Goal: Task Accomplishment & Management: Complete application form

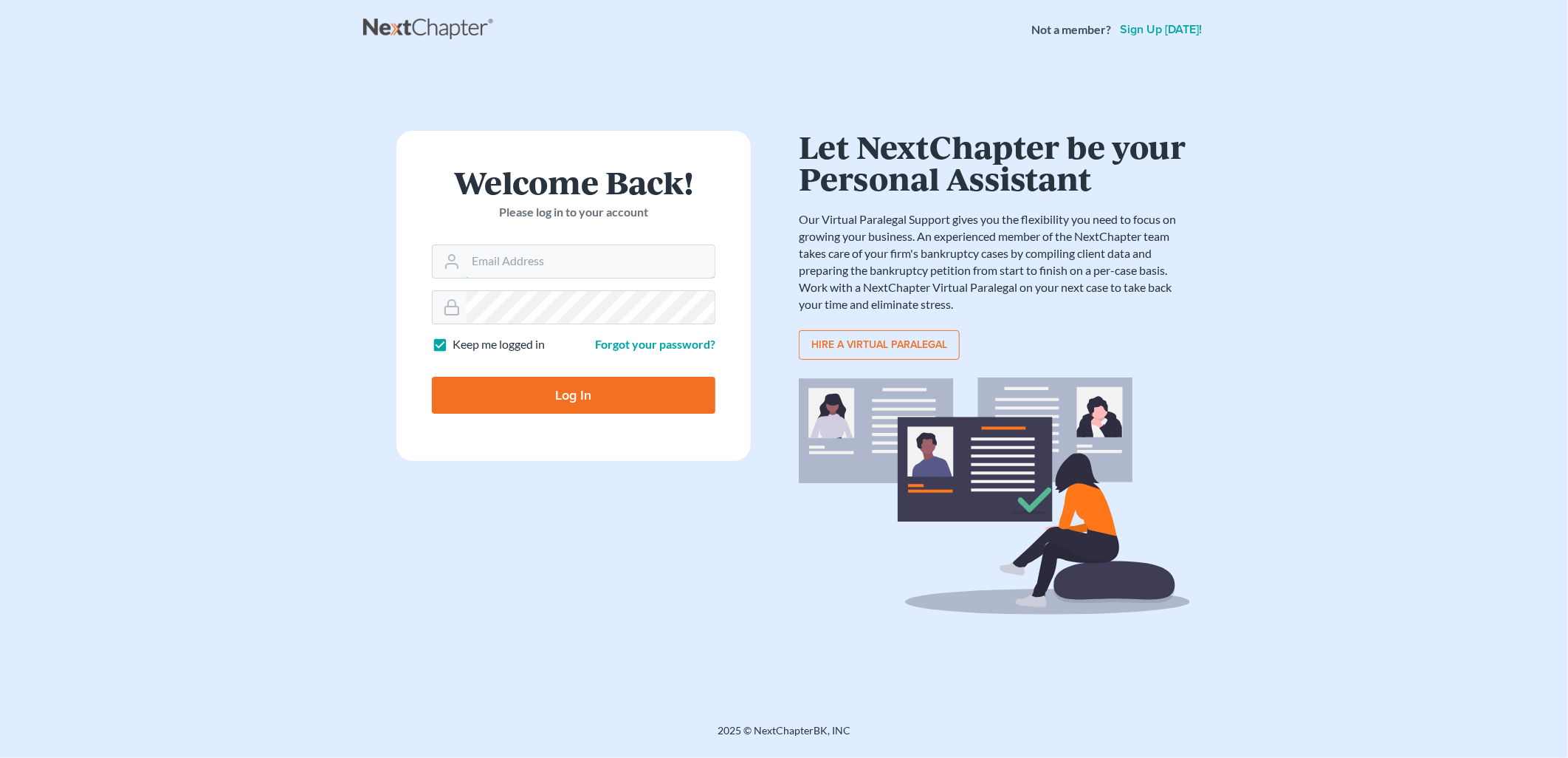
type input "[PERSON_NAME][EMAIL_ADDRESS][DOMAIN_NAME]"
click at [650, 402] on input "Log In" at bounding box center [573, 396] width 284 height 37
type input "Thinking..."
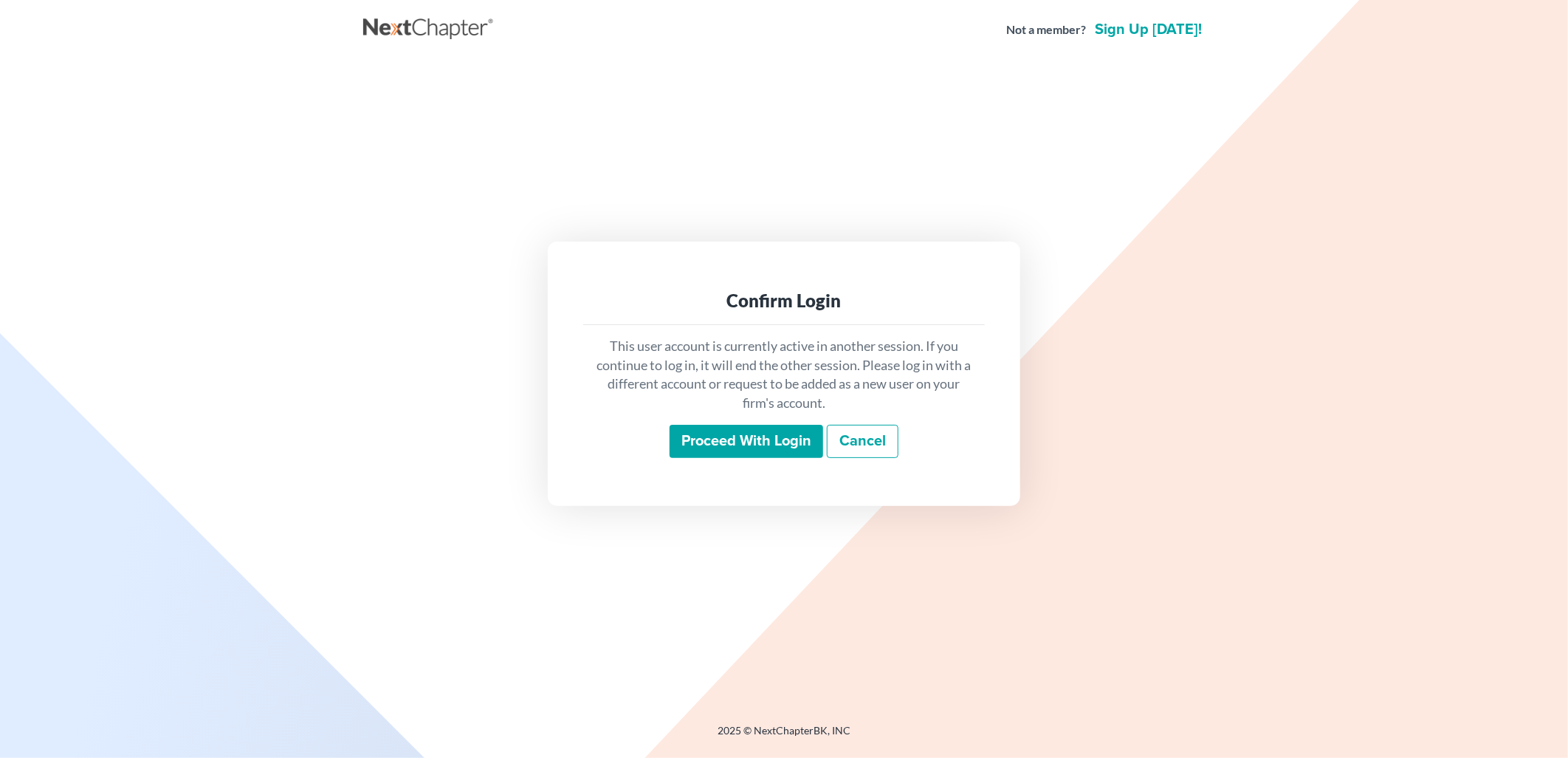
click at [800, 440] on input "Proceed with login" at bounding box center [746, 441] width 153 height 34
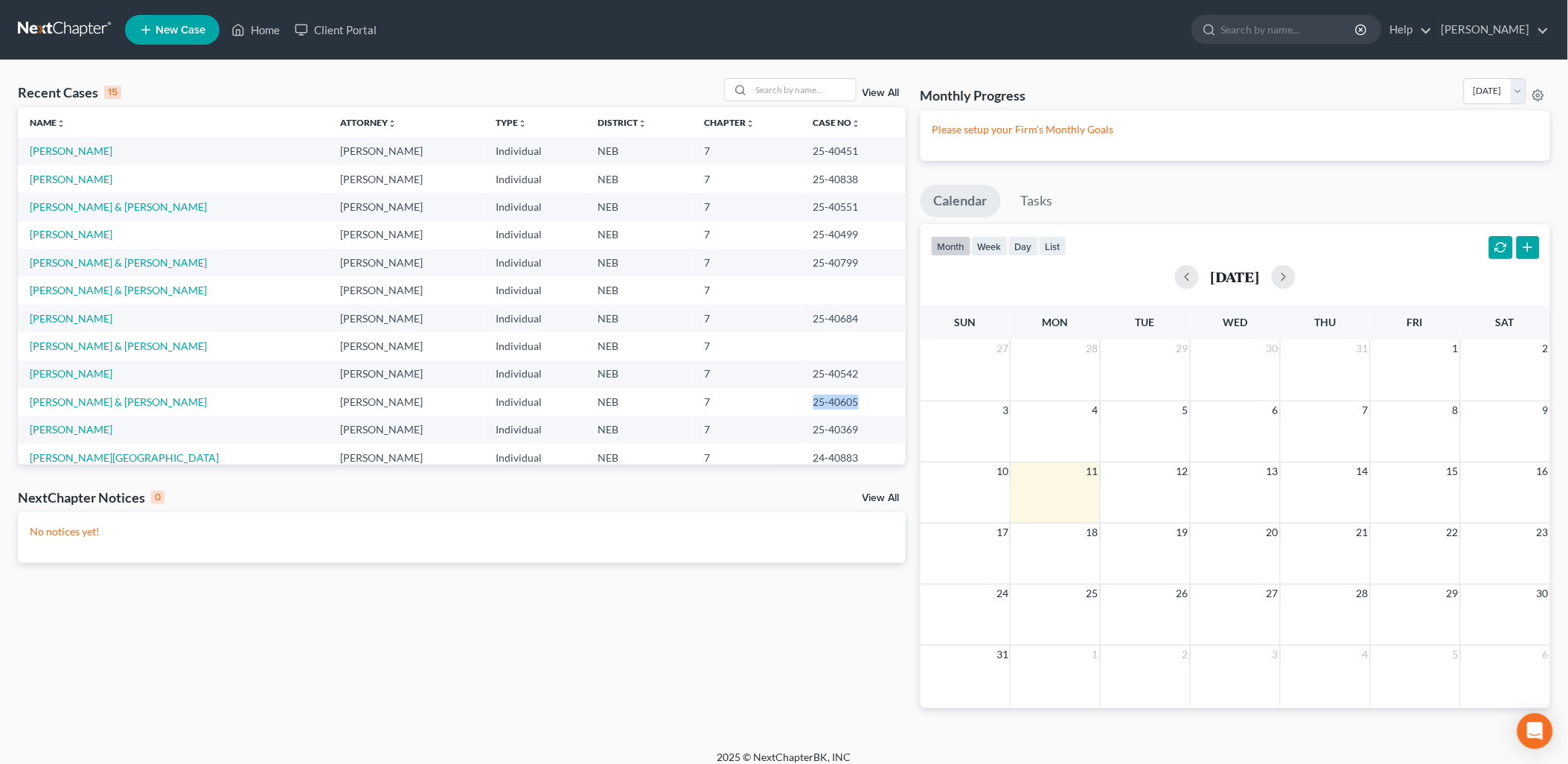
drag, startPoint x: 790, startPoint y: 399, endPoint x: 845, endPoint y: 399, distance: 55.0
click at [845, 399] on td "25-40605" at bounding box center [853, 402] width 104 height 28
drag, startPoint x: 845, startPoint y: 399, endPoint x: 815, endPoint y: 398, distance: 30.0
copy td "25-40605"
click at [154, 290] on link "Flasch, Christopher & Shannon" at bounding box center [118, 290] width 177 height 13
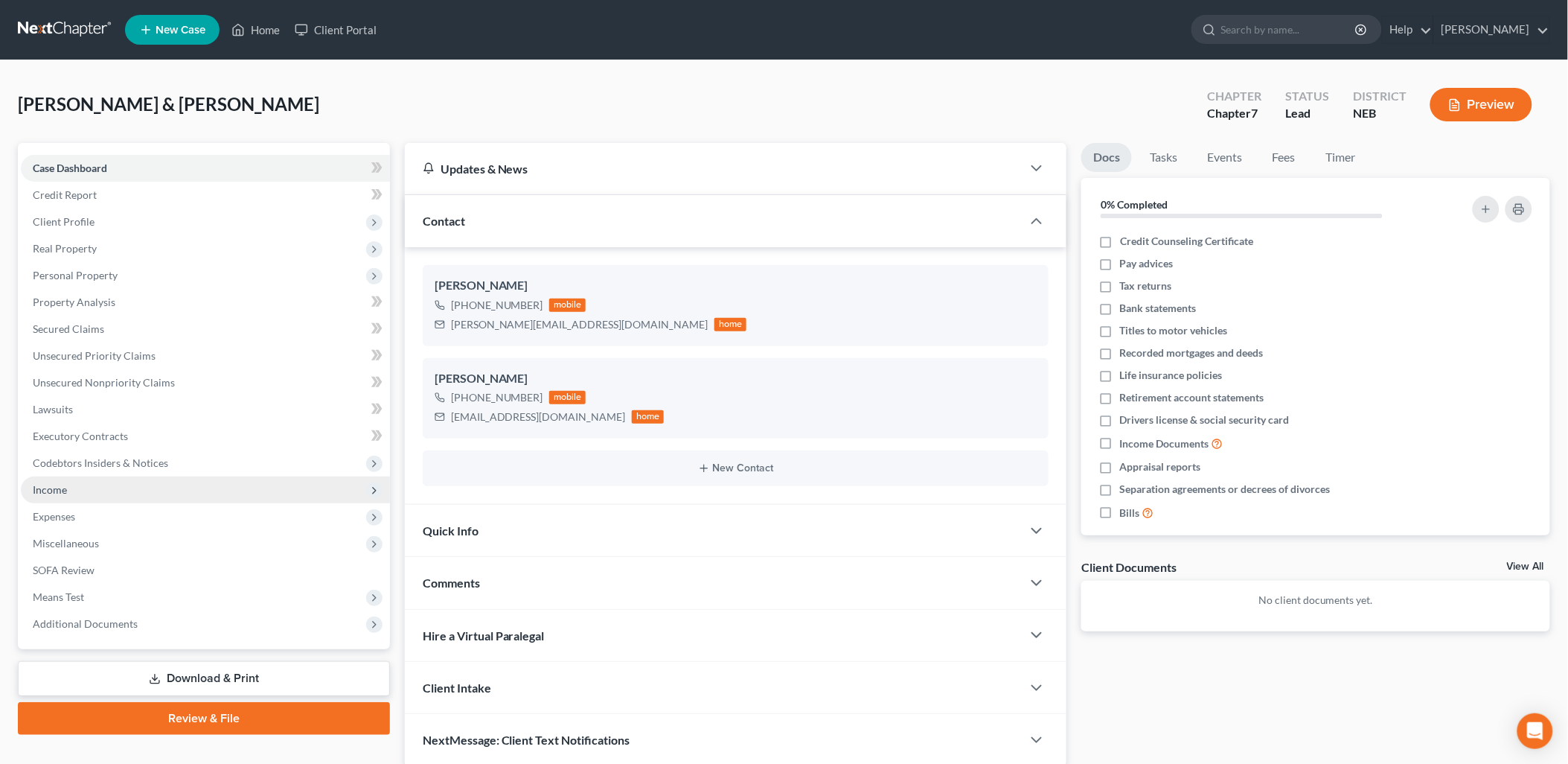
click at [59, 489] on span "Income" at bounding box center [49, 489] width 35 height 13
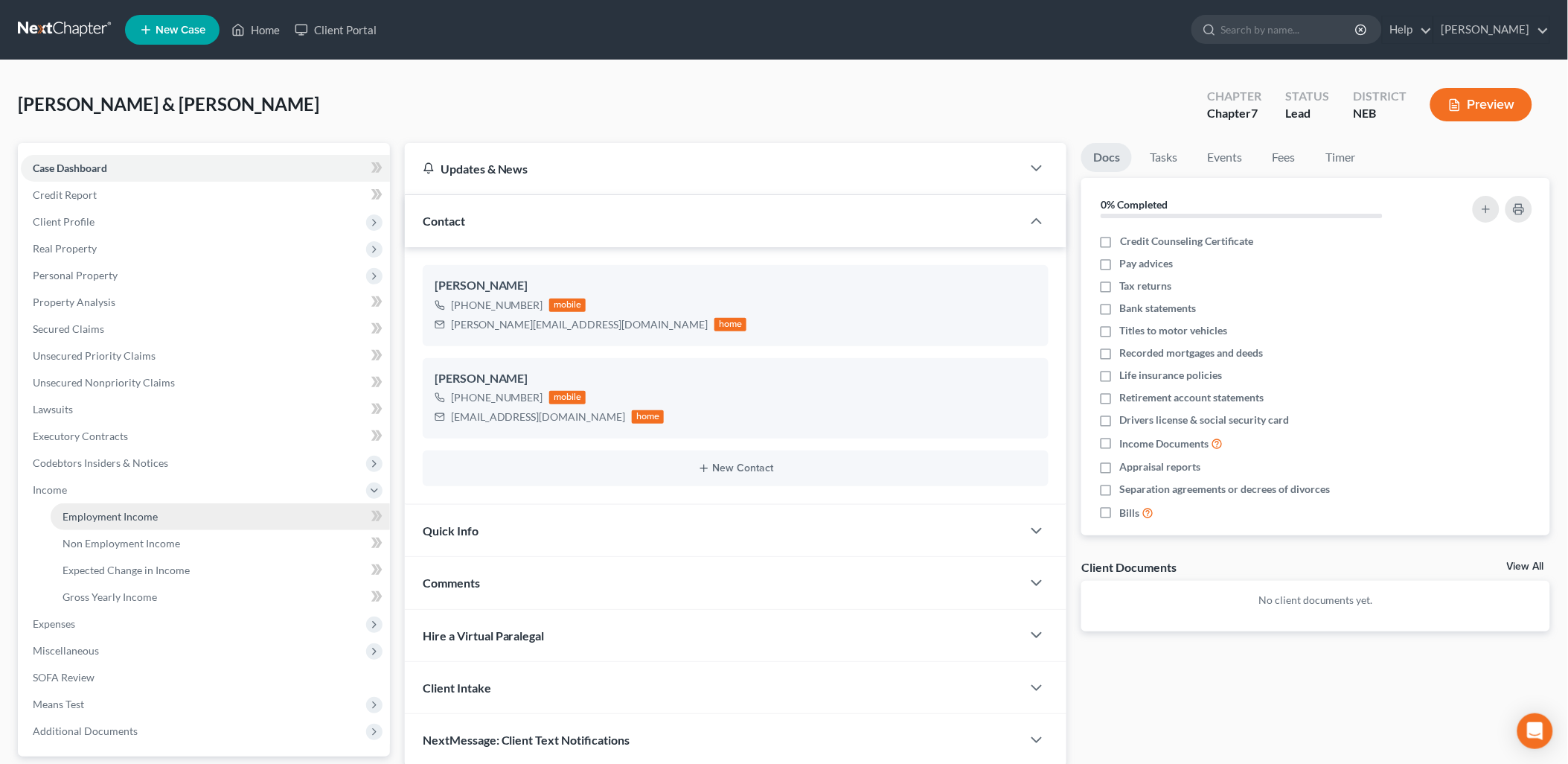
click at [125, 518] on span "Employment Income" at bounding box center [110, 516] width 95 height 13
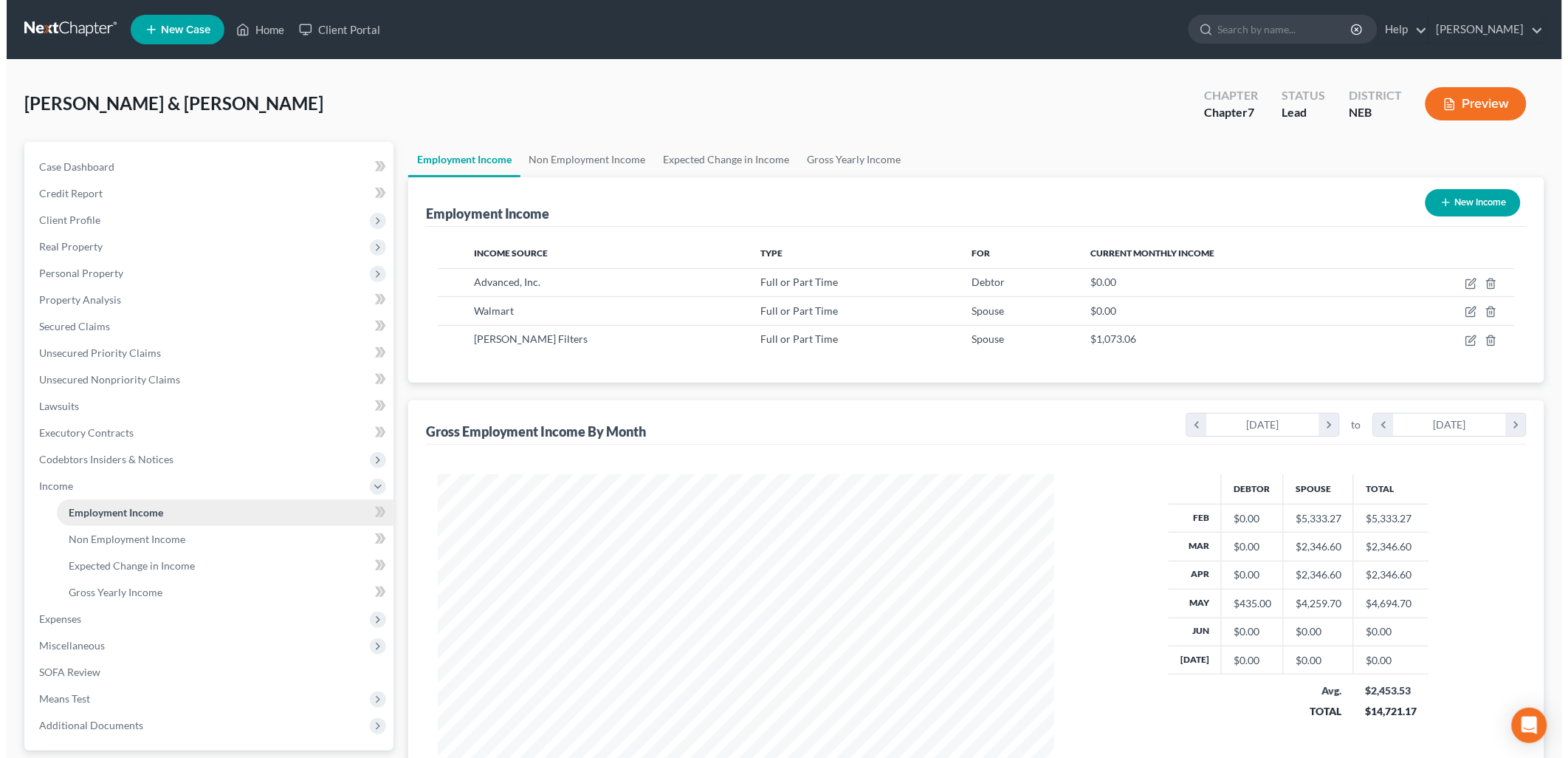
scroll to position [308, 646]
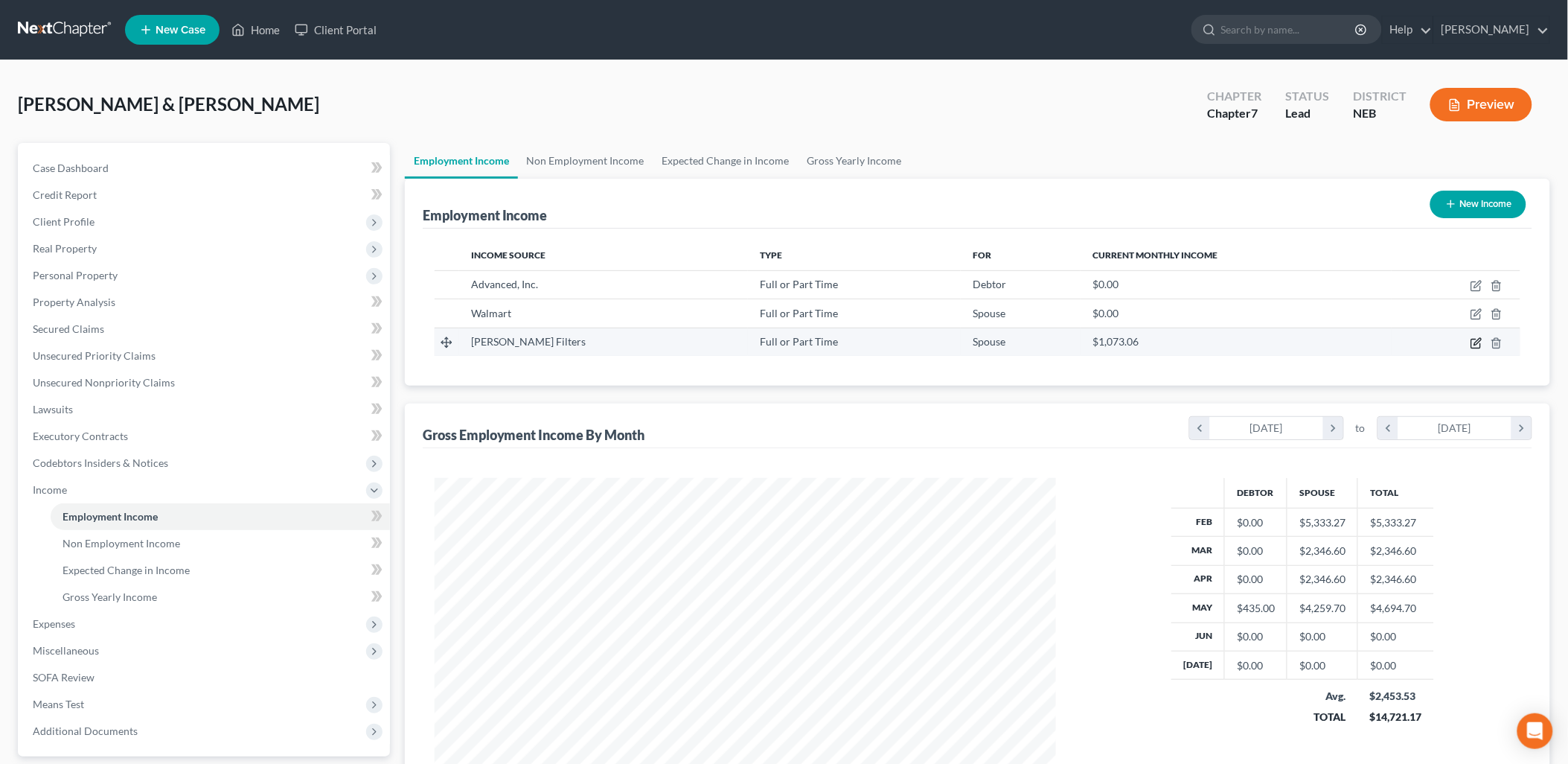
click at [1471, 339] on icon "button" at bounding box center [1475, 342] width 9 height 9
select select "0"
select select "36"
select select "0"
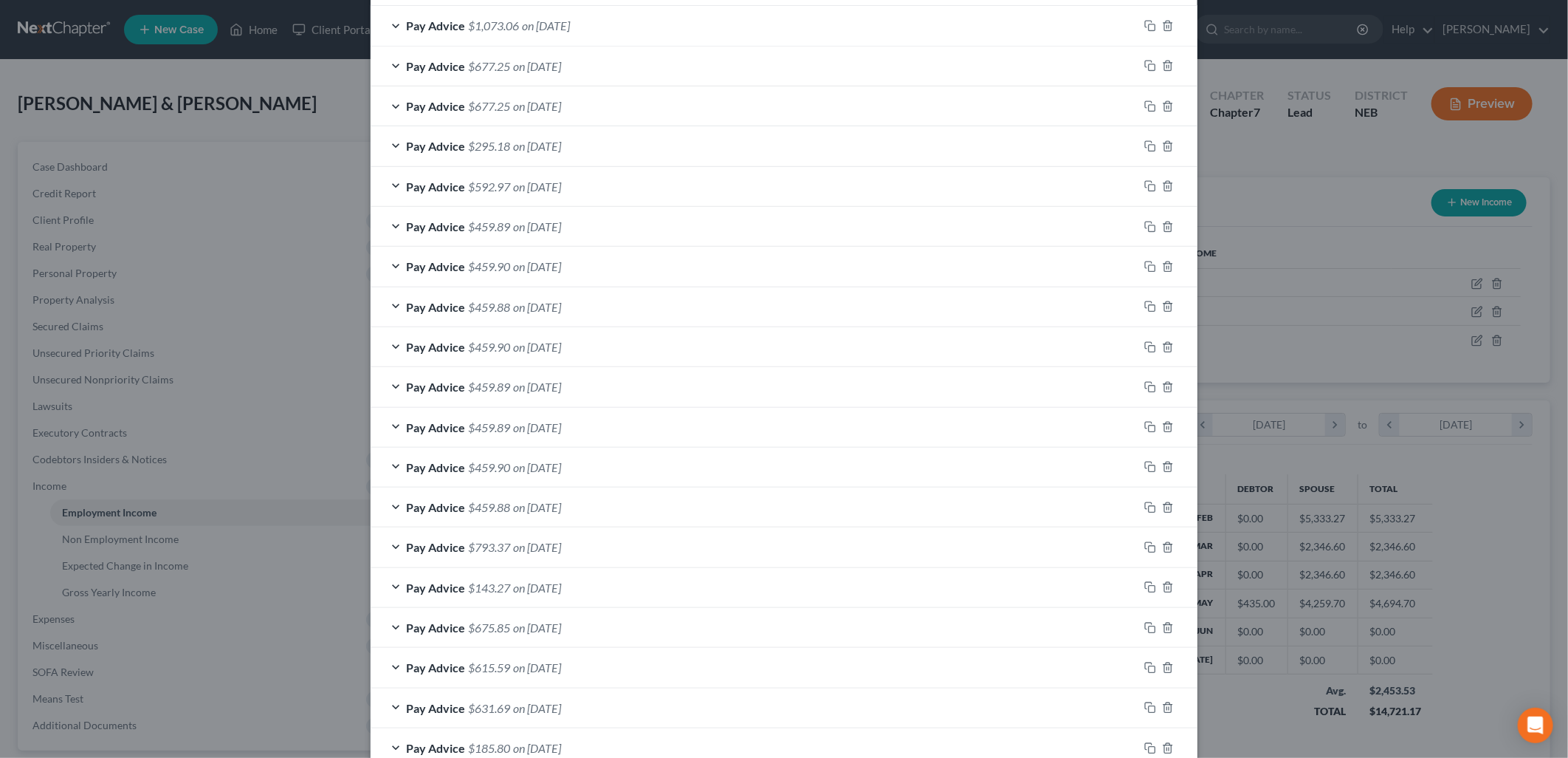
scroll to position [328, 0]
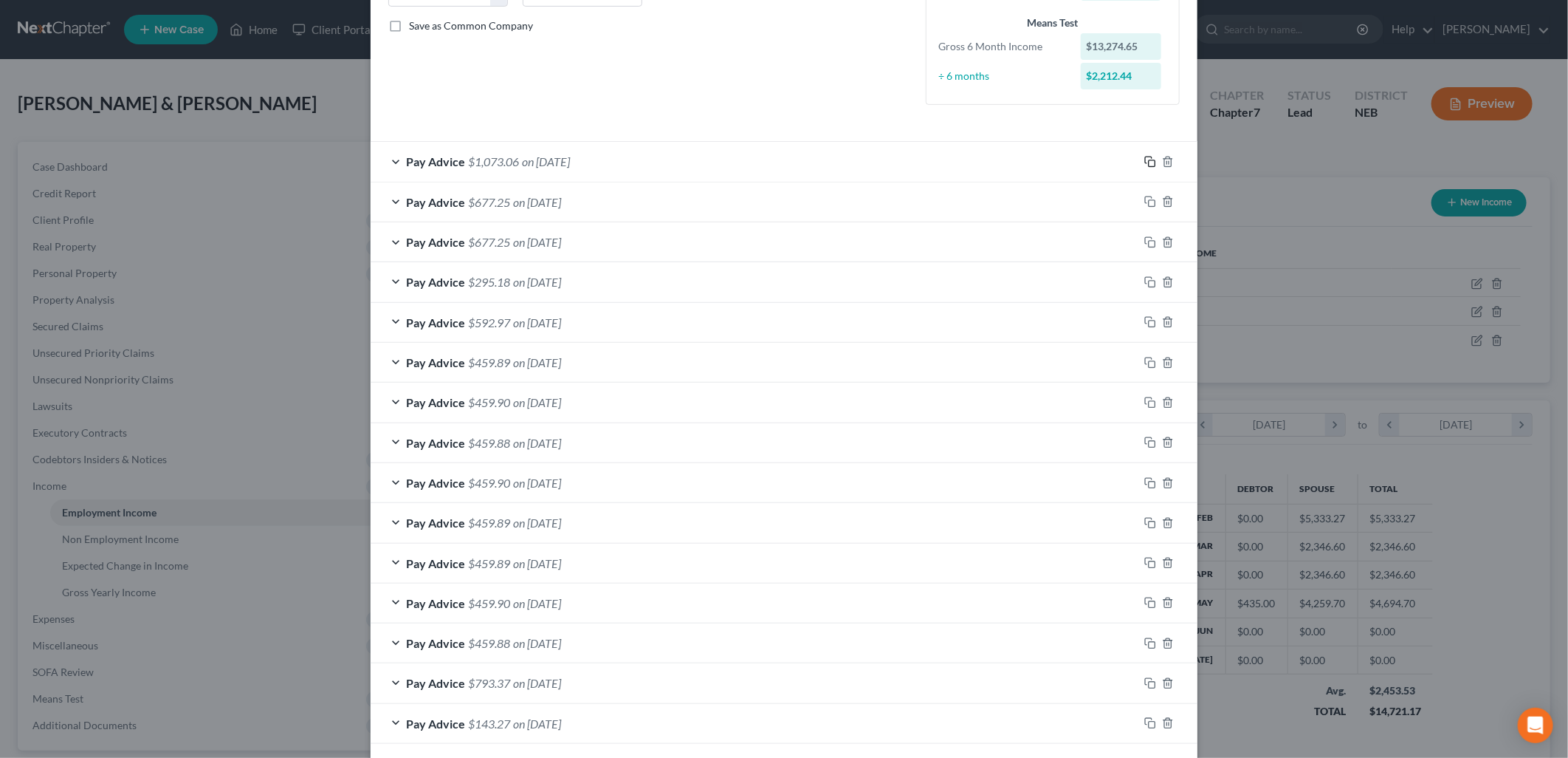
click at [1145, 160] on icon "button" at bounding box center [1151, 162] width 12 height 12
click at [1149, 160] on rect "button" at bounding box center [1152, 163] width 7 height 7
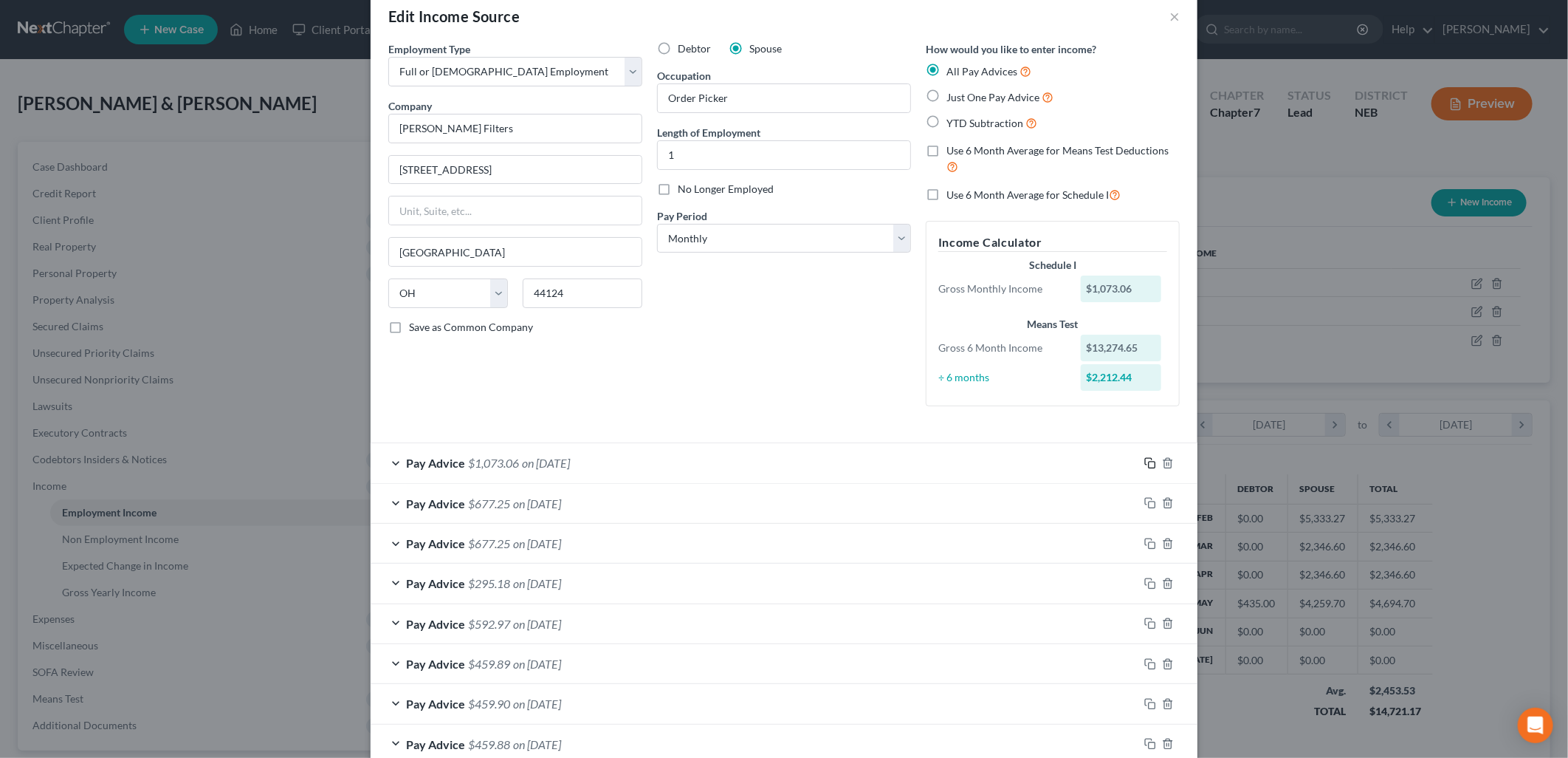
scroll to position [0, 0]
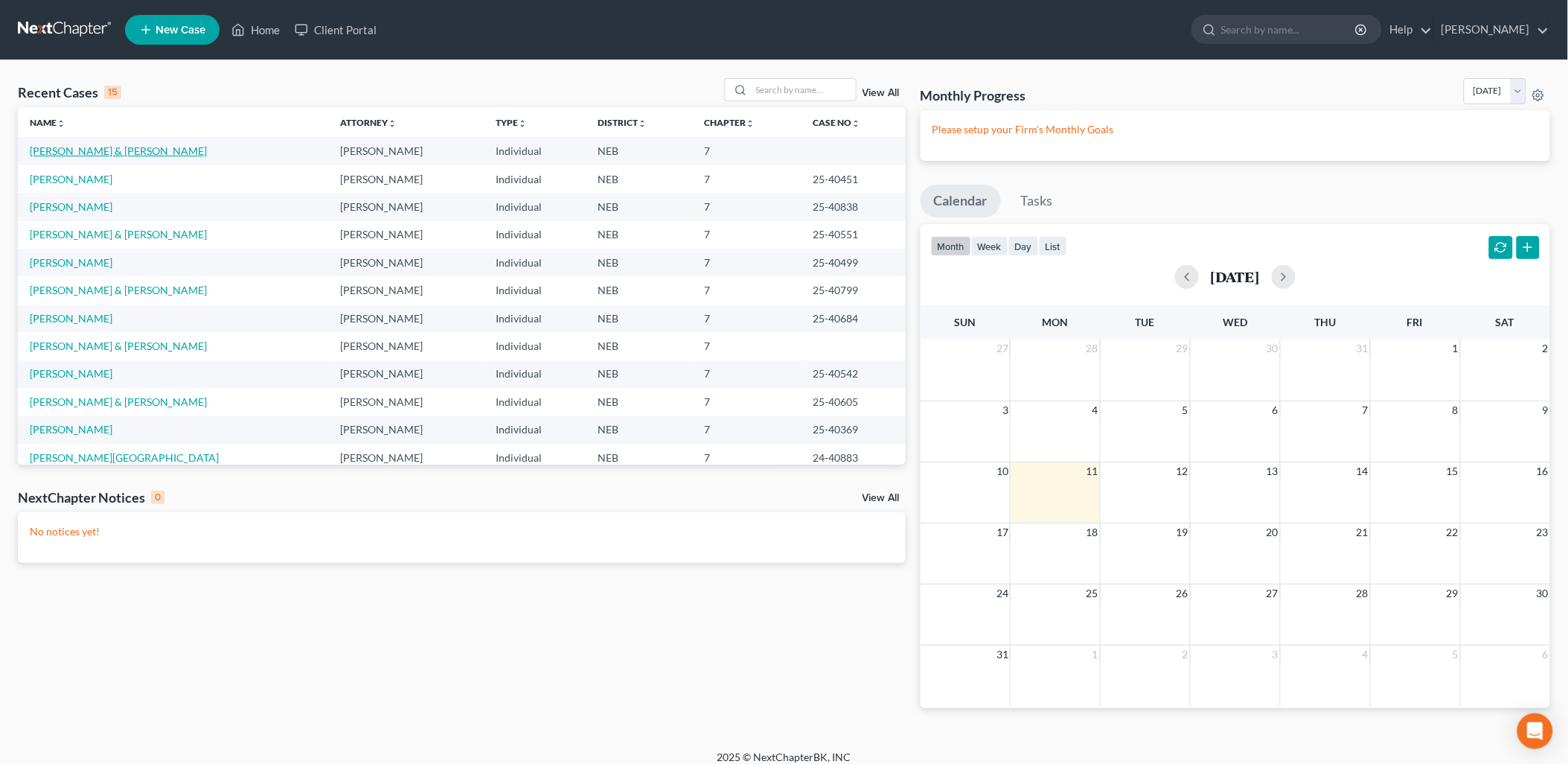
click at [151, 146] on link "Flasch, Christopher & Shannon" at bounding box center [118, 150] width 177 height 13
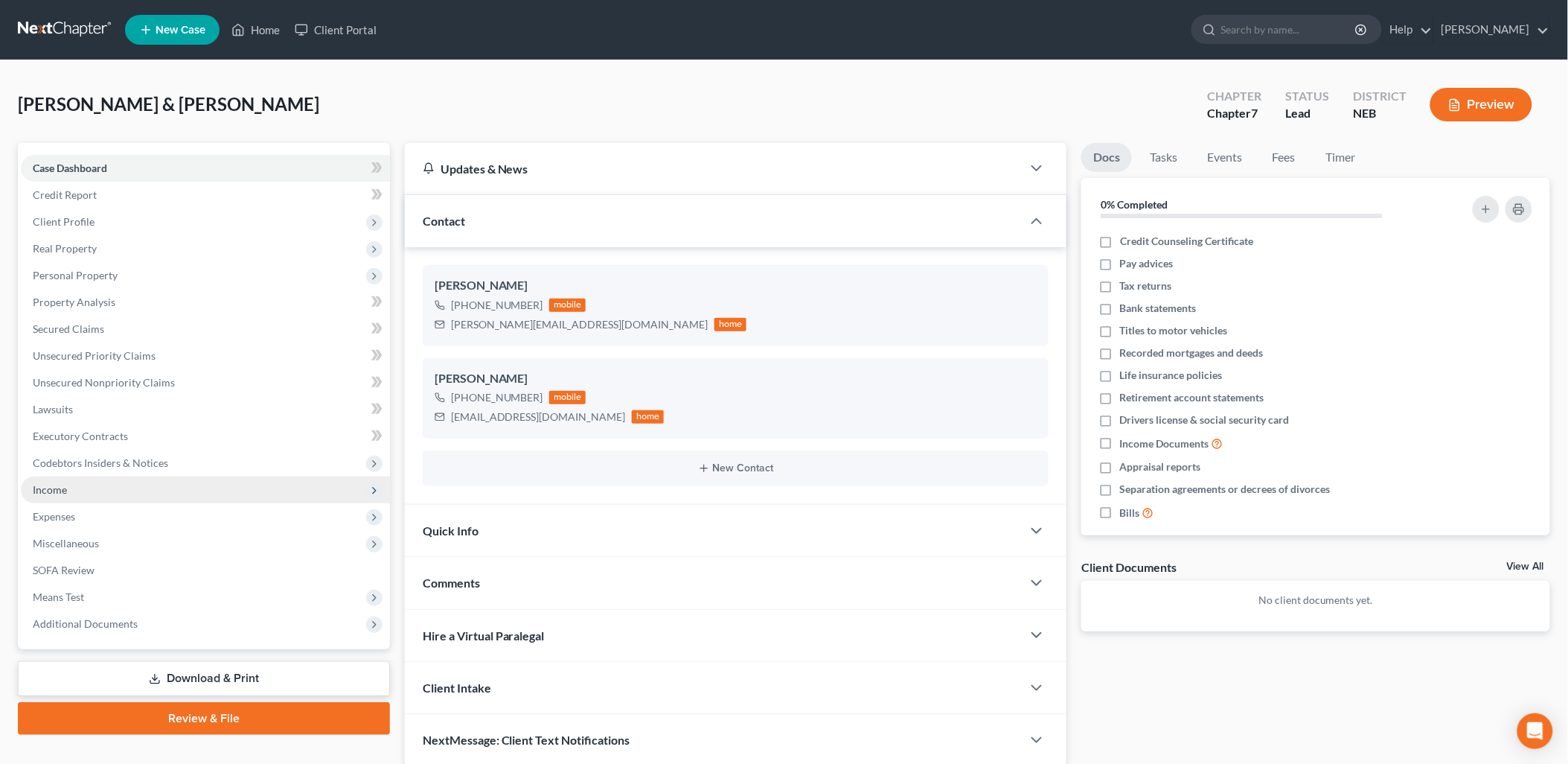
click at [61, 485] on span "Income" at bounding box center [49, 489] width 35 height 13
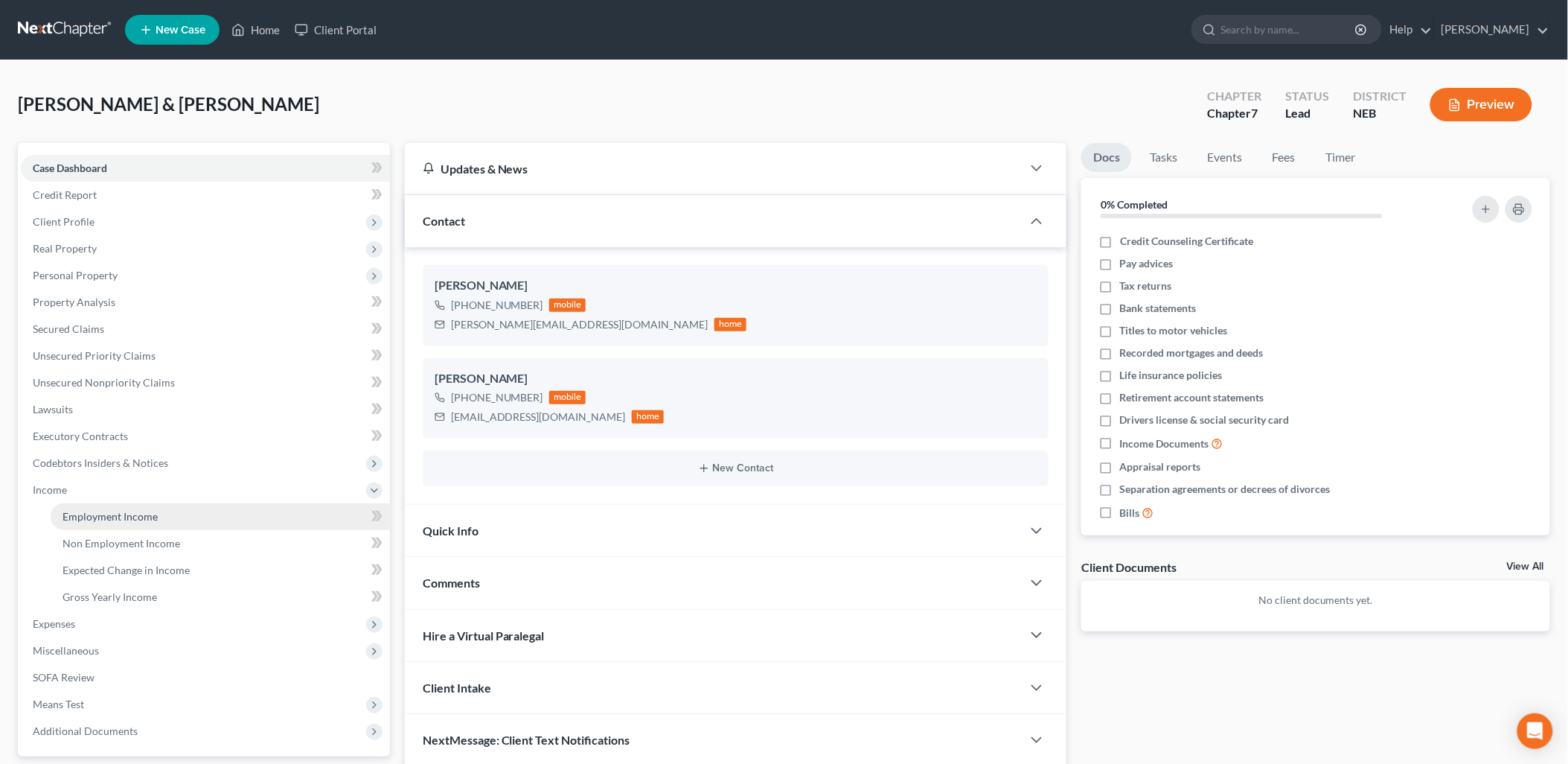
click at [131, 510] on span "Employment Income" at bounding box center [110, 516] width 95 height 13
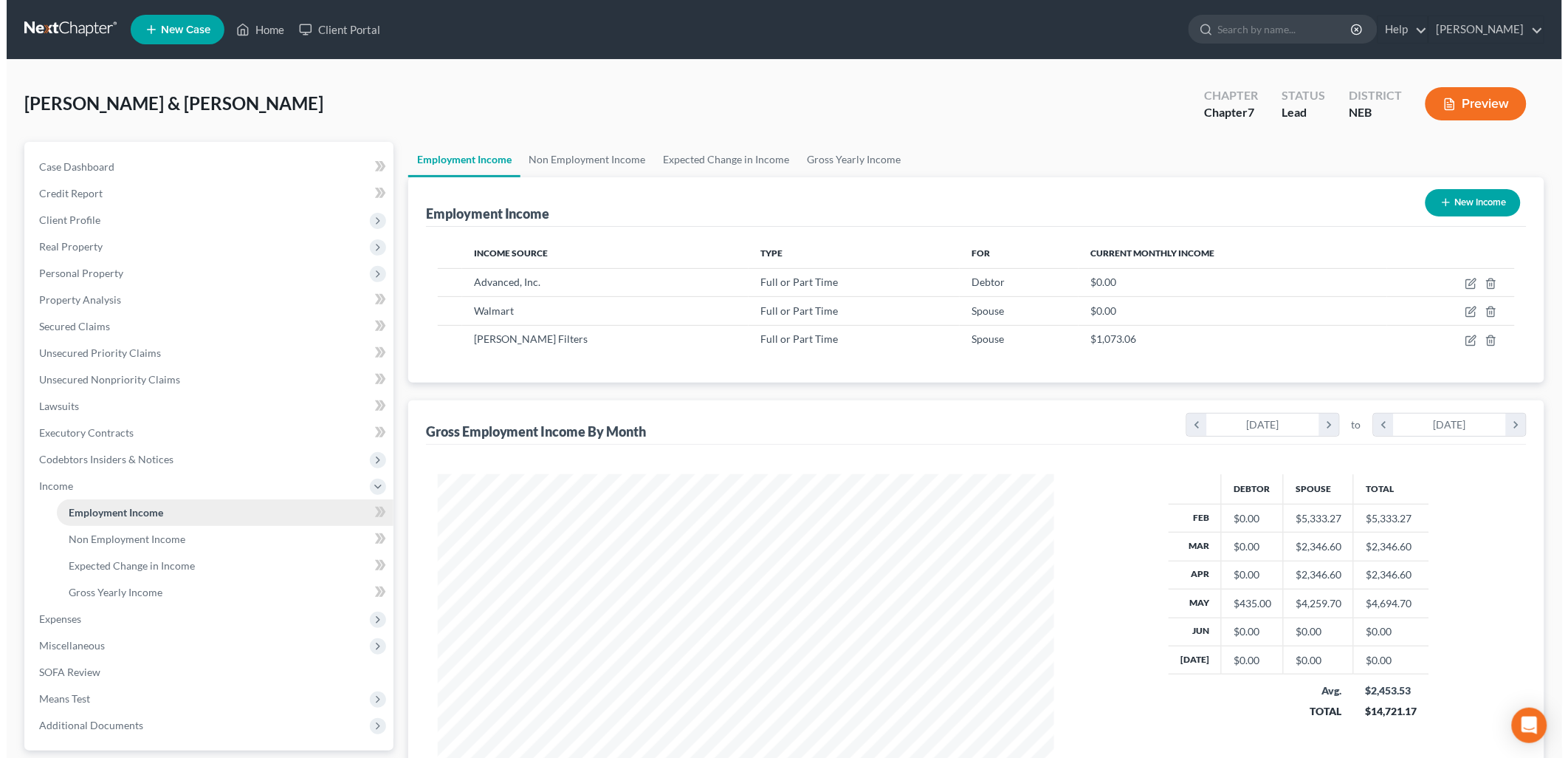
scroll to position [308, 646]
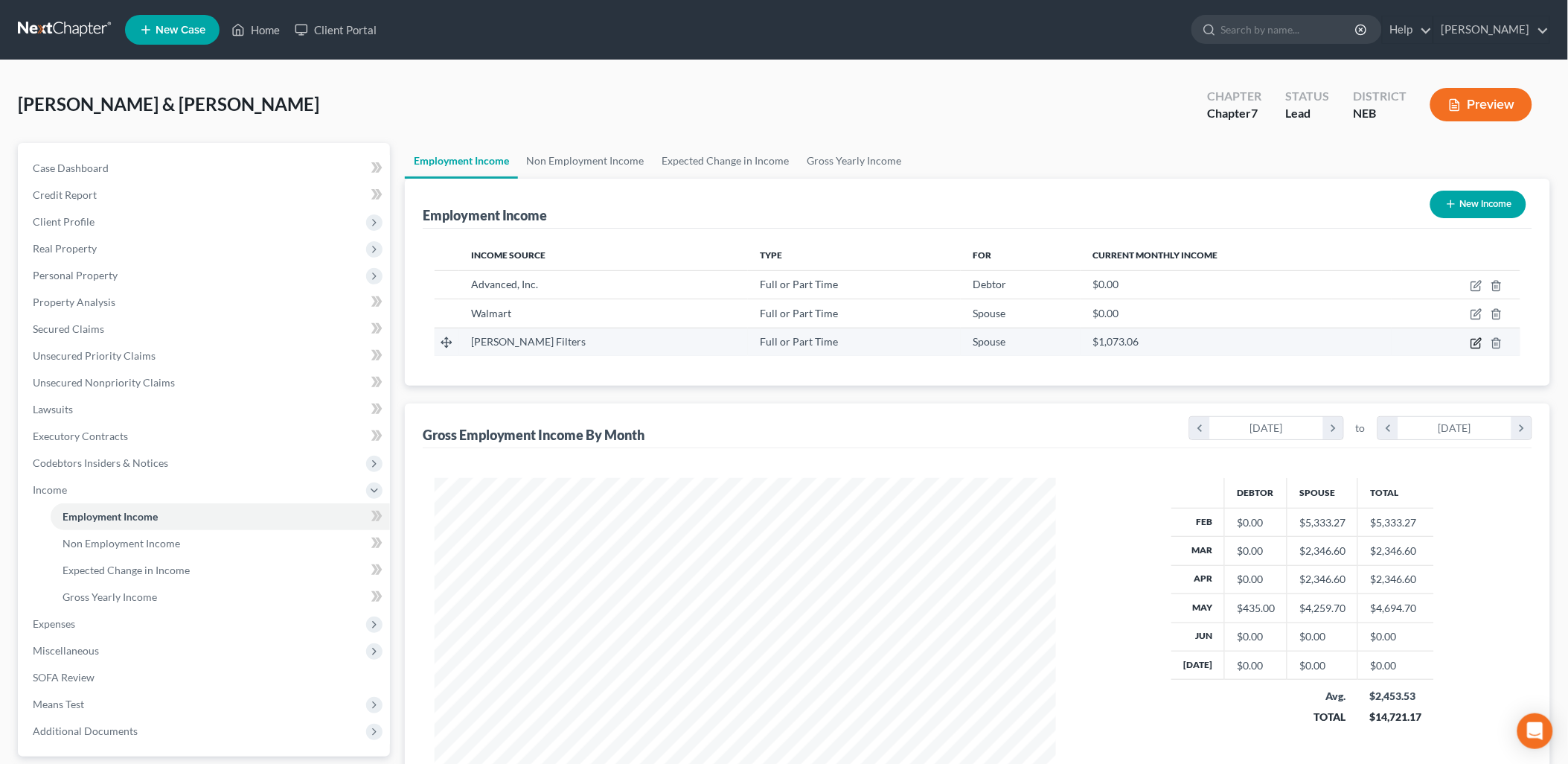
click at [1471, 339] on icon "button" at bounding box center [1476, 343] width 12 height 12
select select "0"
select select "36"
select select "0"
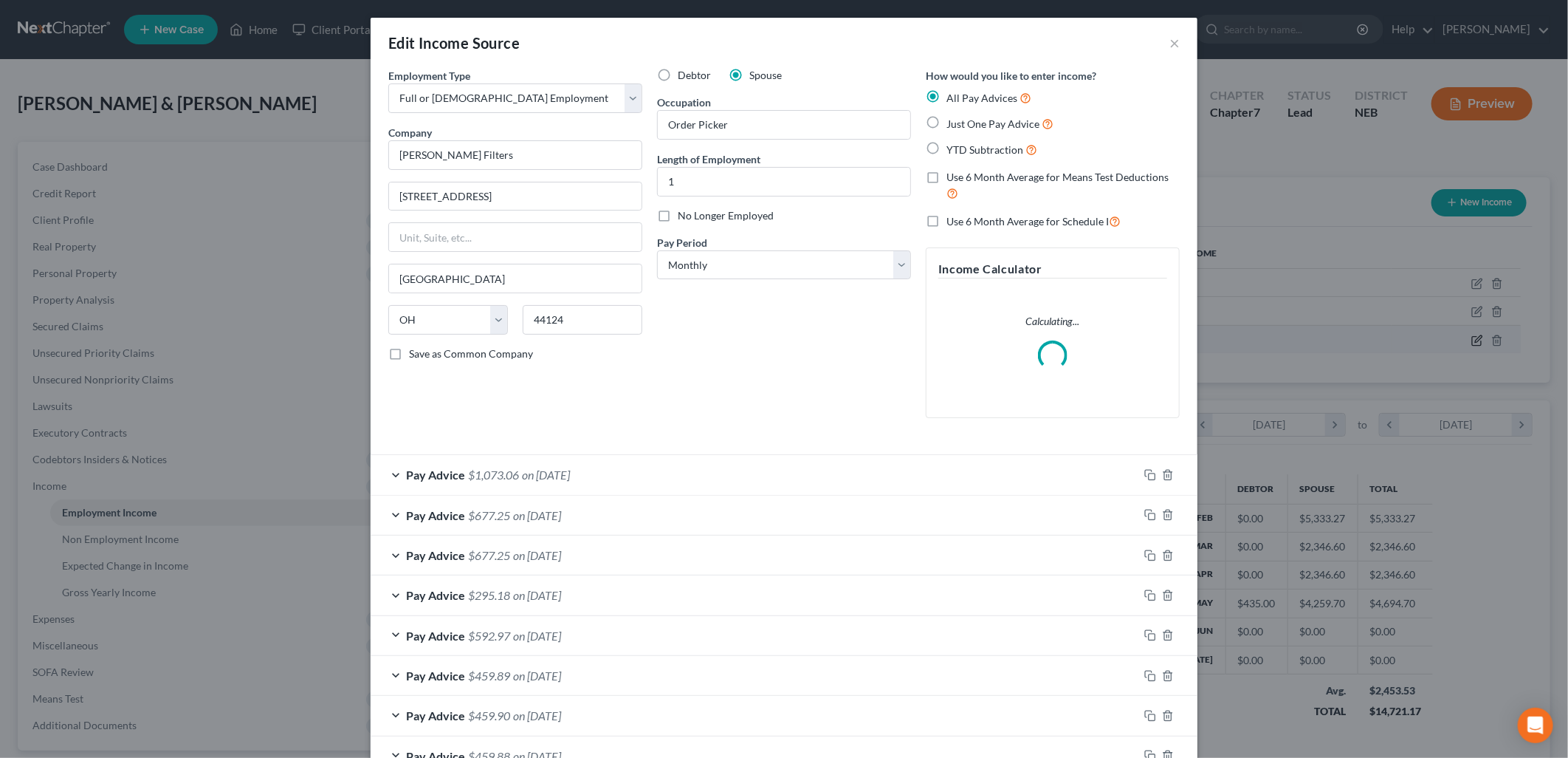
scroll to position [311, 651]
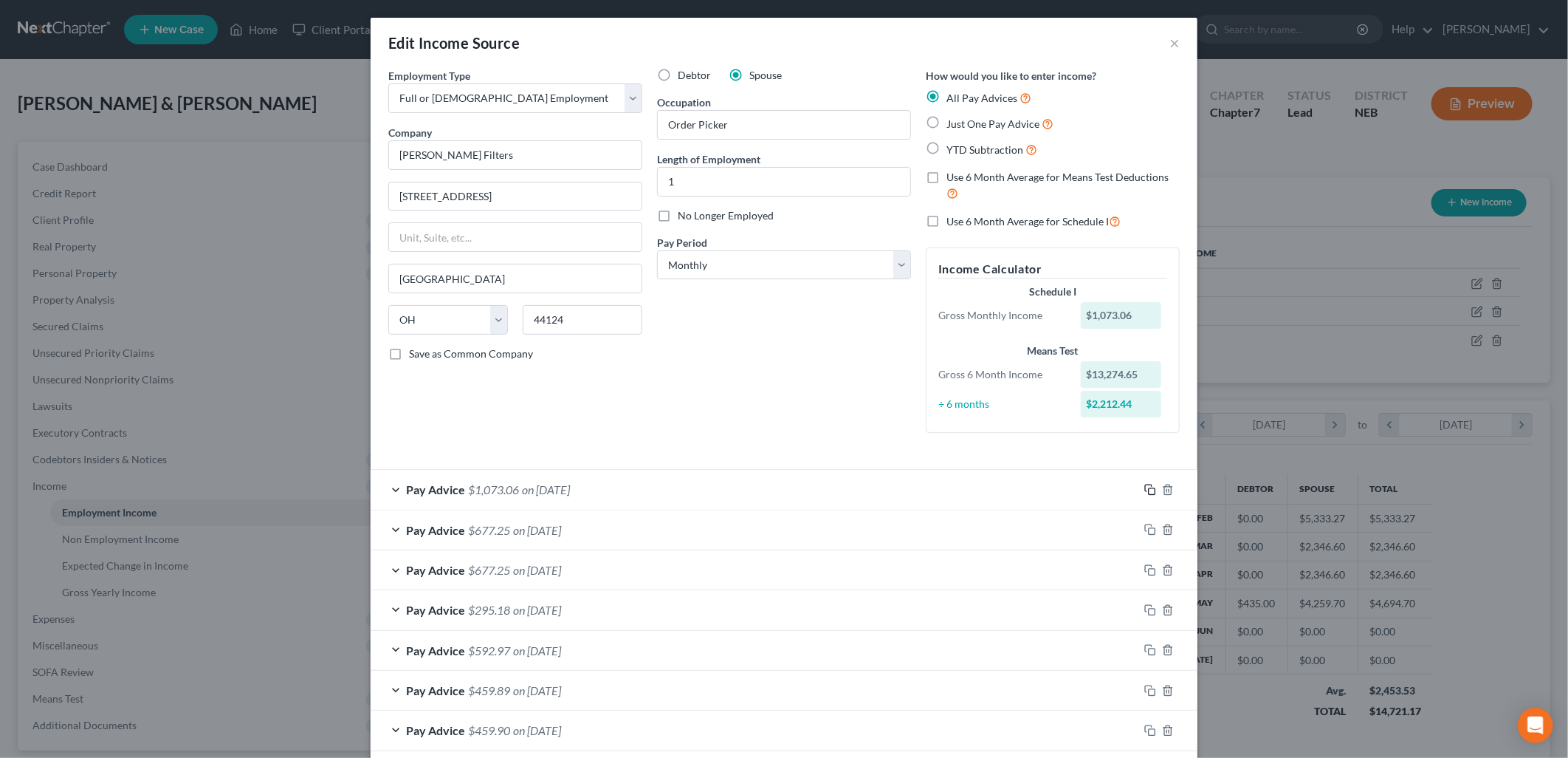
click at [1145, 490] on icon "button" at bounding box center [1151, 490] width 12 height 12
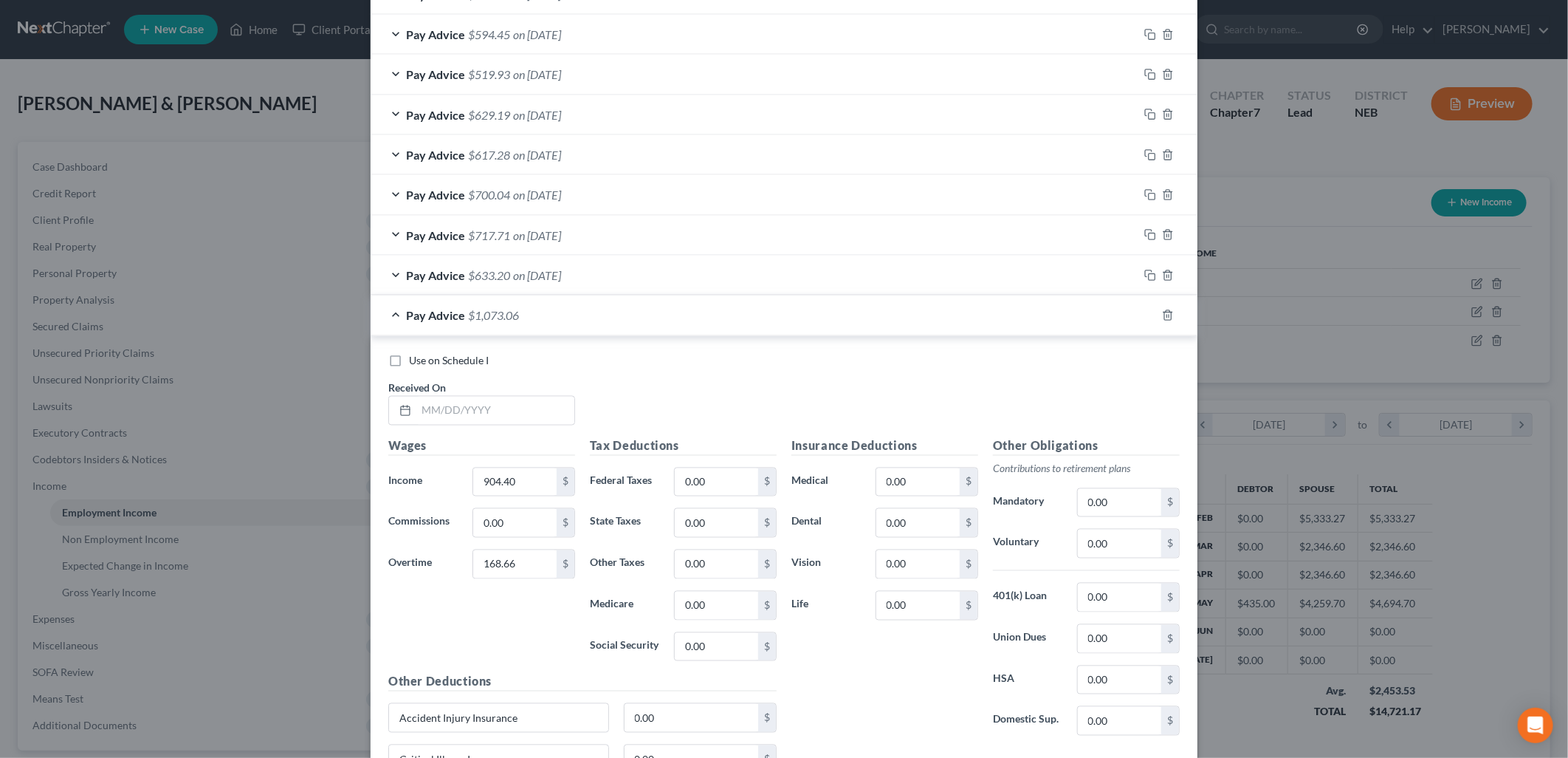
scroll to position [1565, 0]
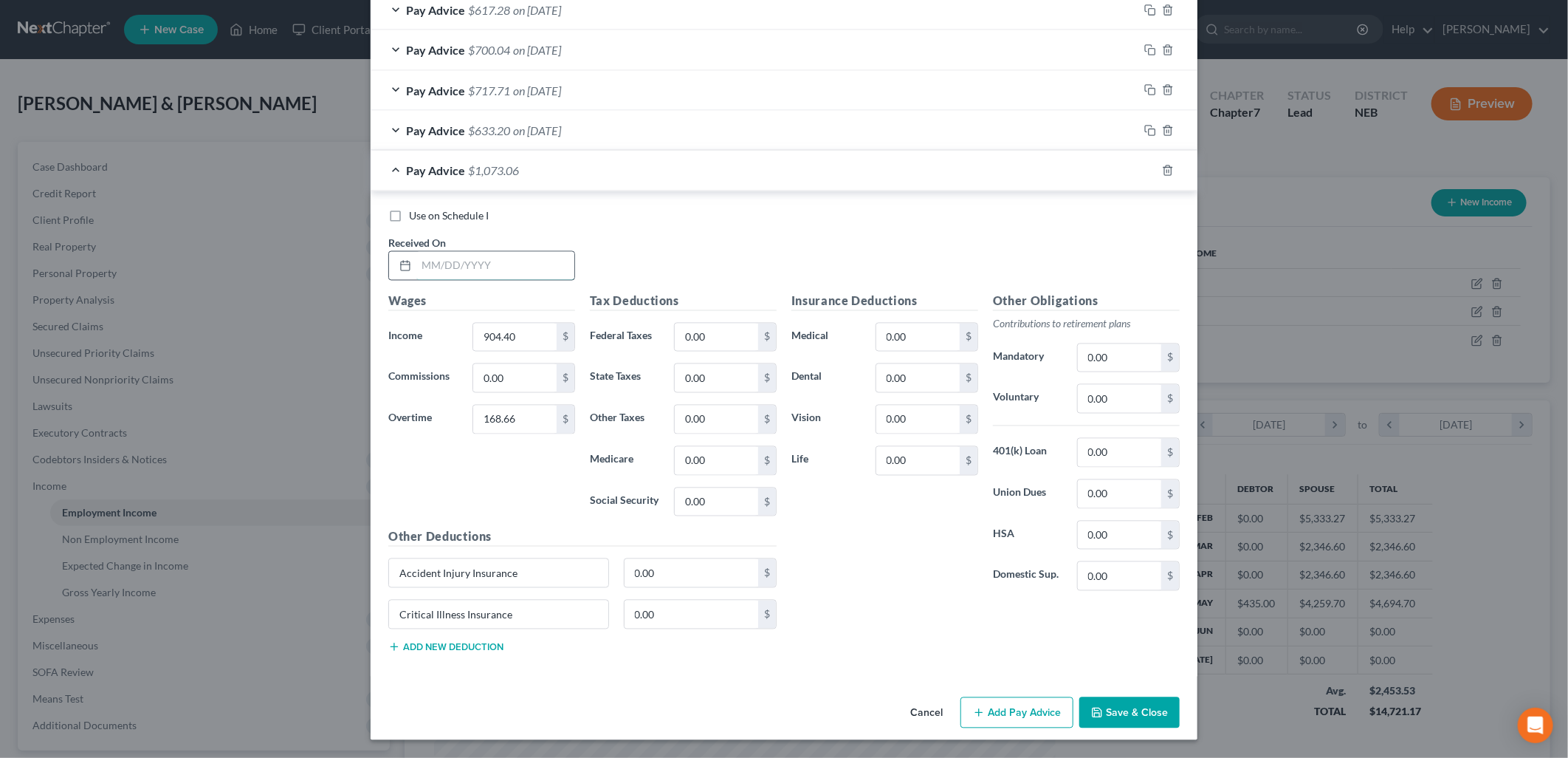
click at [484, 266] on input "text" at bounding box center [495, 265] width 158 height 28
type input "05/16/2025"
click at [707, 335] on input "0.00" at bounding box center [716, 337] width 83 height 28
type input "54.49"
click at [695, 383] on input "0.00" at bounding box center [716, 378] width 83 height 28
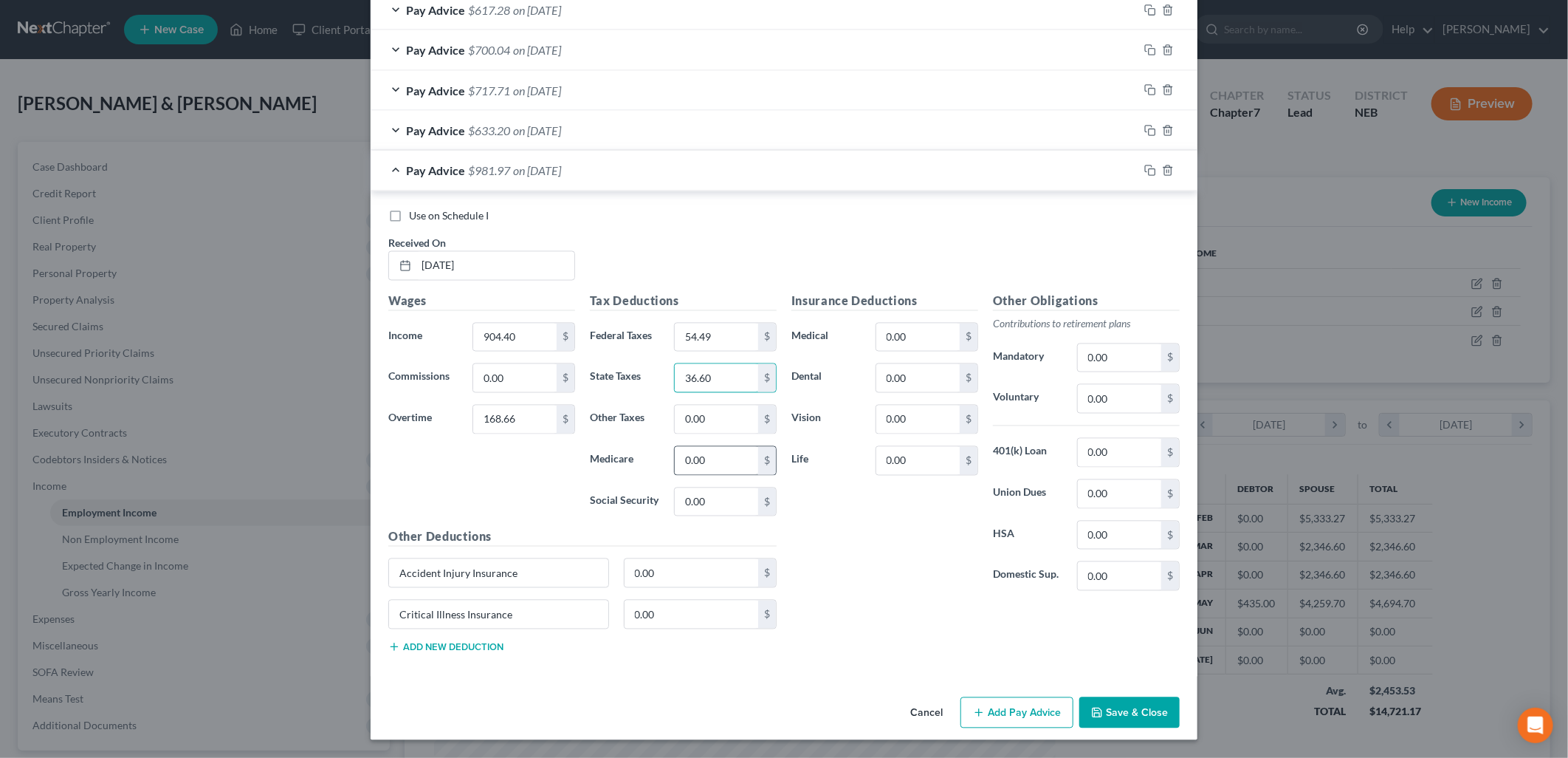
type input "36.60"
click at [689, 463] on input "0.00" at bounding box center [716, 460] width 83 height 28
type input "14.12"
click at [689, 496] on input "0.00" at bounding box center [716, 502] width 83 height 28
type input "60.38"
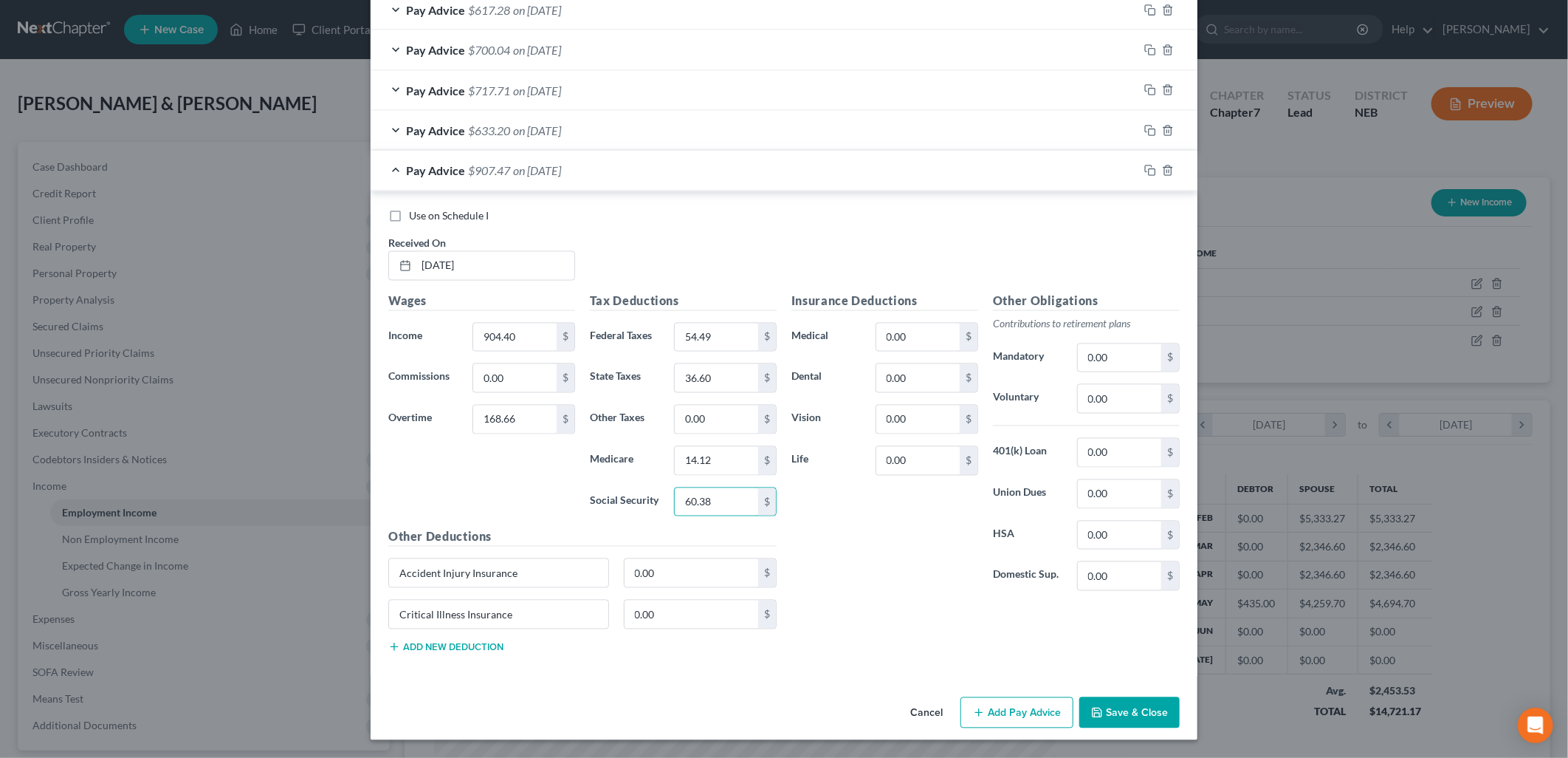
click at [814, 528] on div "Insurance Deductions Medical 0.00 $ Dental 0.00 $ Vision 0.00 $ Life 0.00 $" at bounding box center [885, 448] width 201 height 311
click at [920, 329] on input "0.00" at bounding box center [918, 337] width 83 height 28
type input "56.08"
click at [903, 379] on input "0.00" at bounding box center [918, 378] width 83 height 28
type input "7.85"
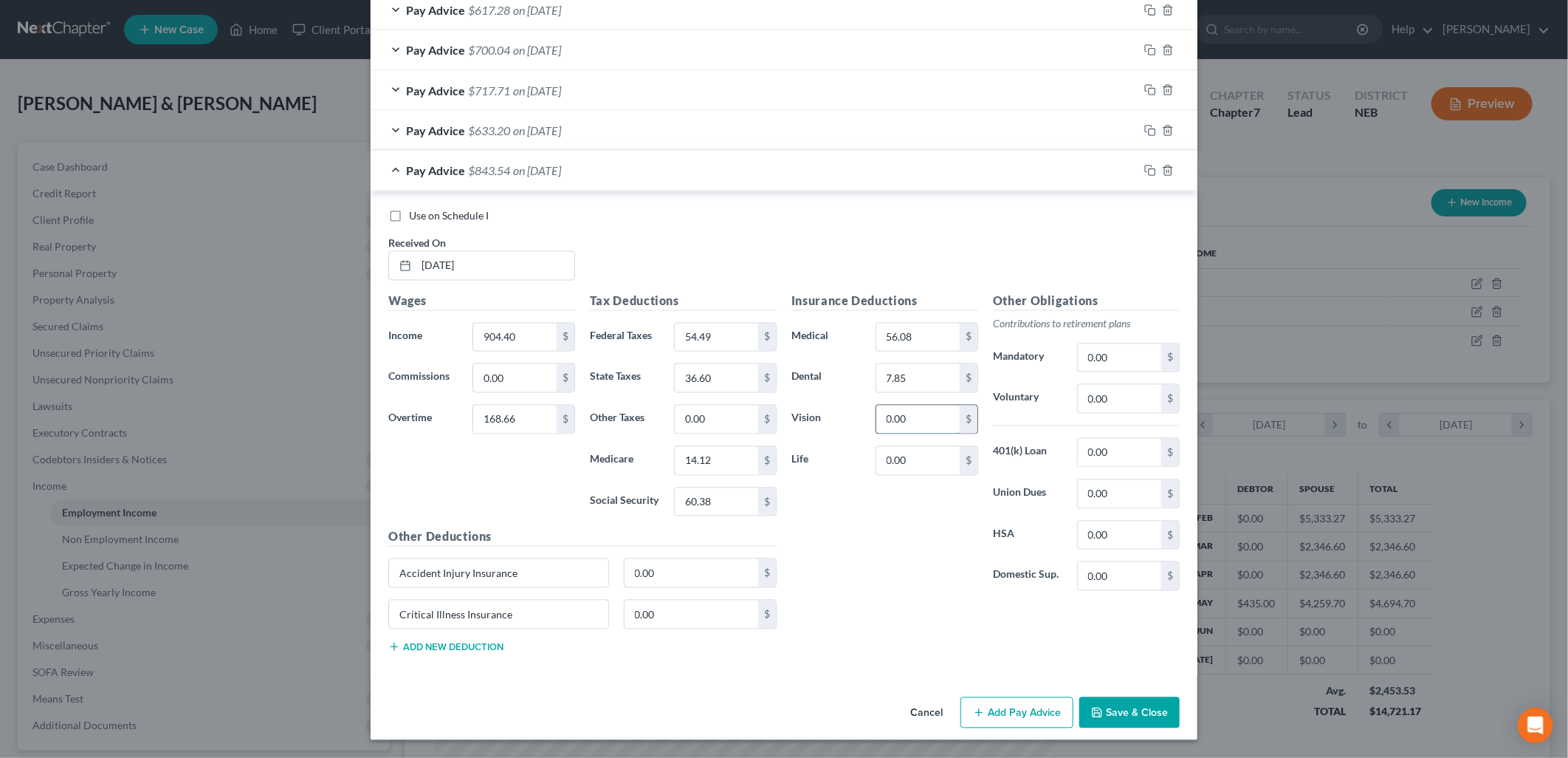
click at [877, 419] on input "0.00" at bounding box center [918, 419] width 83 height 28
type input "2.31"
click at [642, 571] on input "0.00" at bounding box center [691, 572] width 135 height 28
type input "4.81"
click at [713, 611] on input "0.00" at bounding box center [691, 614] width 135 height 28
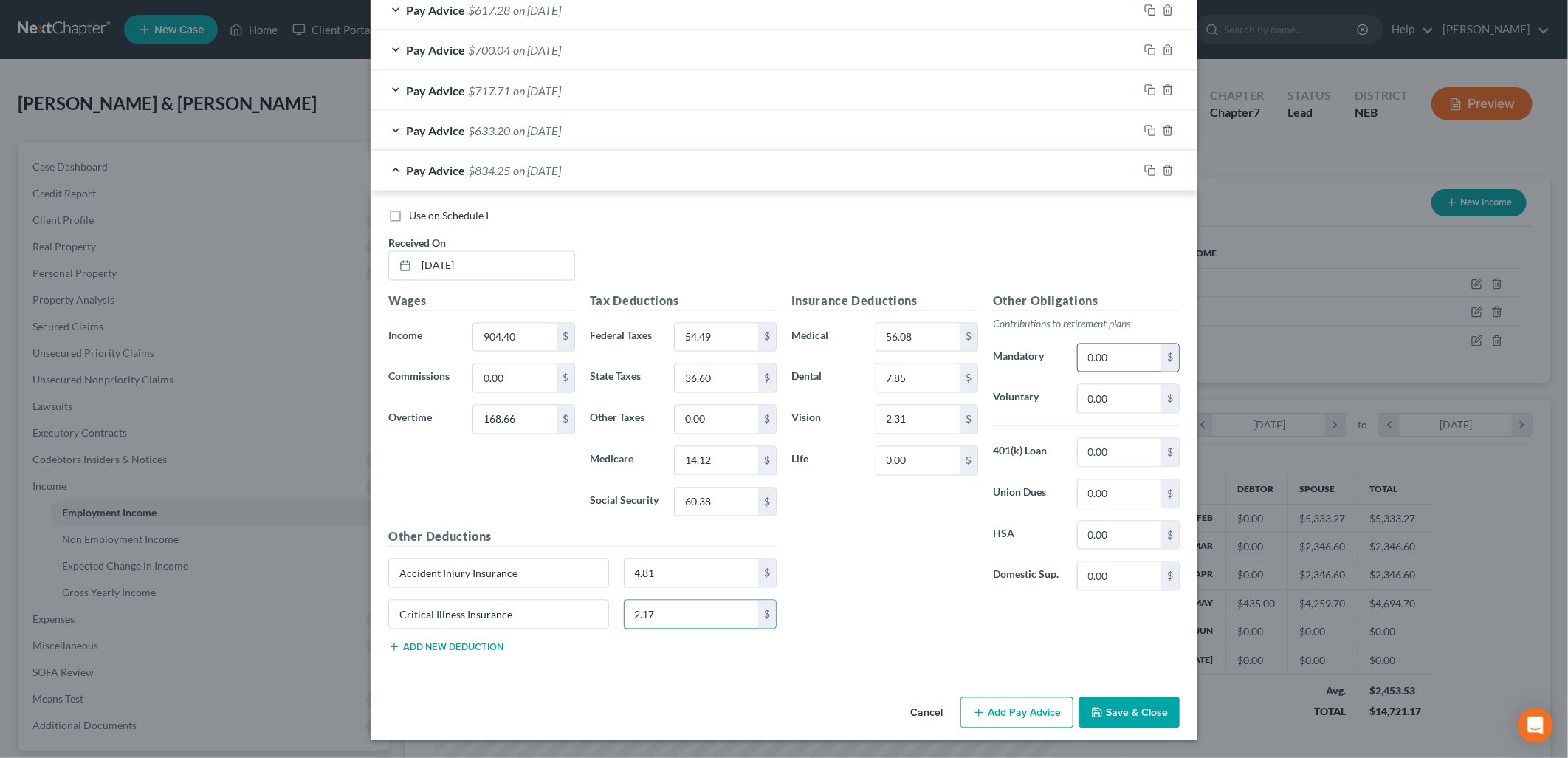
type input "2.17"
click at [1103, 346] on input "0.00" at bounding box center [1119, 357] width 83 height 28
type input "52.00"
click at [936, 549] on div "Insurance Deductions Medical 56.08 $ Dental 7.85 $ Vision 2.31 $ Life 0.00 $" at bounding box center [885, 448] width 201 height 311
click at [481, 469] on div "Wages Income * 904.40 $ Commissions 0.00 $ Overtime 168.66 $" at bounding box center [481, 410] width 201 height 237
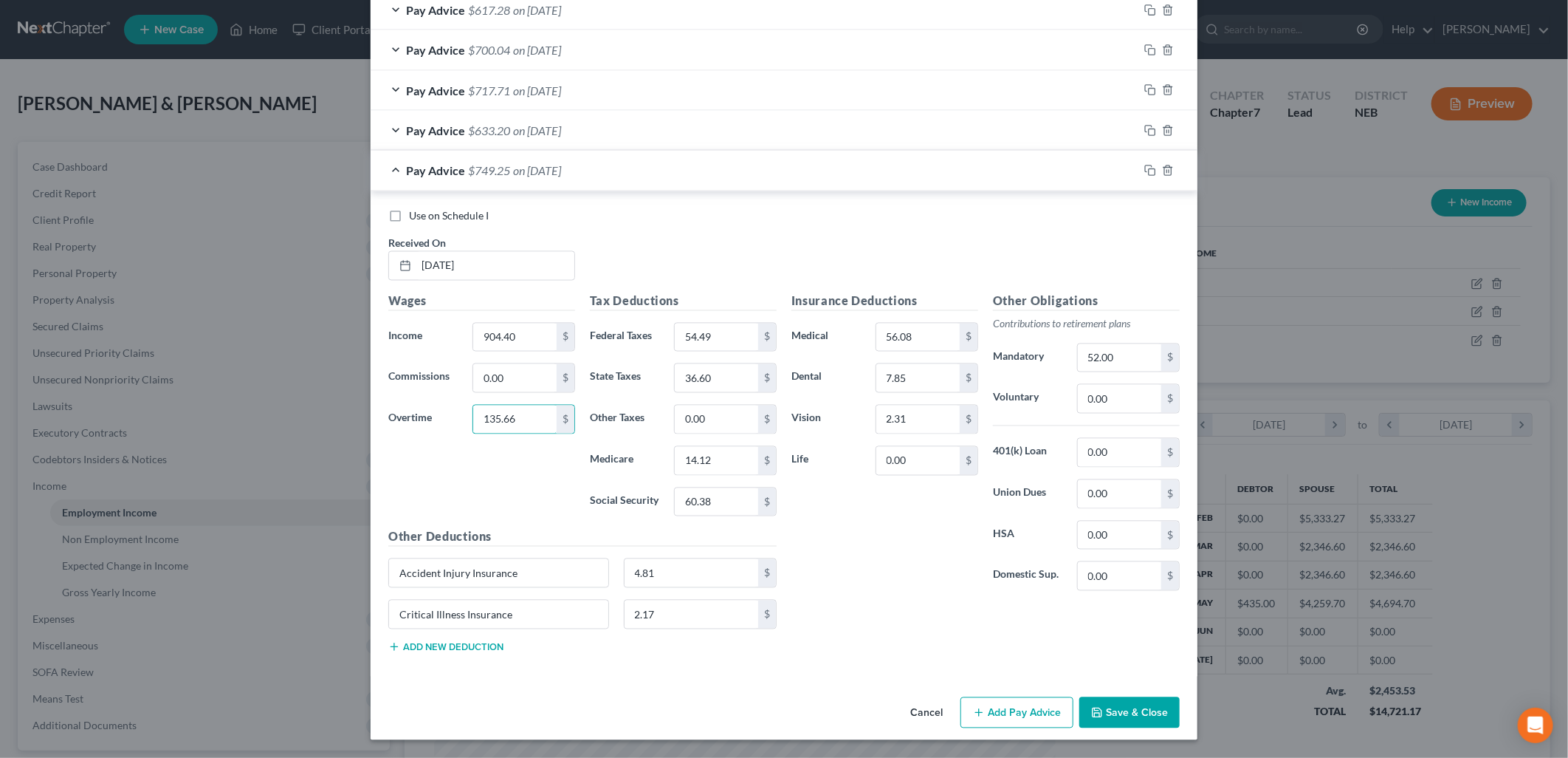
type input "135.66"
click at [484, 451] on div "Wages Income * 904.40 $ Commissions 0.00 $ Overtime 135.66 $" at bounding box center [481, 410] width 201 height 237
click at [462, 495] on div "Wages Income * 904.40 $ Commissions 0.00 $ Overtime 135.66 $" at bounding box center [481, 410] width 201 height 237
click at [515, 332] on input "904.40" at bounding box center [514, 337] width 83 height 28
click at [551, 481] on div "Wages Income * 904.40 $ Commissions 0.00 $ Overtime 135.66 $" at bounding box center [481, 410] width 201 height 237
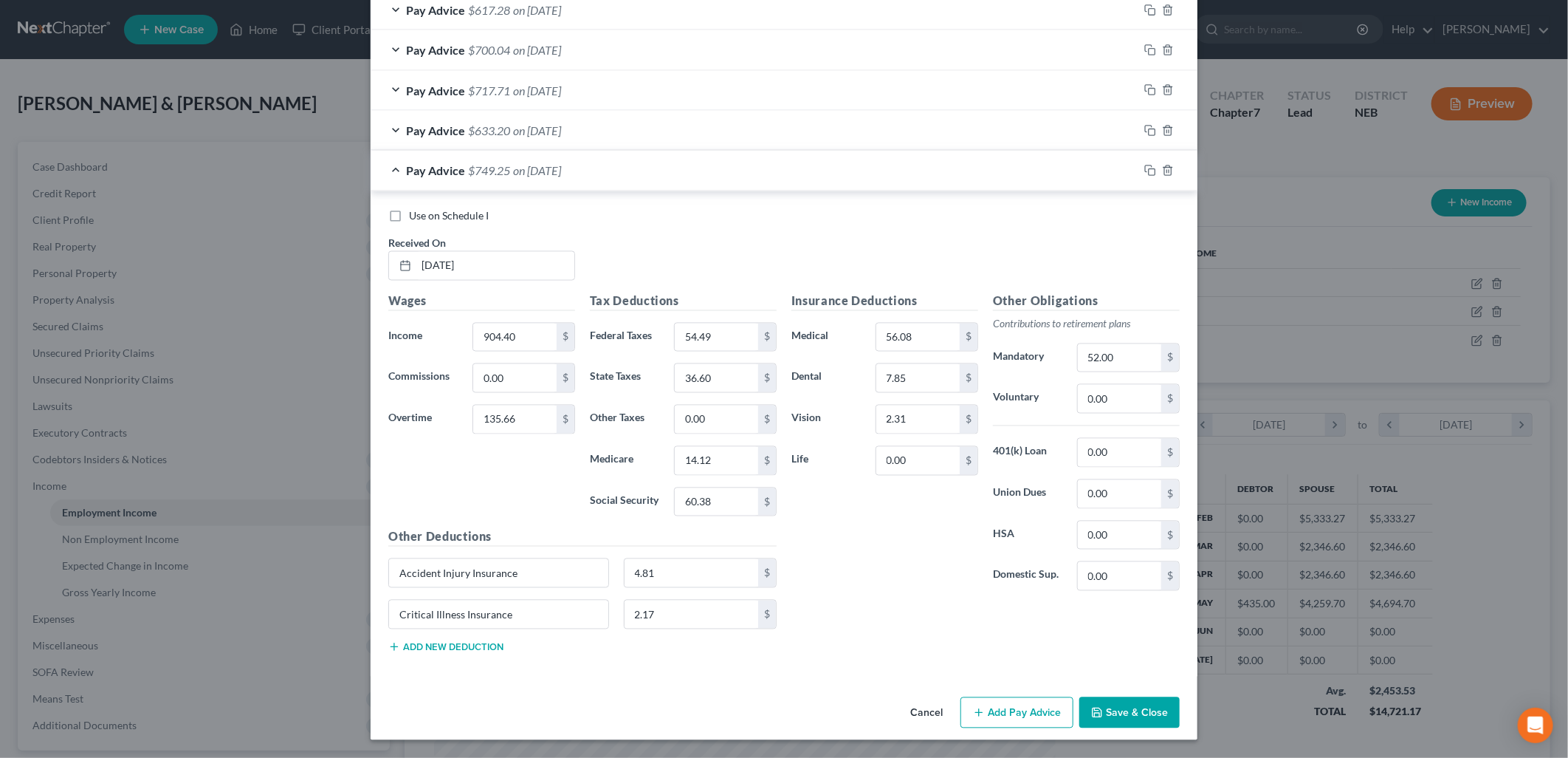
click at [551, 481] on div "Wages Income * 904.40 $ Commissions 0.00 $ Overtime 135.66 $" at bounding box center [481, 410] width 201 height 237
click at [734, 449] on input "14.12" at bounding box center [716, 460] width 83 height 28
click at [490, 469] on div "Wages Income * 904.40 $ Commissions 0.00 $ Overtime 135.66 $" at bounding box center [481, 410] width 201 height 237
click at [835, 532] on div "Insurance Deductions Medical 56.08 $ Dental 7.85 $ Vision 2.31 $ Life 0.00 $" at bounding box center [885, 448] width 201 height 311
click at [1016, 704] on button "Add Pay Advice" at bounding box center [1016, 713] width 113 height 31
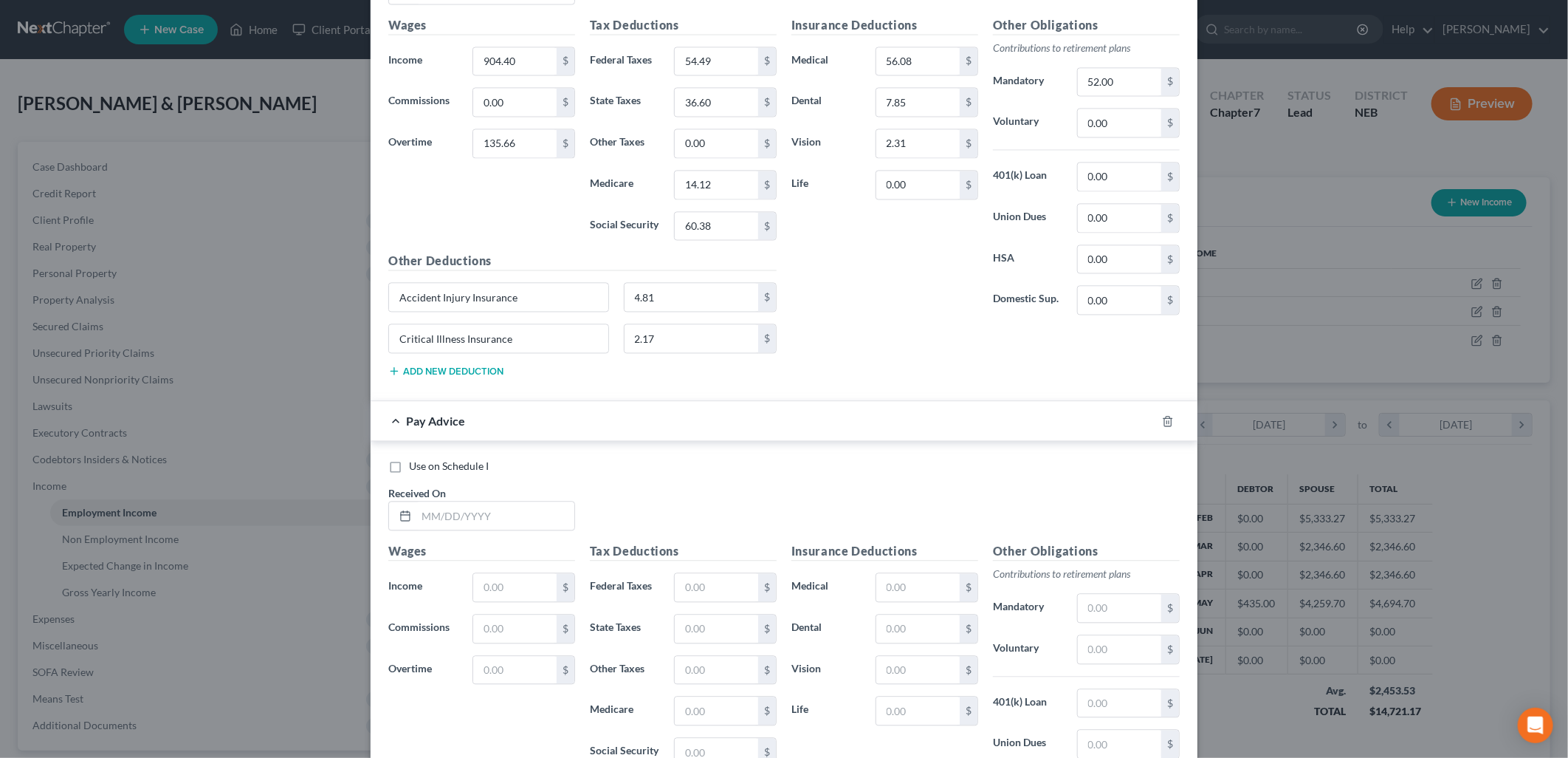
scroll to position [2051, 0]
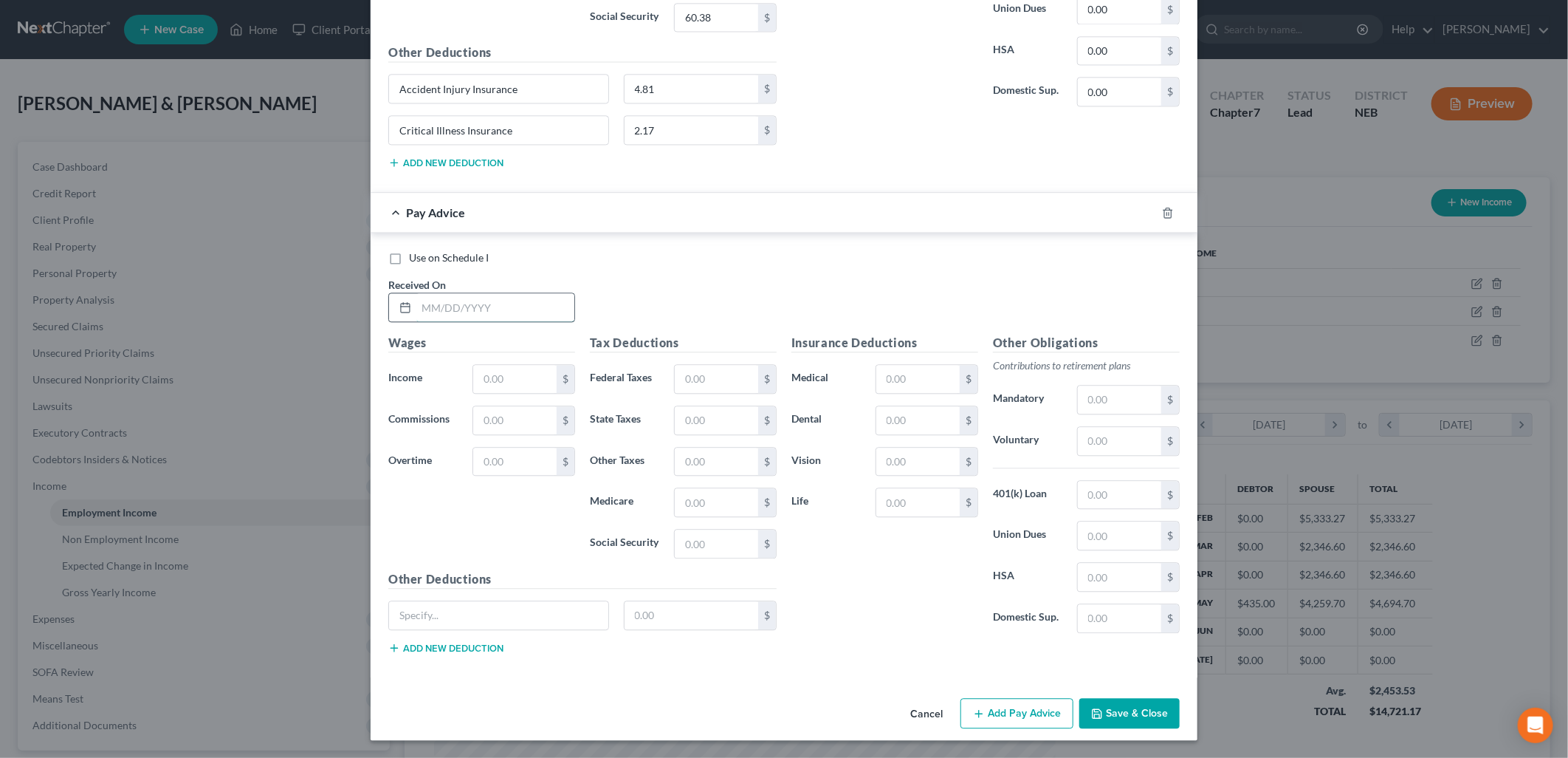
click at [495, 305] on input "text" at bounding box center [495, 307] width 158 height 28
type input "05/23/2025"
click at [507, 384] on input "text" at bounding box center [514, 378] width 83 height 28
click at [473, 414] on input "text" at bounding box center [514, 420] width 83 height 28
click at [503, 508] on div "Wages Income * $ Commissions 1,000 $ Overtime $" at bounding box center [481, 452] width 201 height 237
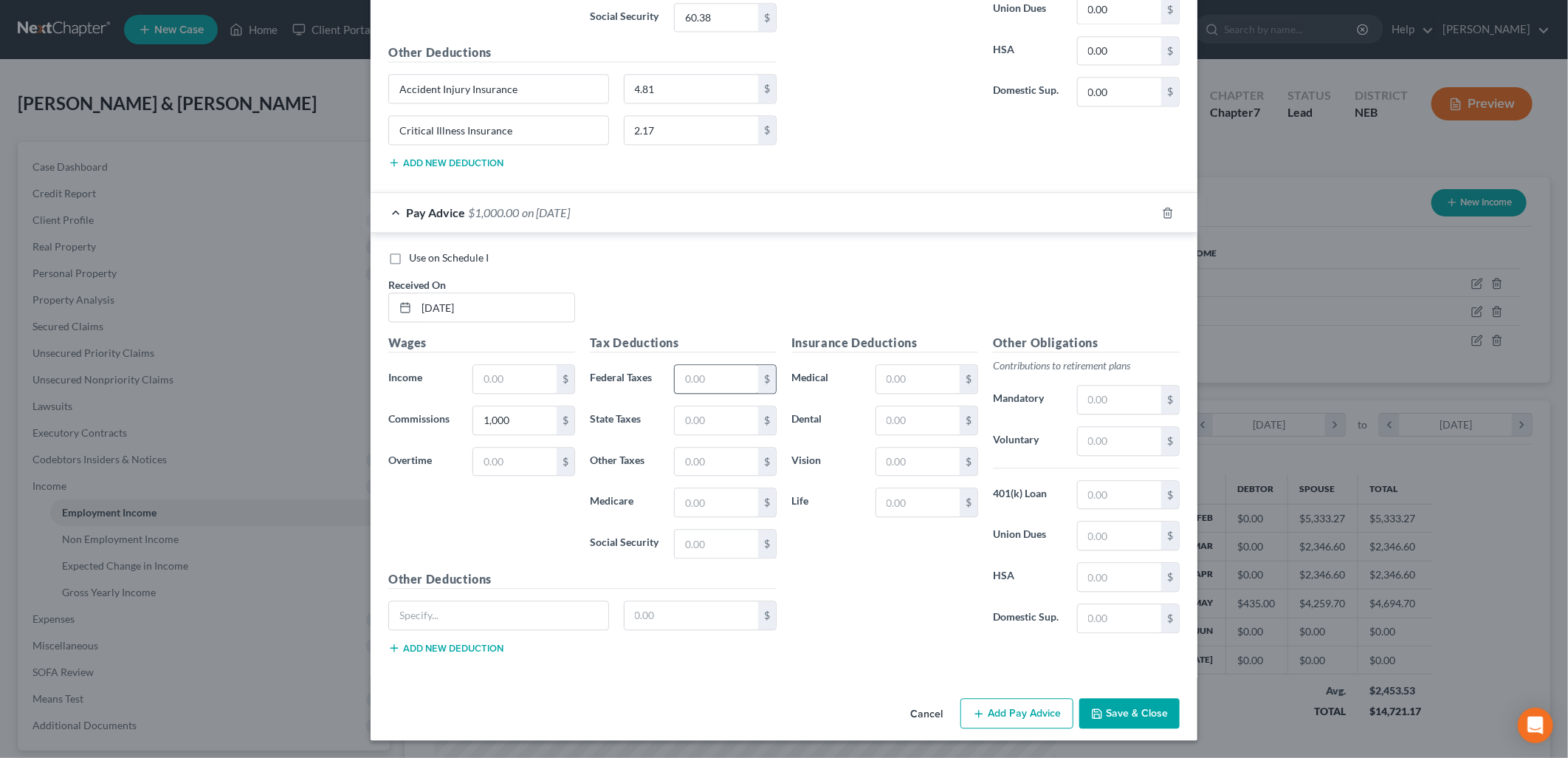
click at [706, 357] on div "Tax Deductions Federal Taxes $ State Taxes $ Other Taxes $ Medicare $ Social Se…" at bounding box center [682, 452] width 201 height 237
click at [514, 412] on input "1,000" at bounding box center [514, 420] width 83 height 28
type input "1,000.00"
click at [691, 373] on input "text" at bounding box center [716, 378] width 83 height 28
type input "239.91"
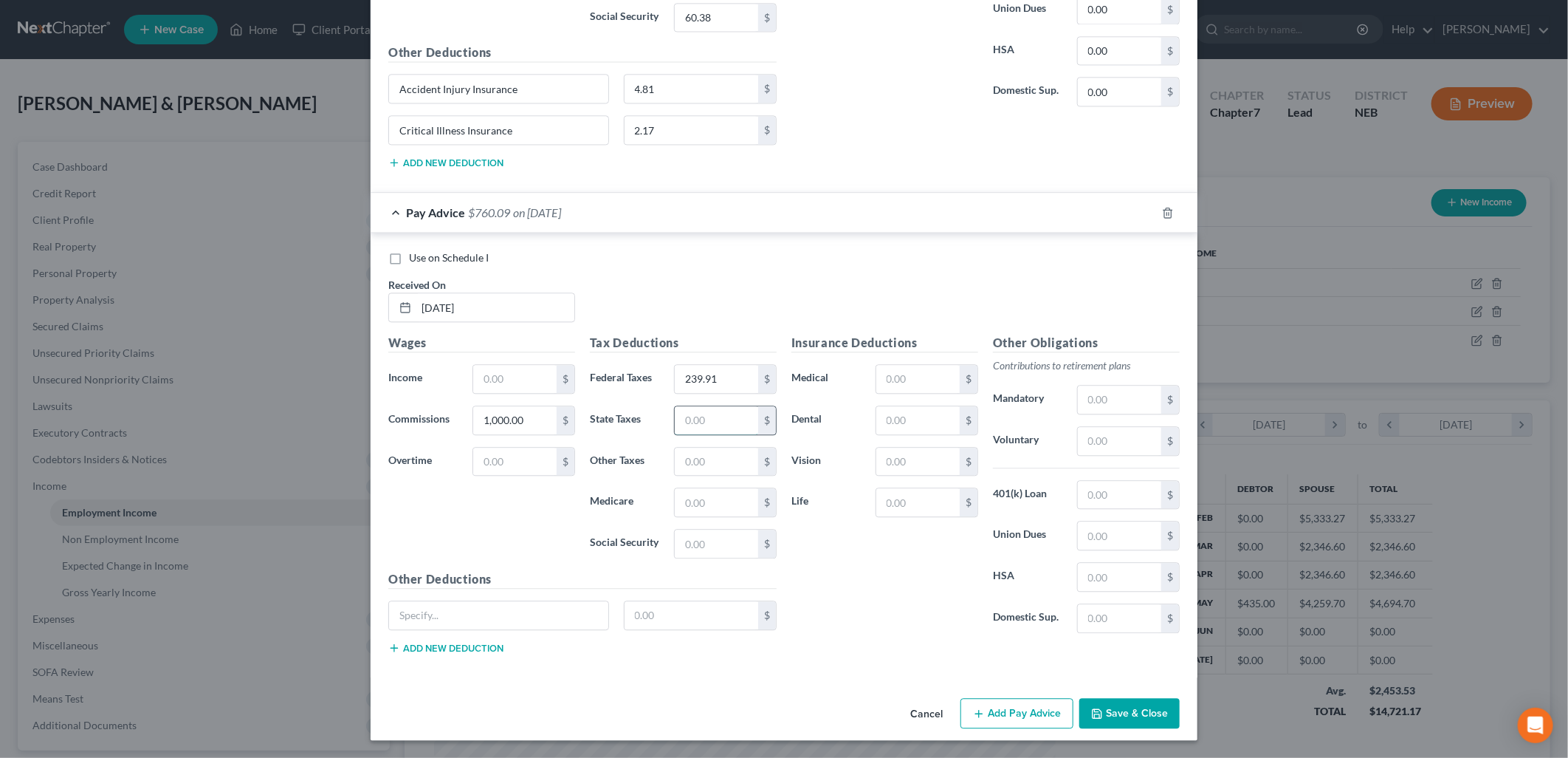
click at [706, 415] on input "text" at bounding box center [716, 420] width 83 height 28
type input "41.12"
click at [697, 495] on input "text" at bounding box center [716, 502] width 83 height 28
type input "14.62"
click at [692, 546] on input "text" at bounding box center [716, 543] width 83 height 28
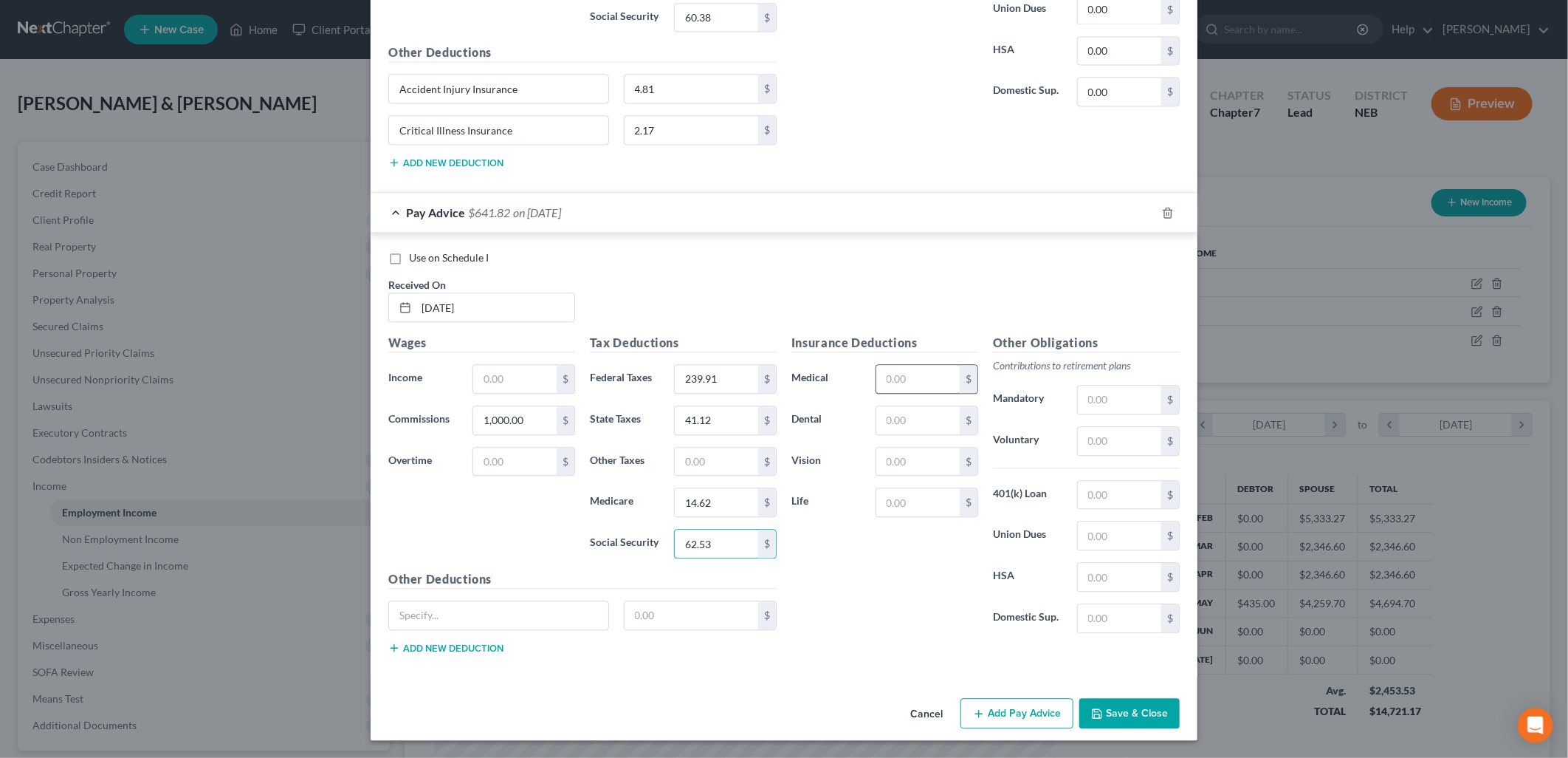
type input "62.53"
click at [922, 371] on input "text" at bounding box center [918, 378] width 83 height 28
click at [1082, 377] on div "Other Obligations Contributions to retirement plans Mandatory $ Voluntary $ 401…" at bounding box center [1086, 489] width 201 height 311
click at [1089, 395] on input "text" at bounding box center [1119, 400] width 83 height 28
type input "0.43"
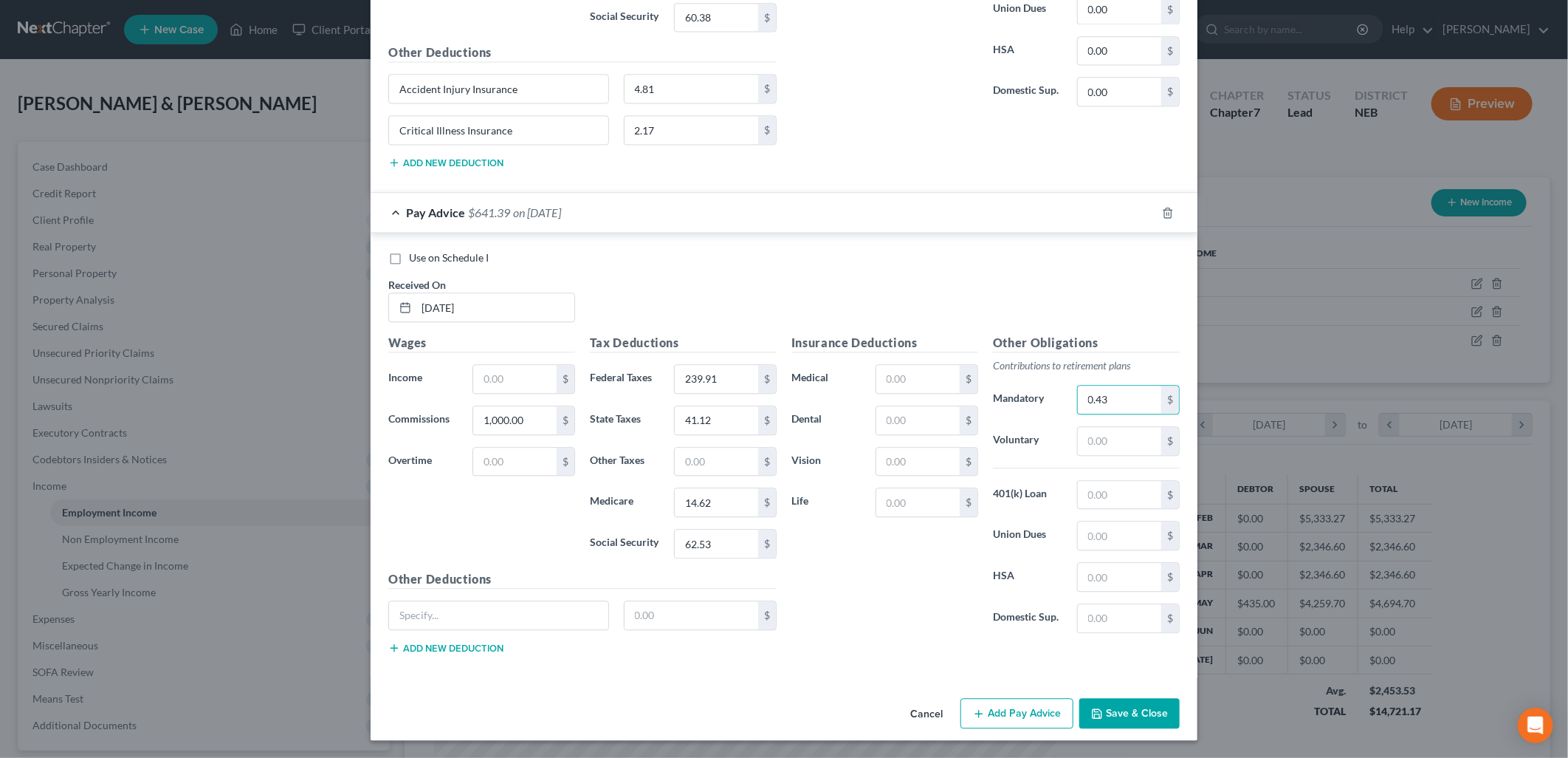
click at [900, 565] on div "Insurance Deductions Medical $ Dental $ Vision $ Life $" at bounding box center [885, 489] width 201 height 311
click at [481, 465] on input "text" at bounding box center [514, 461] width 83 height 28
type input "8.55"
click at [495, 499] on div "Wages Income * $ Commissions 1,000.00 $ Overtime 8.55 $" at bounding box center [481, 452] width 201 height 237
click at [505, 488] on div "Wages Income * $ Commissions 1,000.00 $ Overtime 8.55 $" at bounding box center [481, 452] width 201 height 237
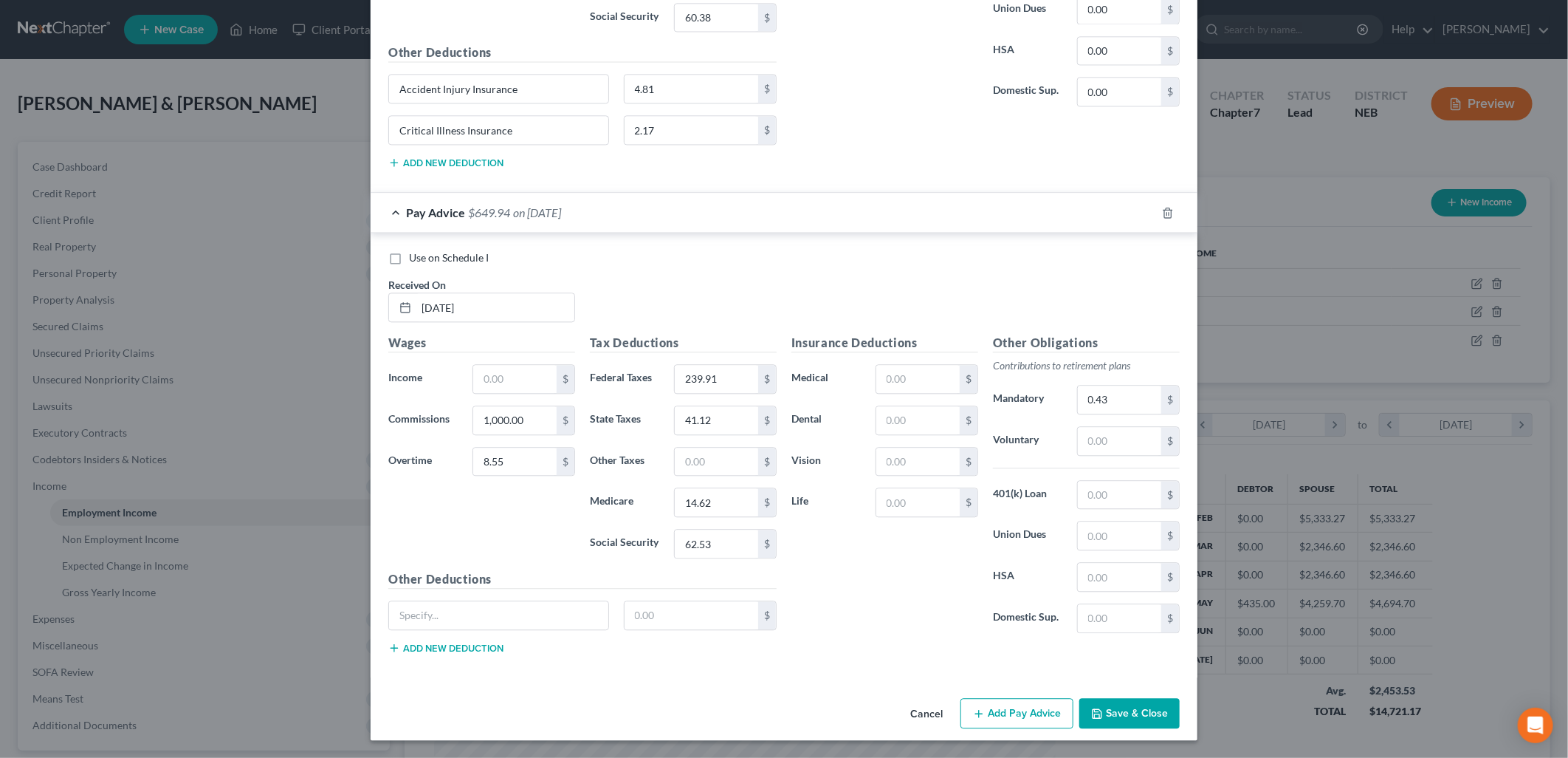
click at [992, 707] on button "Add Pay Advice" at bounding box center [1016, 714] width 113 height 31
click at [513, 382] on input "text" at bounding box center [514, 378] width 83 height 28
type input "0.00"
click at [1007, 703] on button "Add Pay Advice" at bounding box center [1016, 714] width 113 height 31
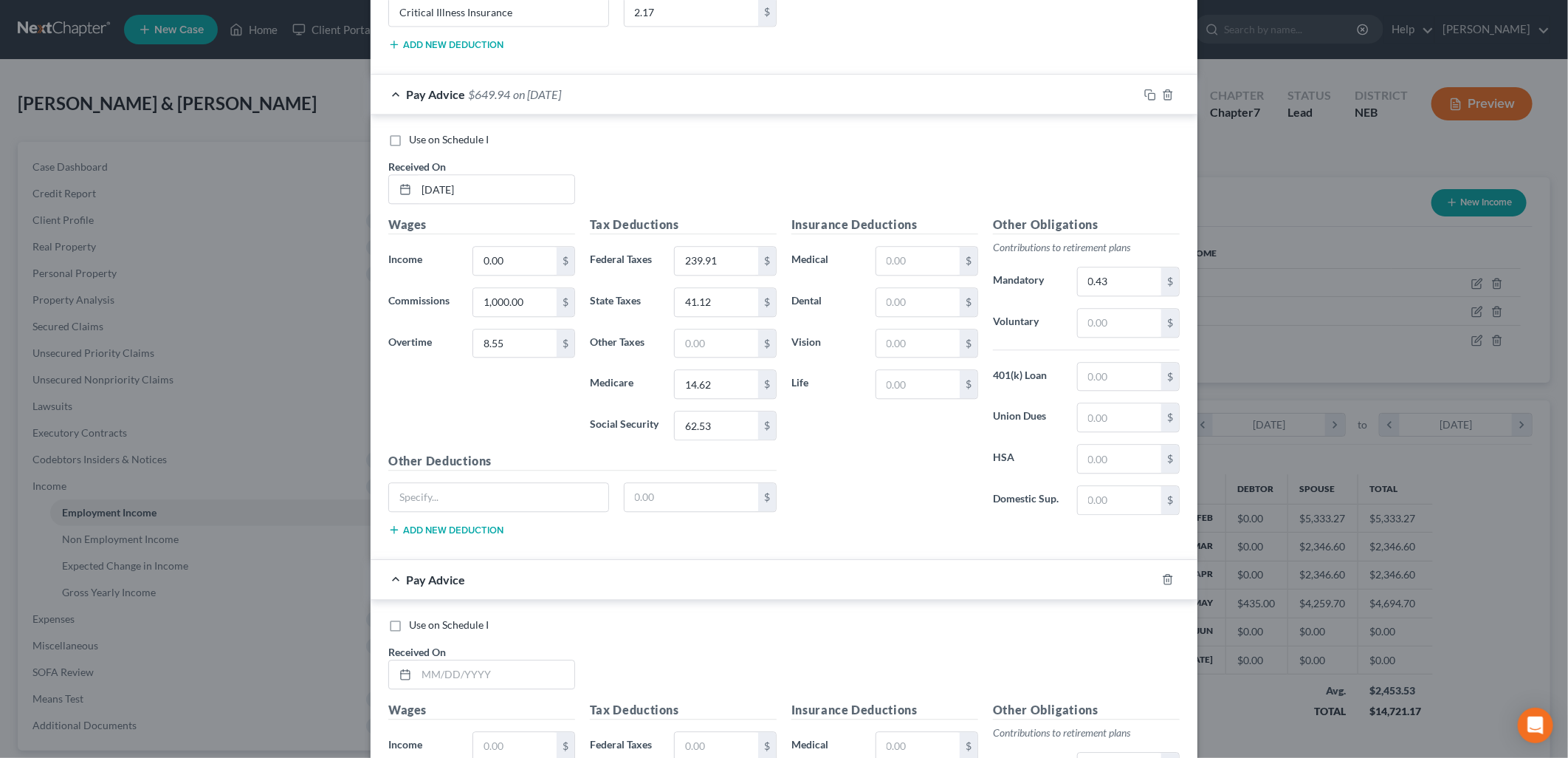
scroll to position [2537, 0]
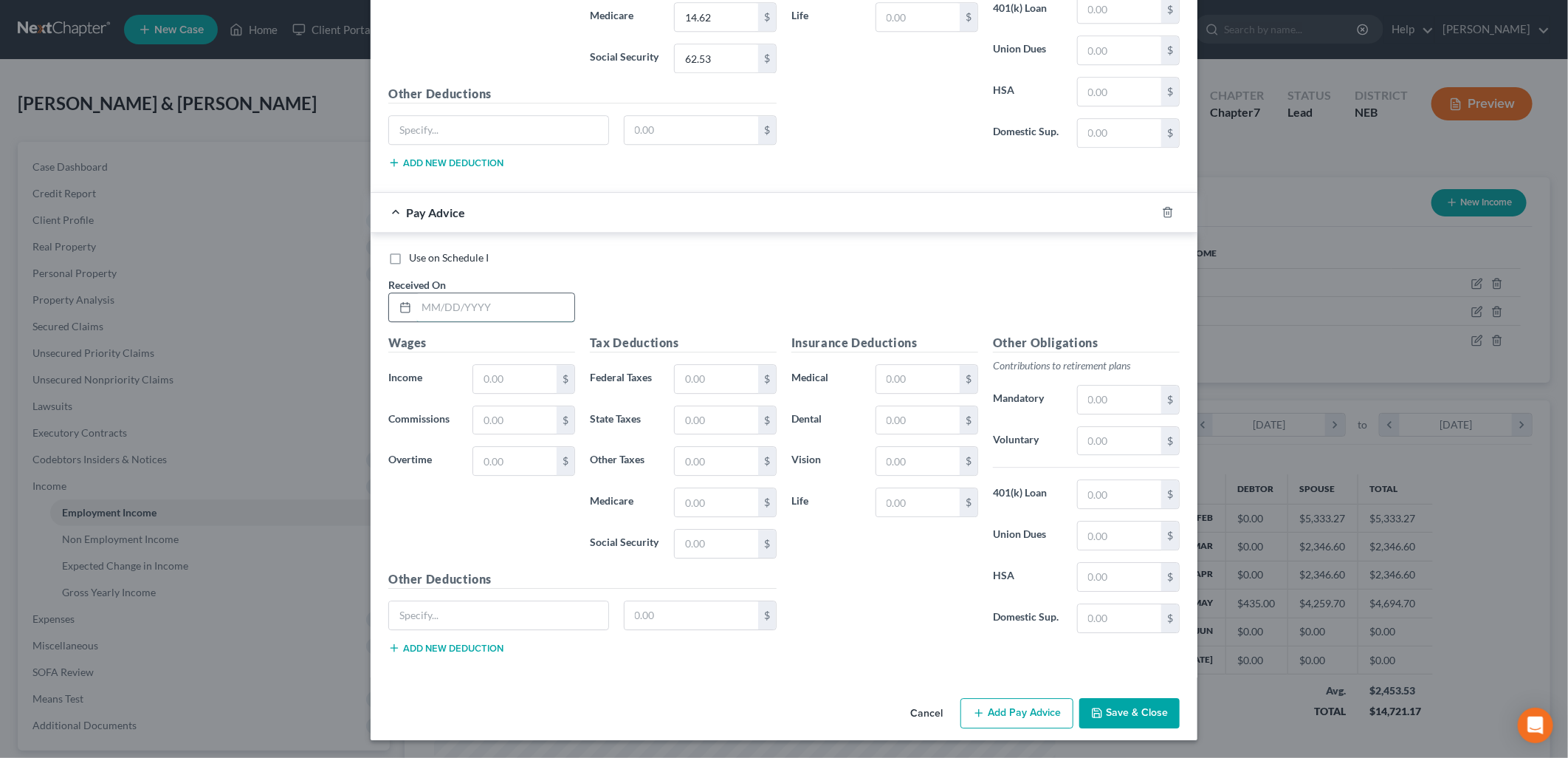
click at [469, 306] on input "text" at bounding box center [495, 307] width 158 height 28
type input "05/23/2025"
click at [503, 367] on input "text" at bounding box center [514, 378] width 83 height 28
click at [485, 453] on input "text" at bounding box center [514, 460] width 83 height 28
type input "101.74"
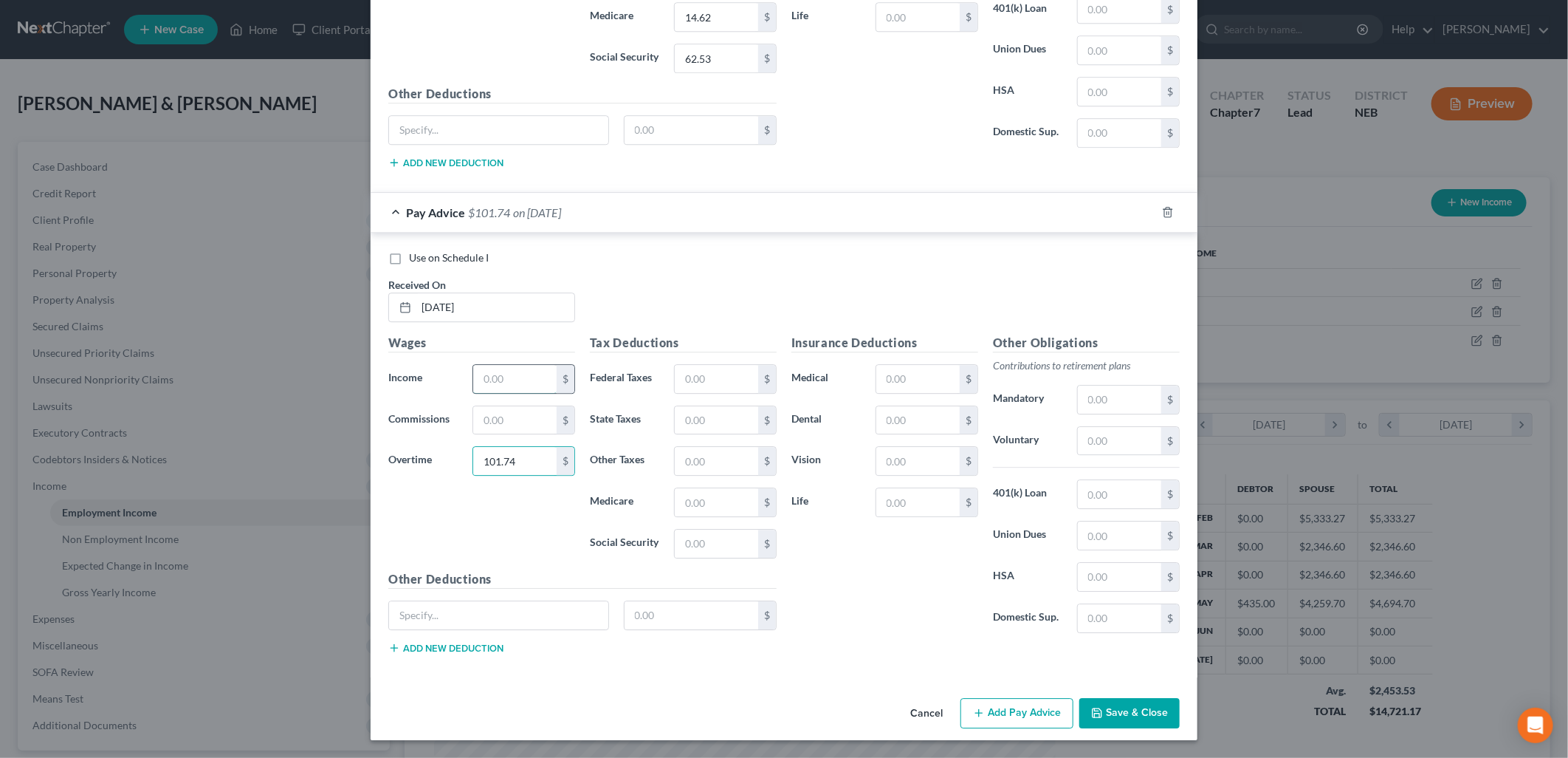
click at [508, 369] on input "text" at bounding box center [514, 378] width 83 height 28
click at [489, 377] on input "text" at bounding box center [514, 378] width 83 height 28
type input "904.40"
click at [505, 540] on div "Wages Income * 904.40 $ Commissions $ Overtime 101.74 $" at bounding box center [481, 452] width 201 height 237
click at [705, 382] on input "text" at bounding box center [716, 378] width 83 height 28
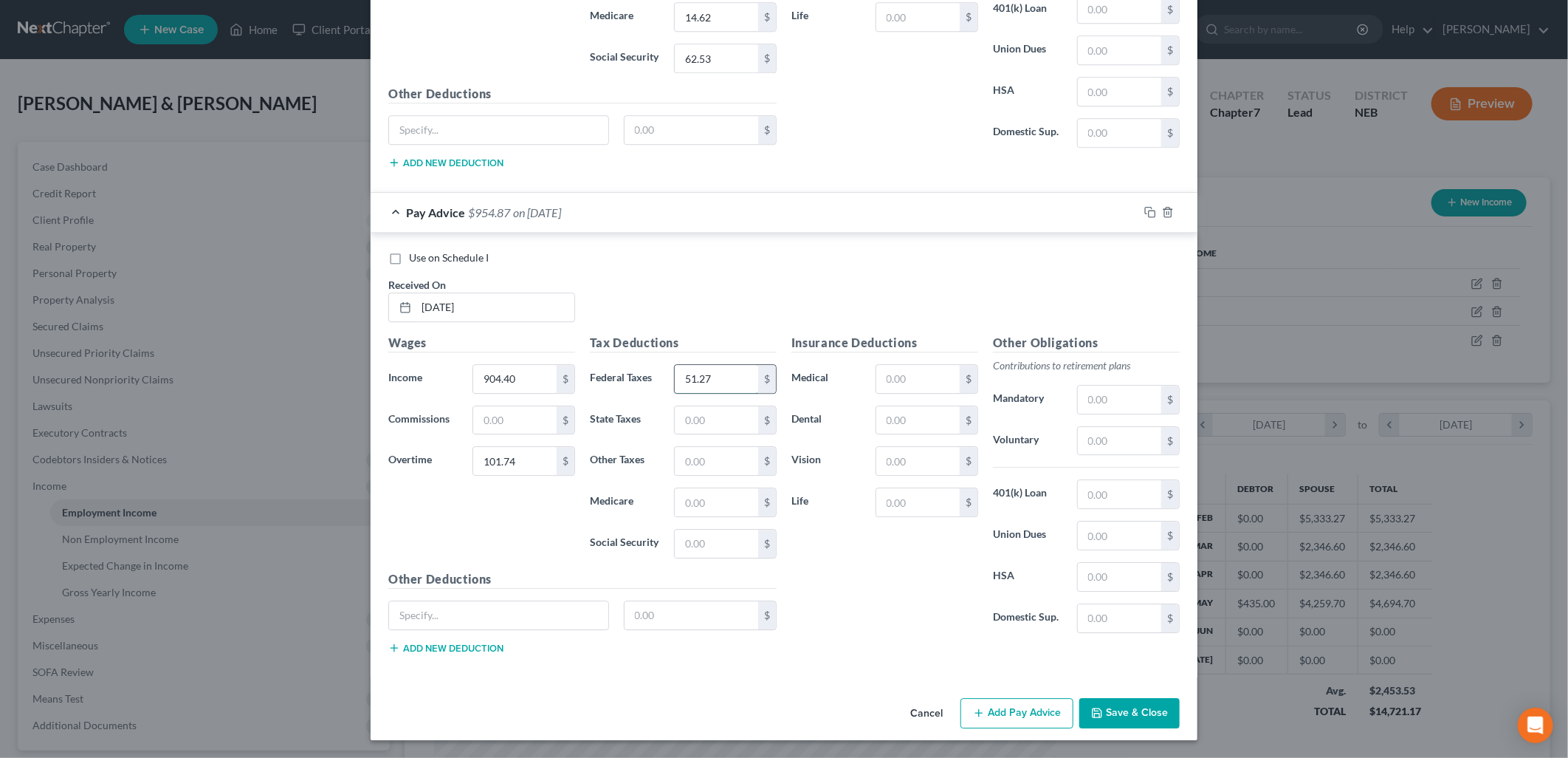
type input "51.27"
type input "34.92"
type input "13.63"
type input "58.27"
click at [447, 648] on button "Add new deduction" at bounding box center [446, 648] width 115 height 12
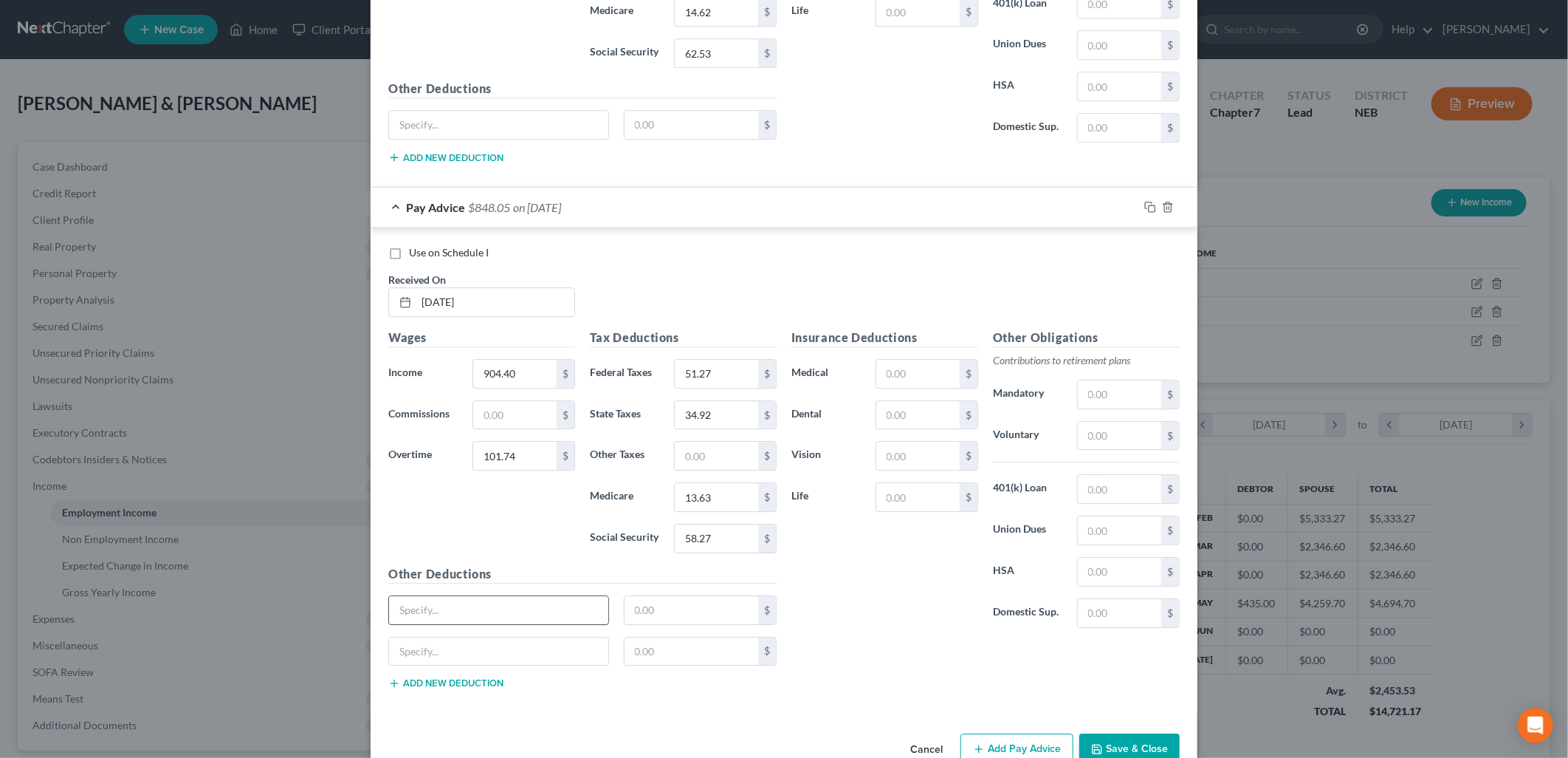
click at [460, 623] on input "text" at bounding box center [498, 610] width 219 height 28
type input "Accident Injury Insurance"
click at [455, 656] on input "text" at bounding box center [498, 651] width 219 height 28
type input "Critical Illness Insurance"
click at [677, 623] on input "text" at bounding box center [691, 610] width 135 height 28
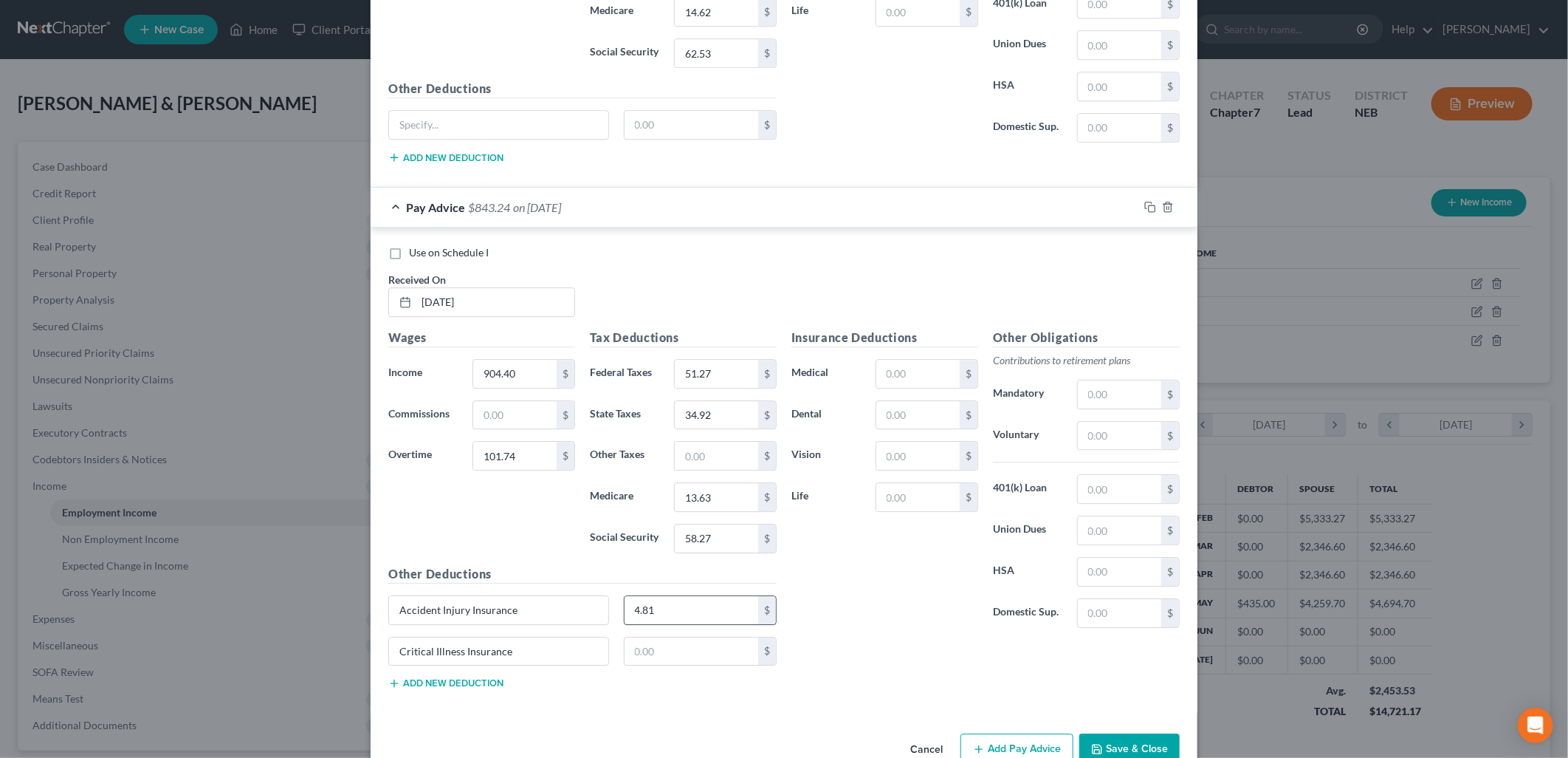
type input "4.81"
type input "2.17"
click at [888, 383] on input "text" at bounding box center [918, 373] width 83 height 28
type input "56.08"
type input "7.85"
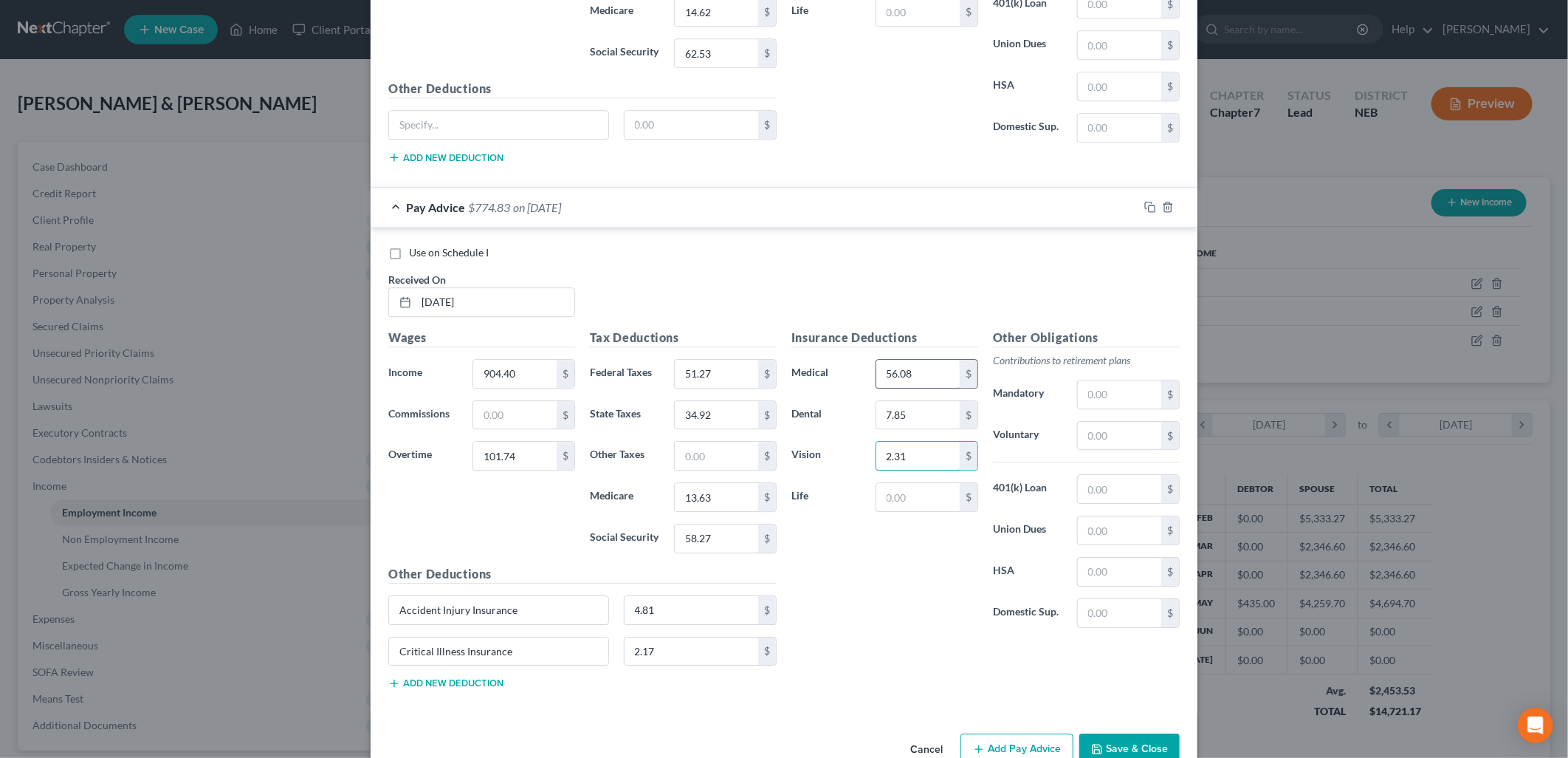
type input "2.31"
click at [1089, 404] on input "text" at bounding box center [1119, 394] width 83 height 28
type input "50.31"
click at [917, 610] on div "Insurance Deductions Medical 56.08 $ Dental 7.85 $ Vision 2.31 $ Life $" at bounding box center [885, 484] width 201 height 311
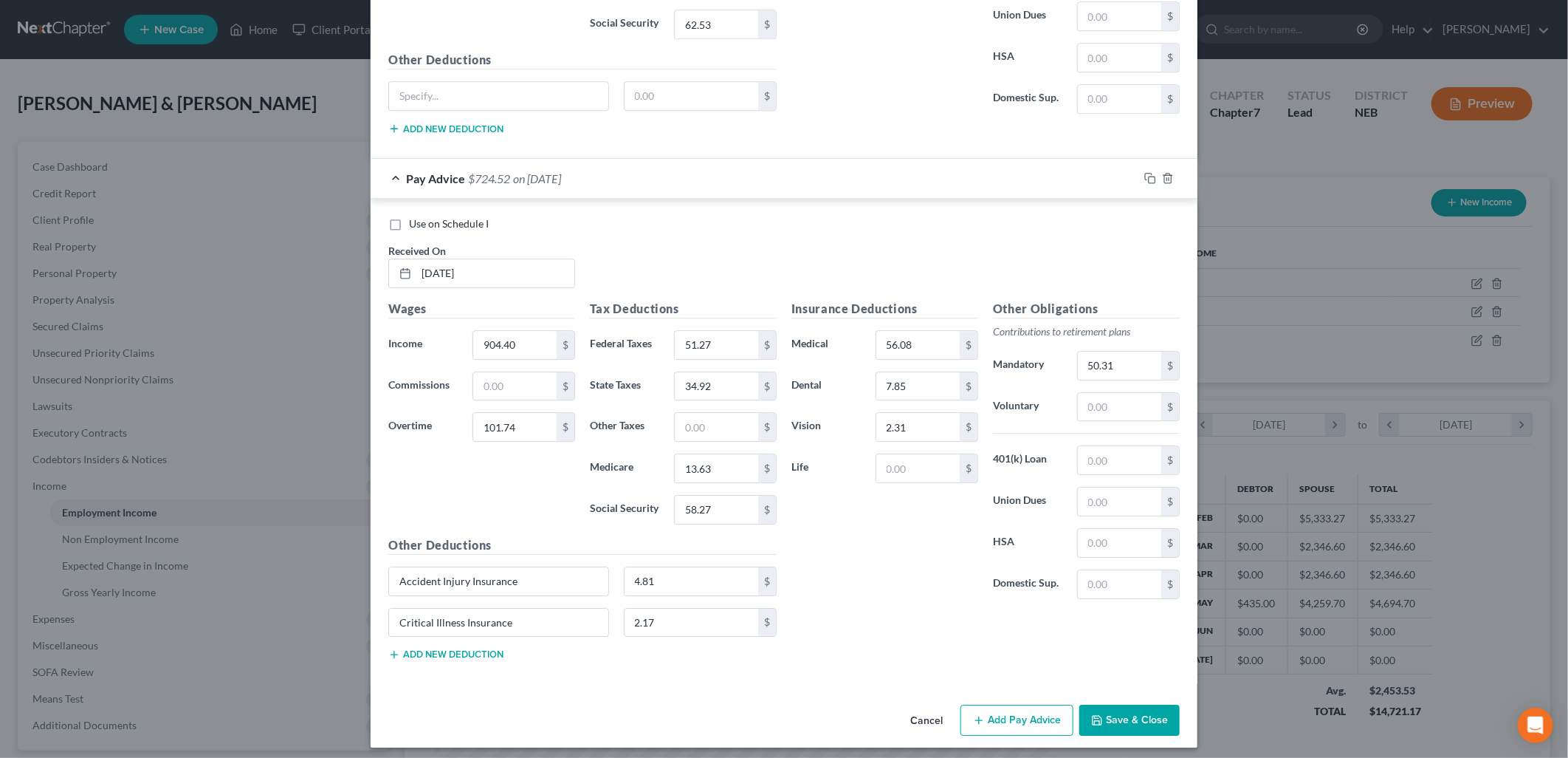
scroll to position [2579, 0]
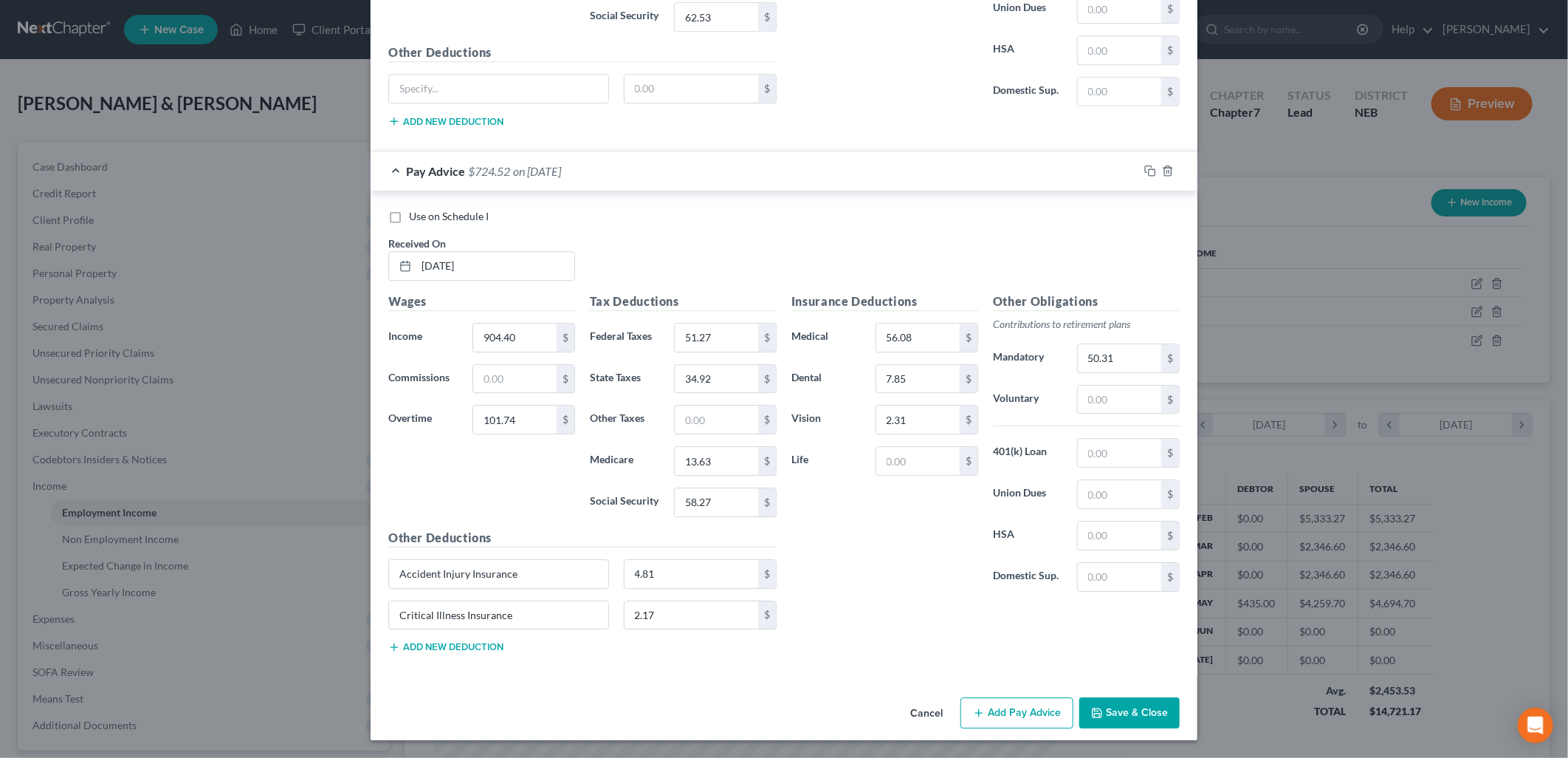
click at [1017, 710] on button "Add Pay Advice" at bounding box center [1016, 713] width 113 height 31
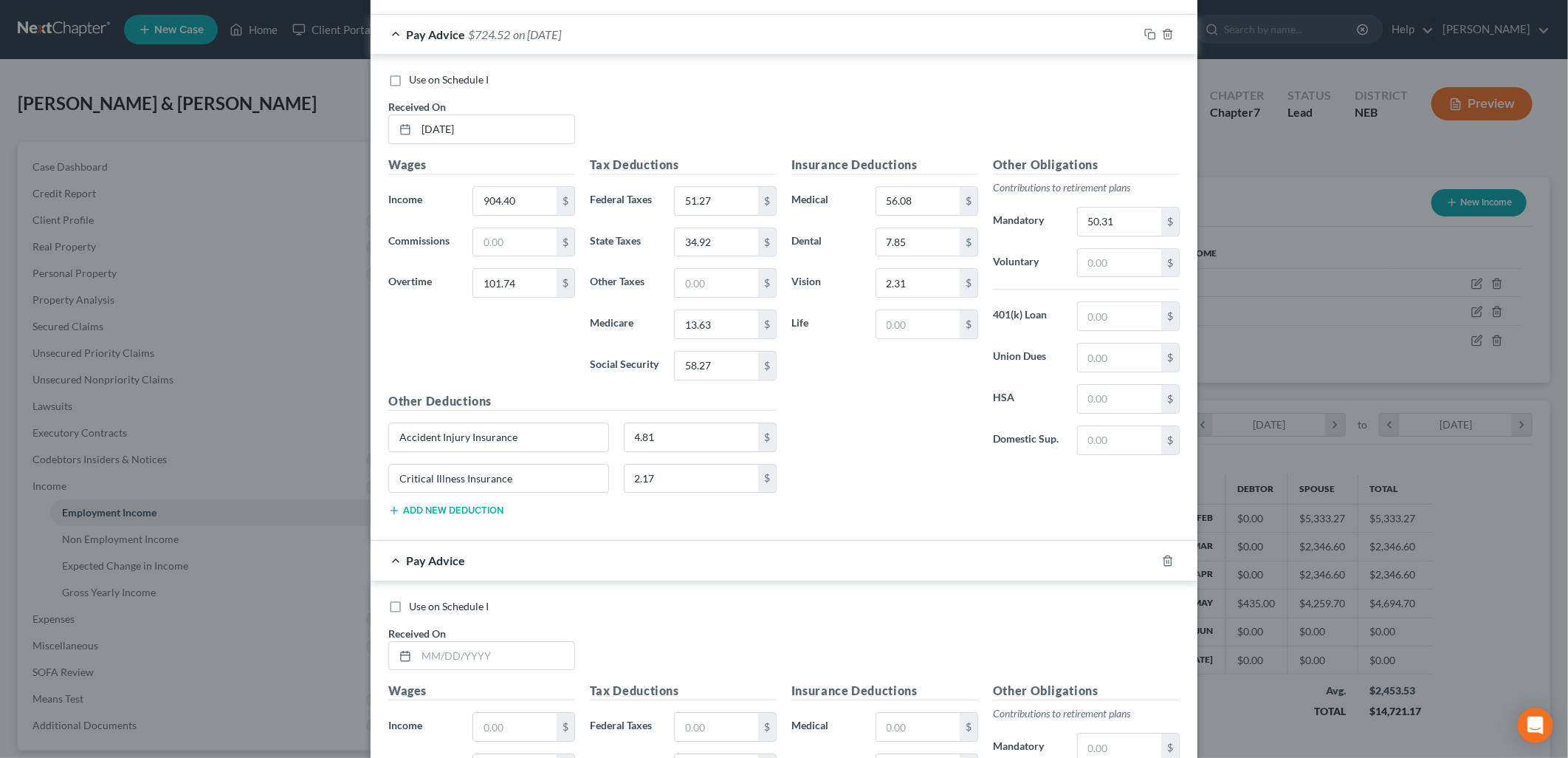
scroll to position [2989, 0]
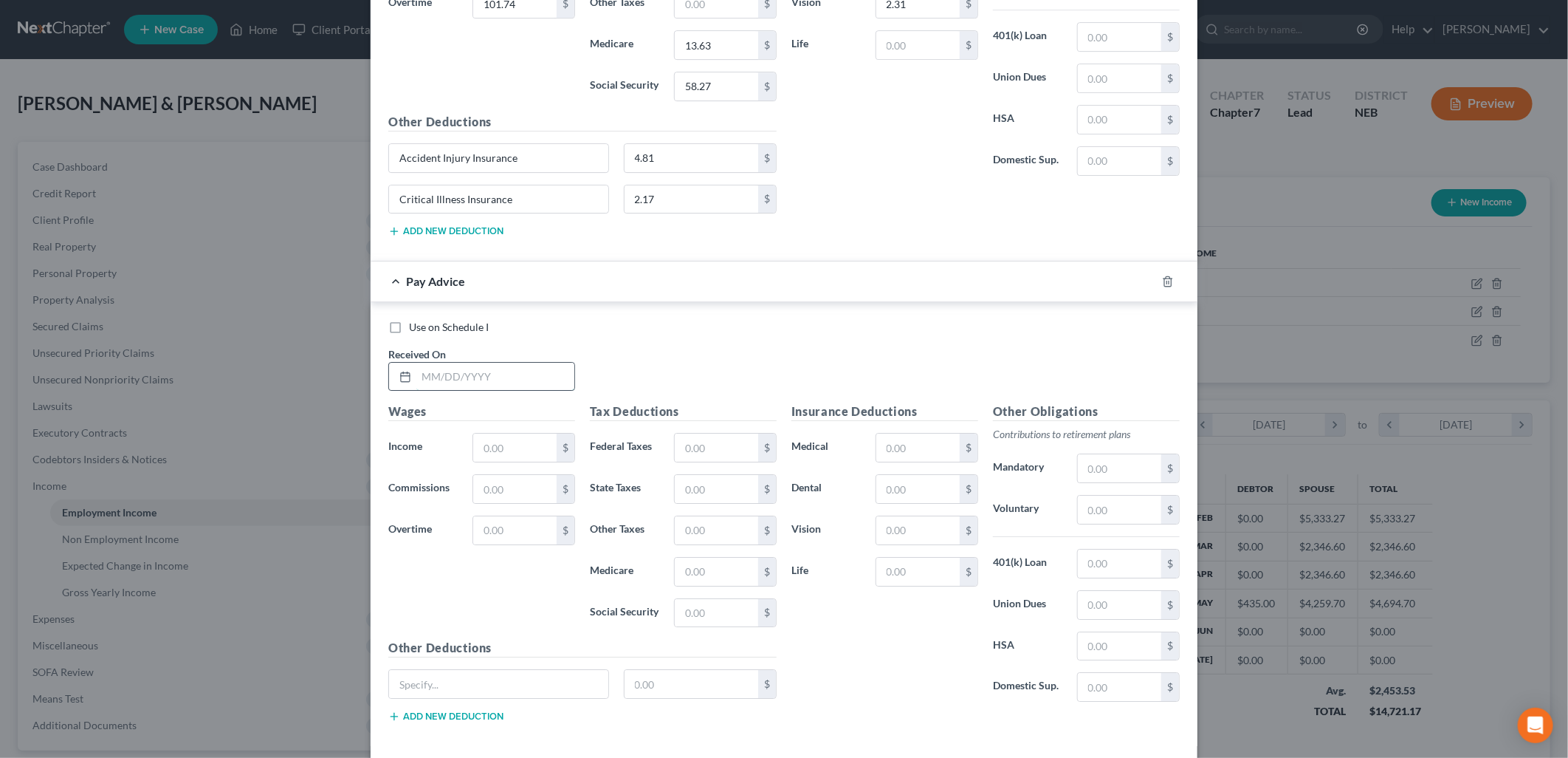
click at [445, 389] on input "text" at bounding box center [495, 376] width 158 height 28
type input "05/30/2024"
click at [499, 452] on input "text" at bounding box center [514, 447] width 83 height 28
click at [524, 534] on input "text" at bounding box center [514, 530] width 83 height 28
type input "101.74"
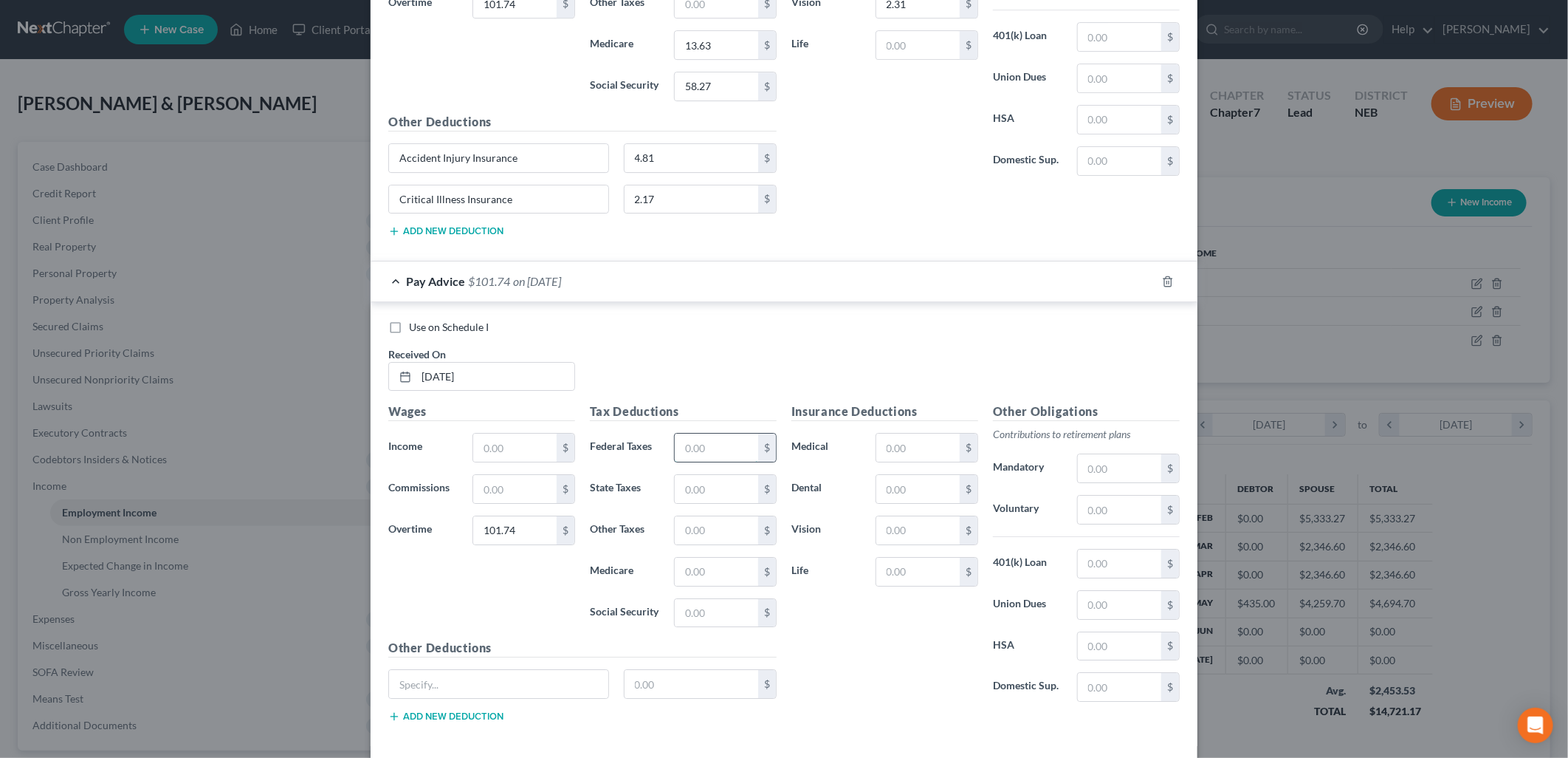
click at [688, 459] on input "text" at bounding box center [716, 447] width 83 height 28
type input "51.21"
type input "34.92"
type input "13.63"
type input "58.28"
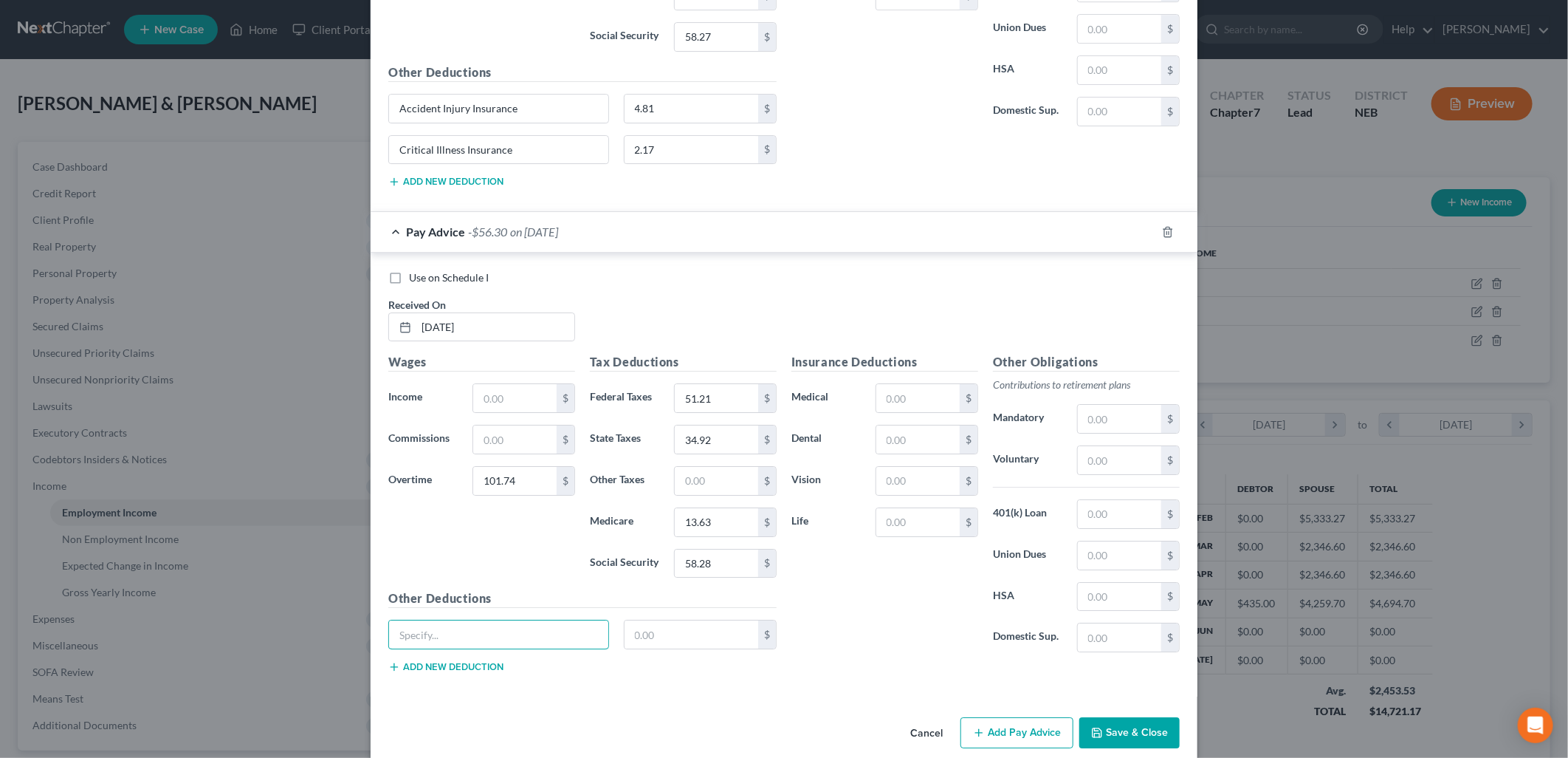
scroll to position [3065, 0]
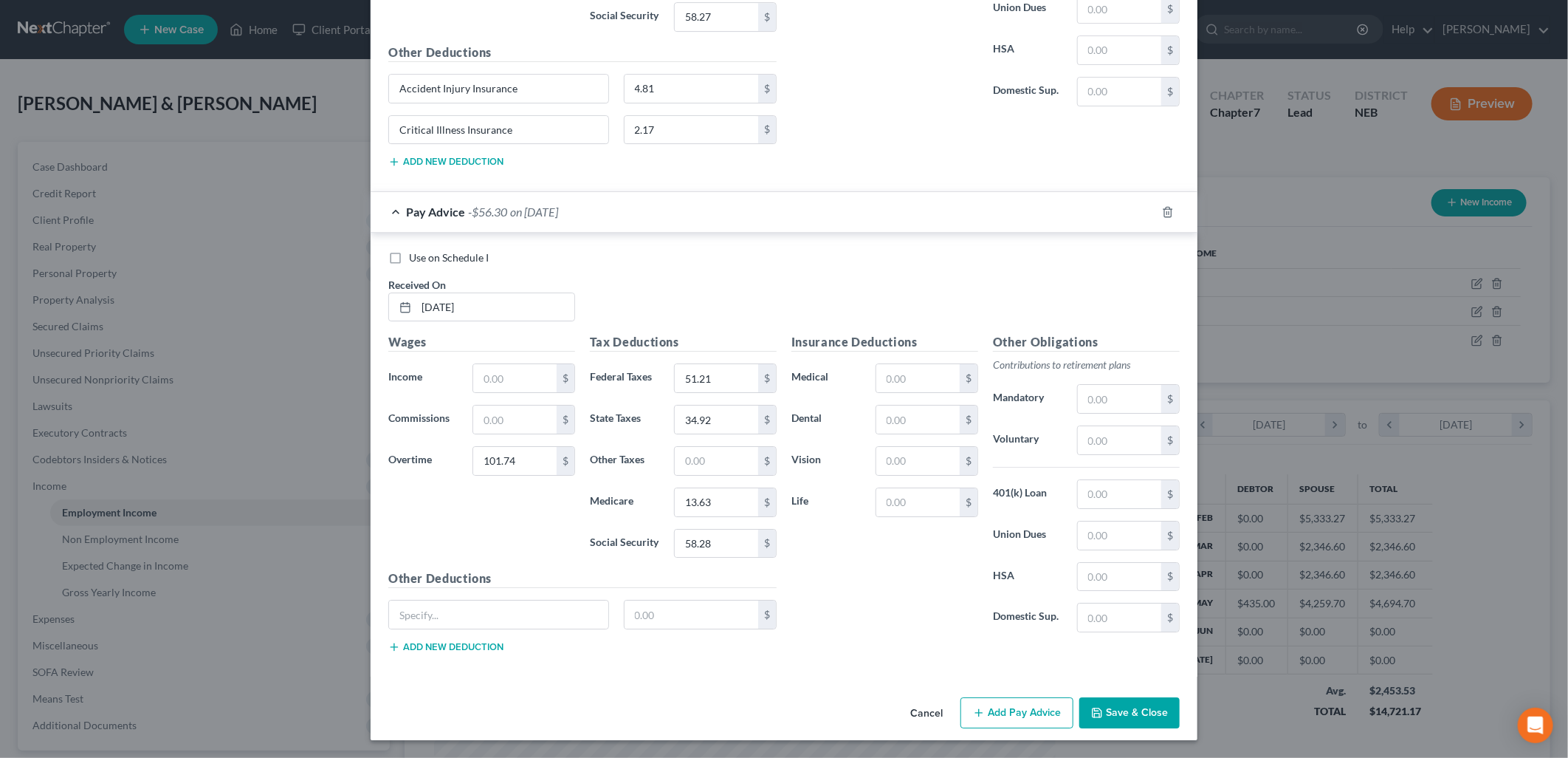
click at [449, 645] on button "Add new deduction" at bounding box center [446, 647] width 115 height 12
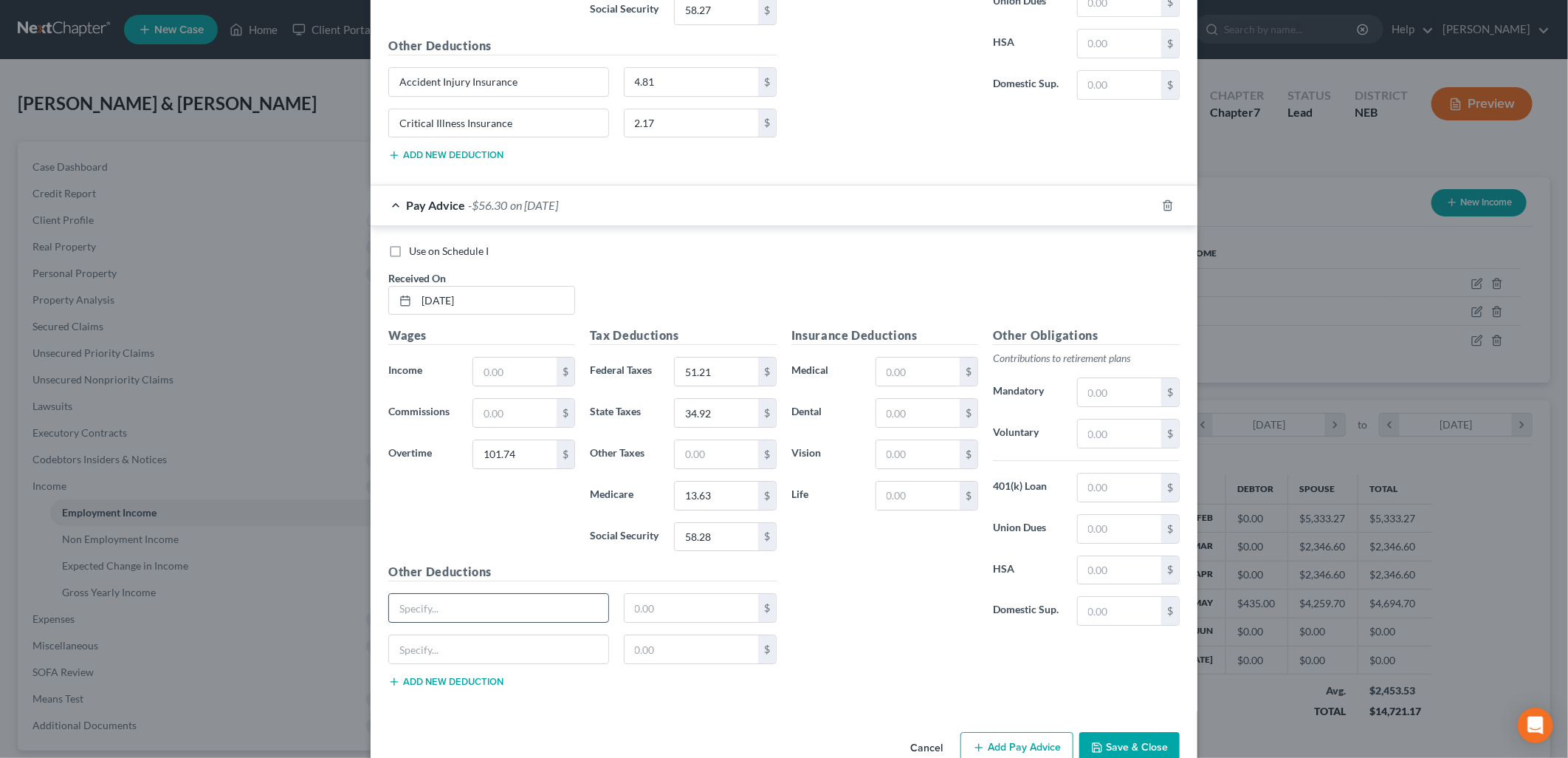
click at [484, 617] on input "text" at bounding box center [498, 608] width 219 height 28
type input "Accident Injury Insurance"
click at [496, 663] on input "text" at bounding box center [498, 649] width 219 height 28
type input "Critical Illness Insurance"
click at [674, 621] on input "text" at bounding box center [691, 608] width 135 height 28
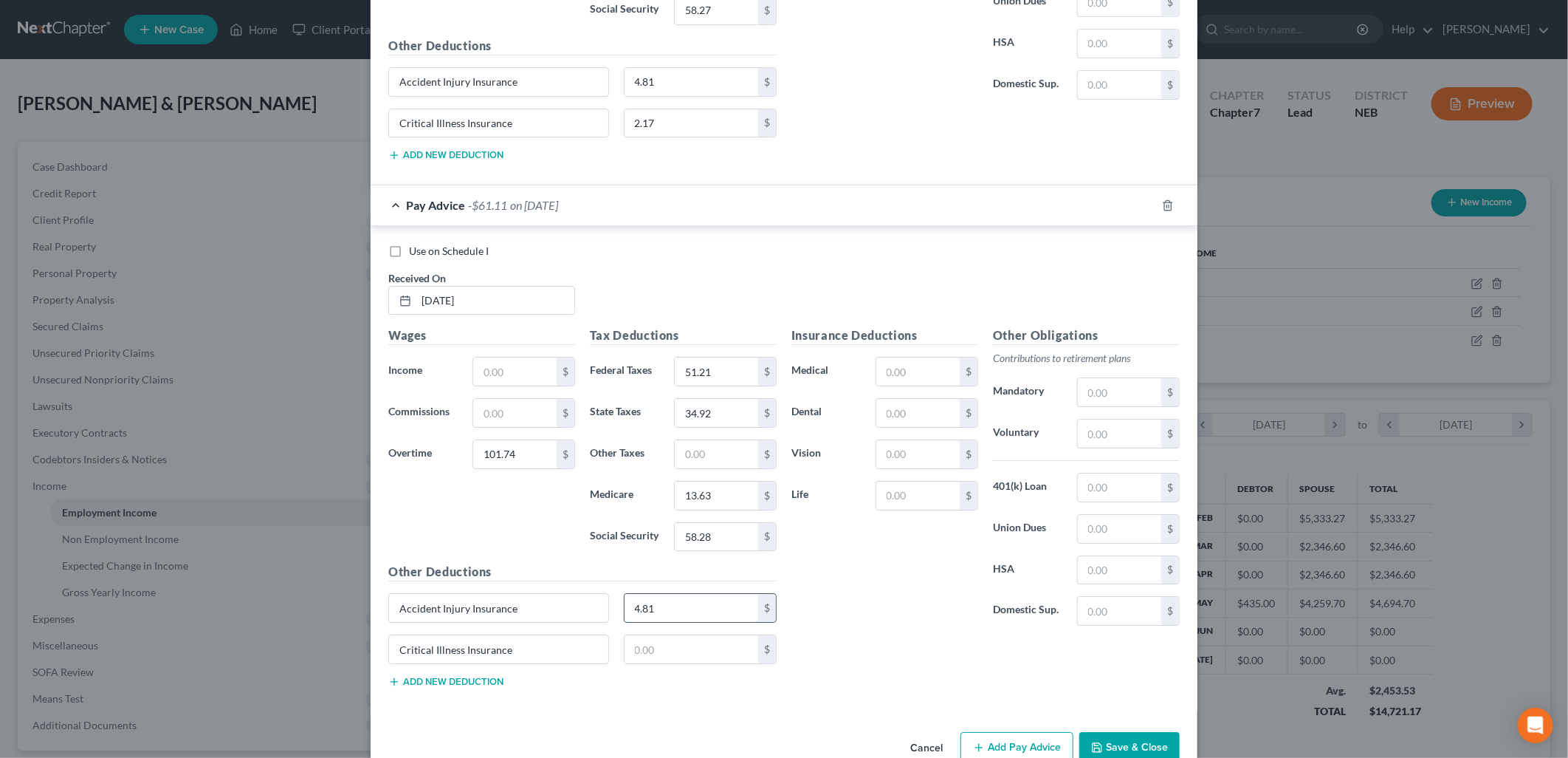
type input "4.81"
type input "2.17"
click at [925, 377] on input "text" at bounding box center [918, 371] width 83 height 28
type input "56.08"
type input "7.85"
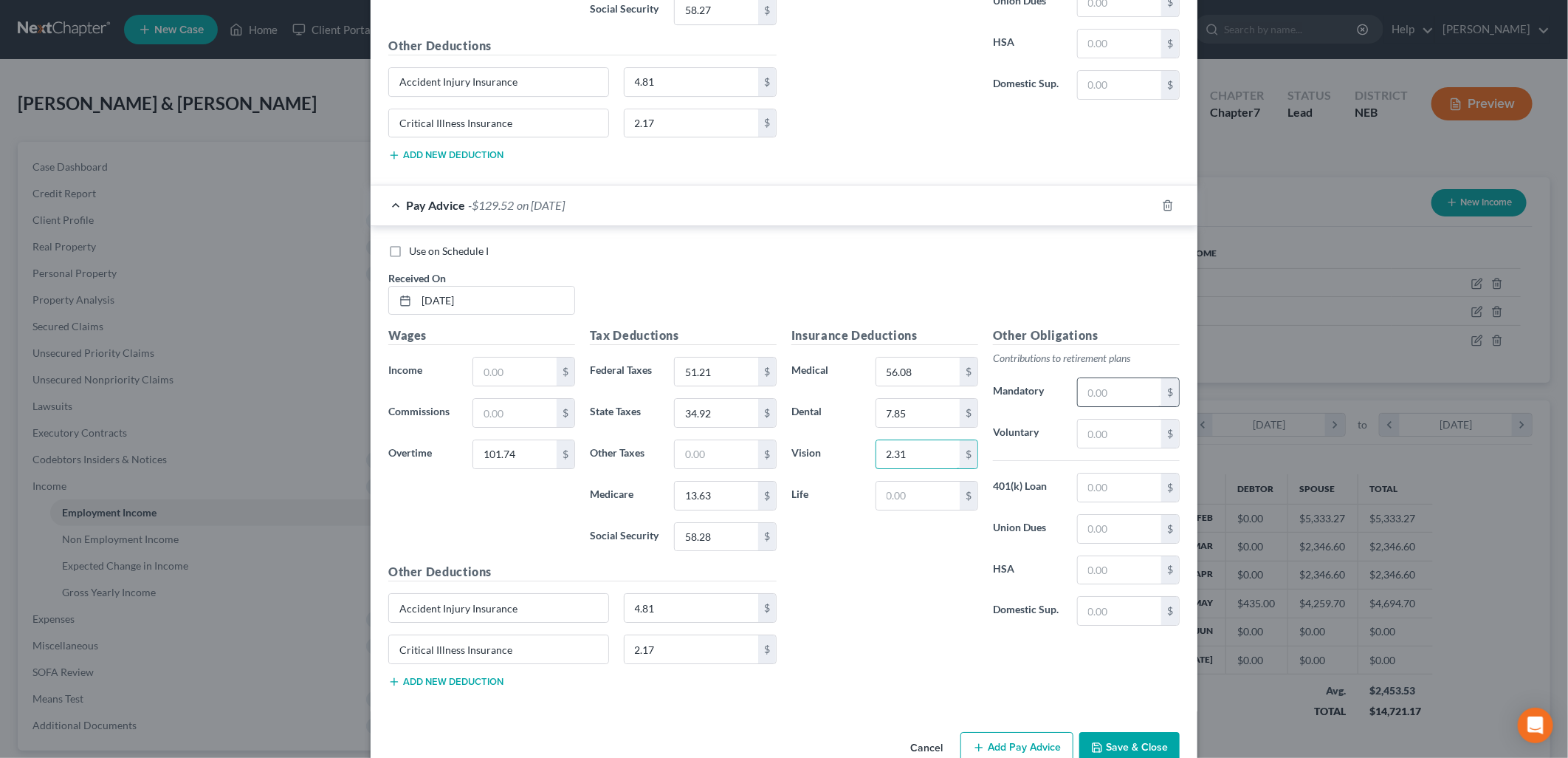
type input "2.31"
click at [1112, 401] on input "text" at bounding box center [1119, 392] width 83 height 28
type input "50.31"
click at [875, 581] on div "Insurance Deductions Medical 56.08 $ Dental 7.85 $ Vision 2.31 $ Life $" at bounding box center [885, 481] width 201 height 311
click at [496, 360] on div "Wages Income * $ Commissions $ Overtime 101.74 $" at bounding box center [481, 444] width 201 height 237
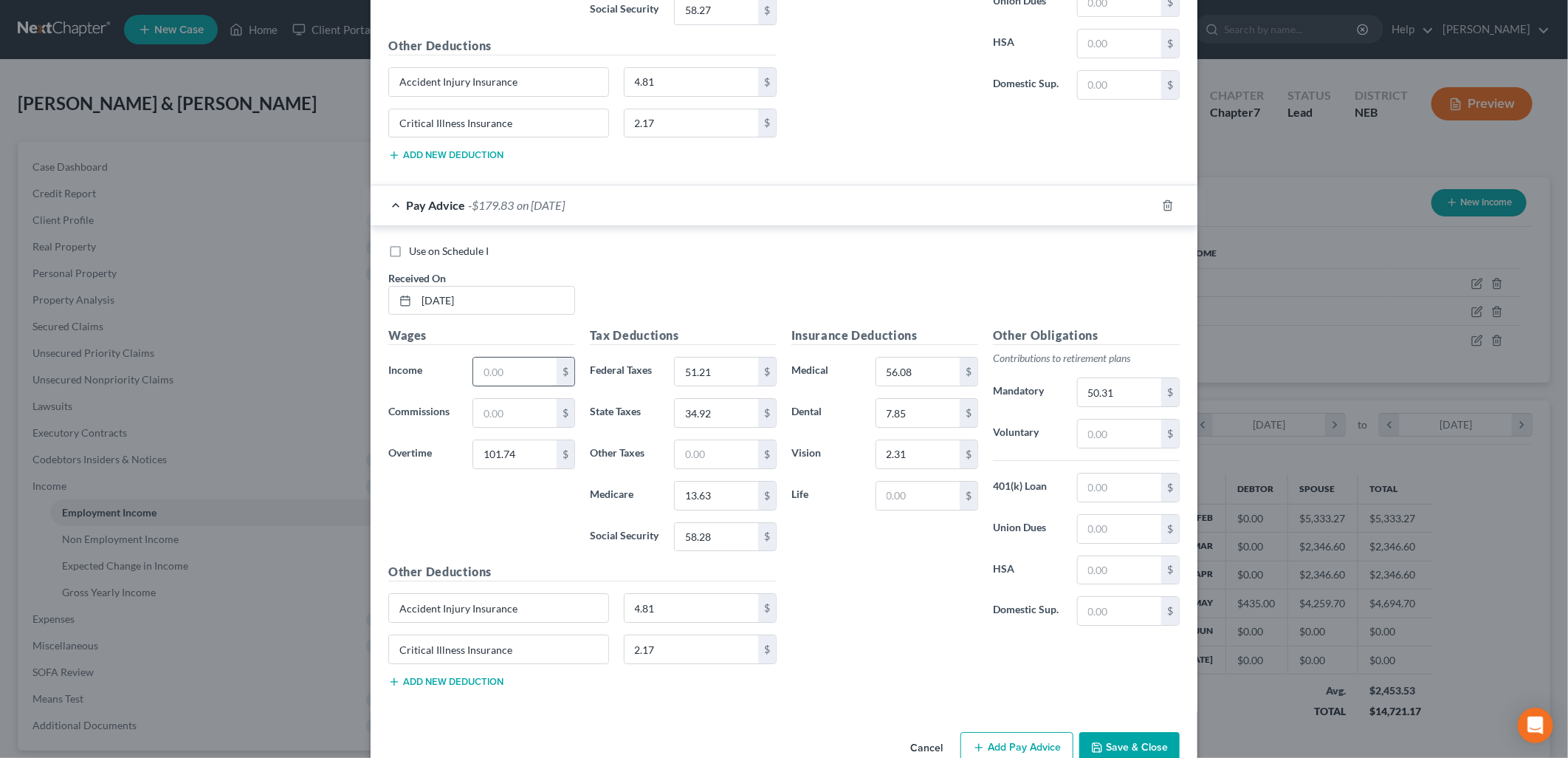
click at [500, 374] on input "text" at bounding box center [514, 371] width 83 height 28
click at [498, 383] on input "text" at bounding box center [514, 371] width 83 height 28
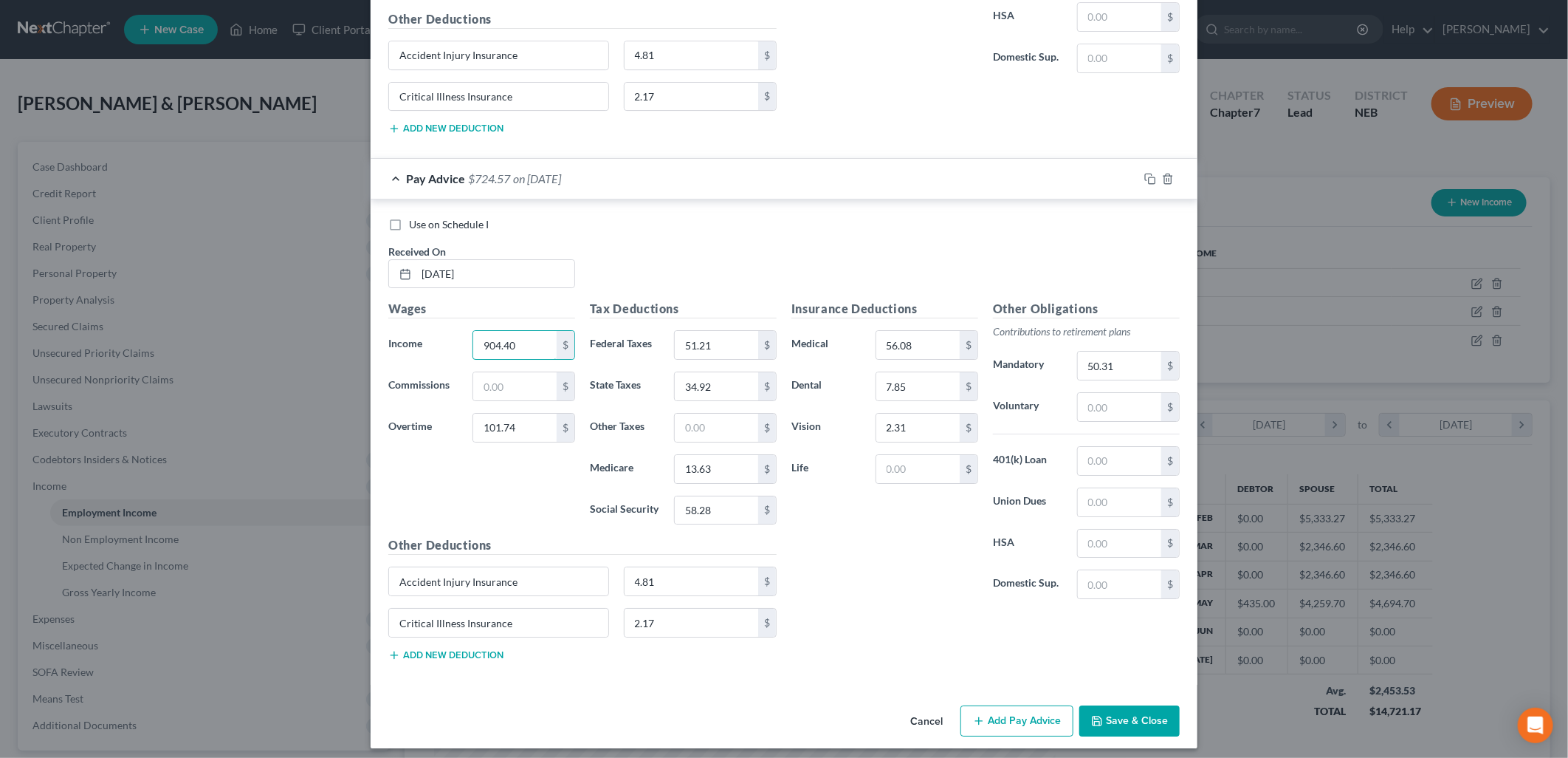
scroll to position [3107, 0]
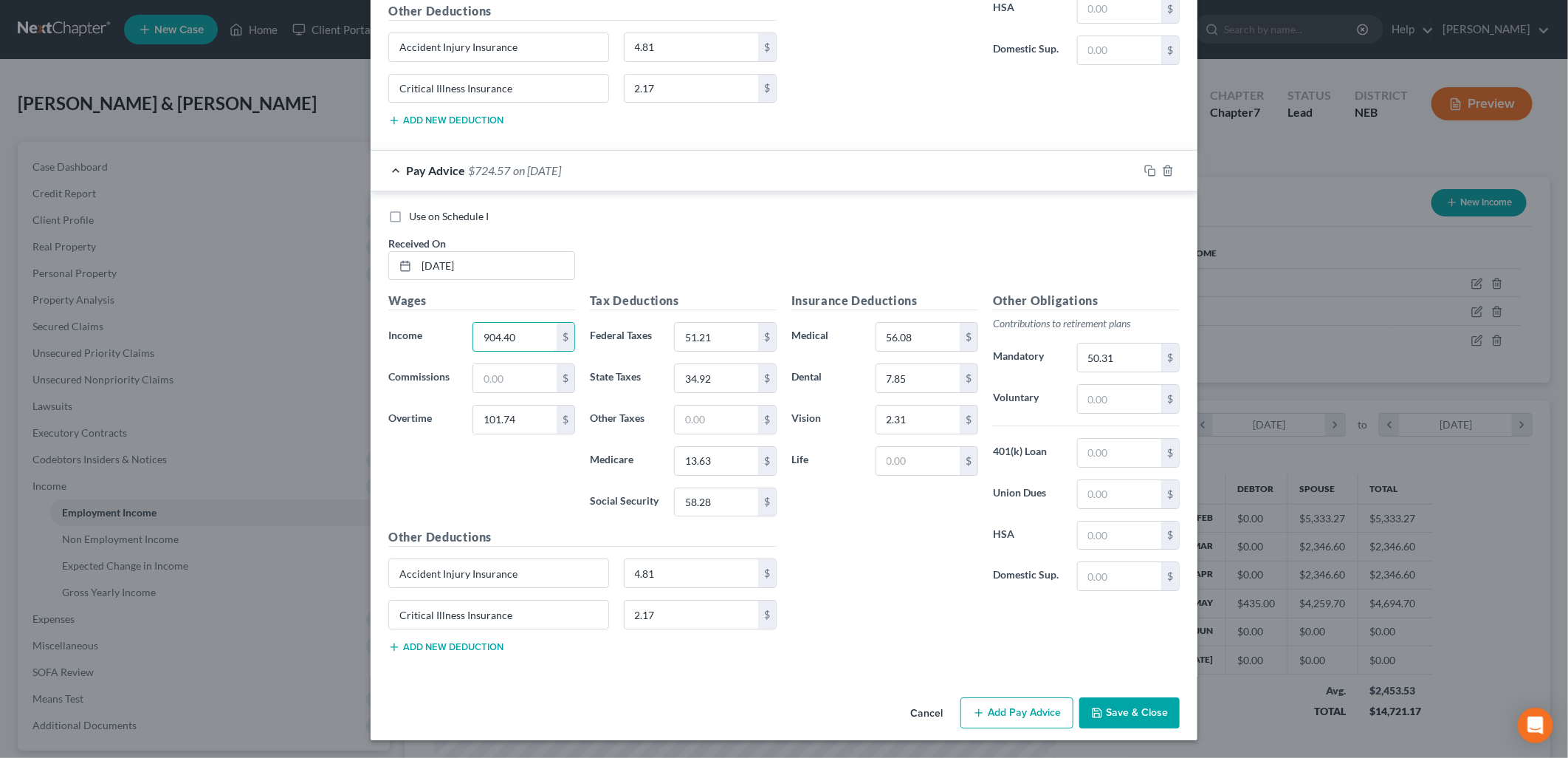
type input "904.40"
click at [1023, 712] on button "Add Pay Advice" at bounding box center [1016, 713] width 113 height 31
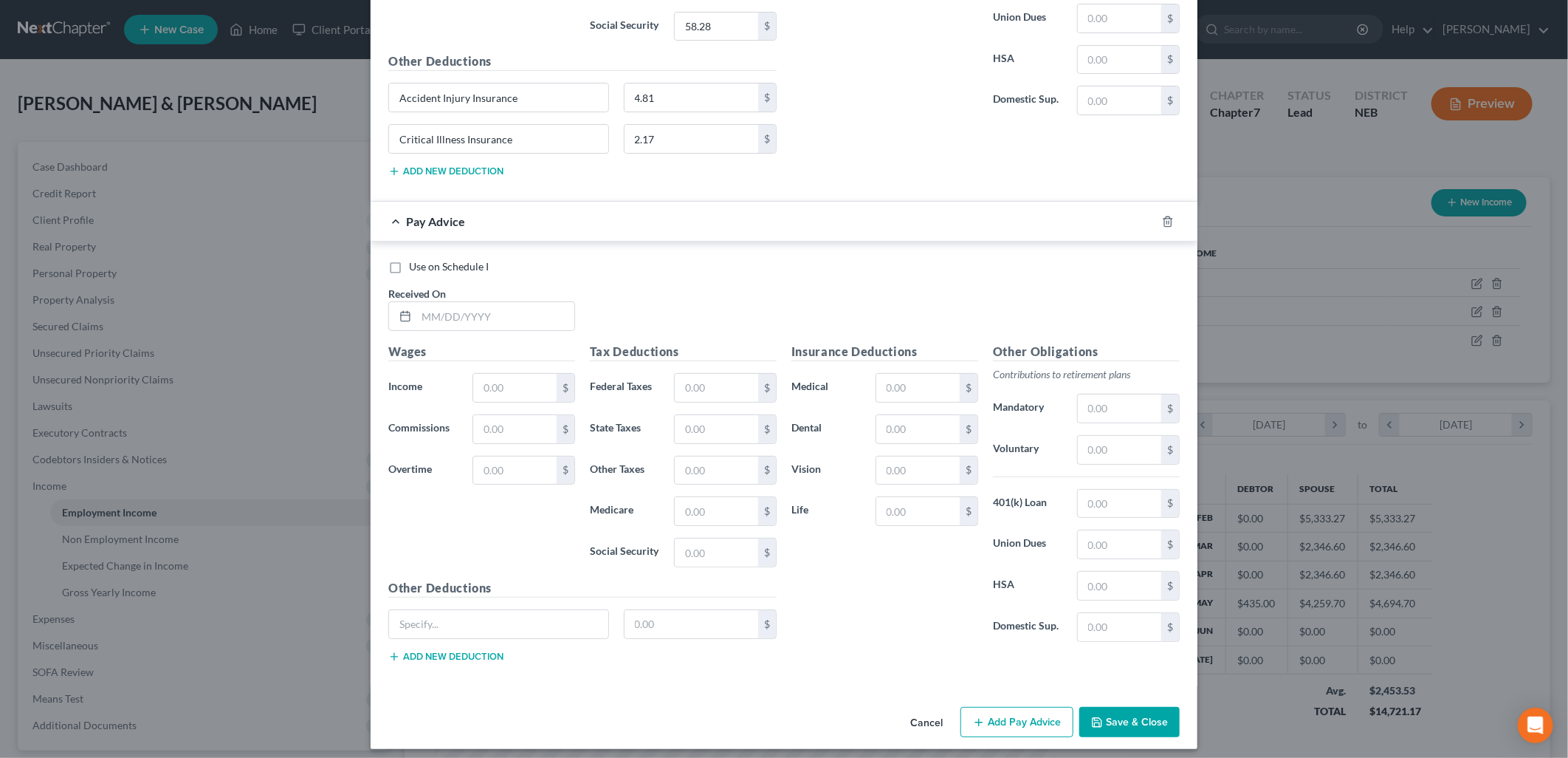
scroll to position [3593, 0]
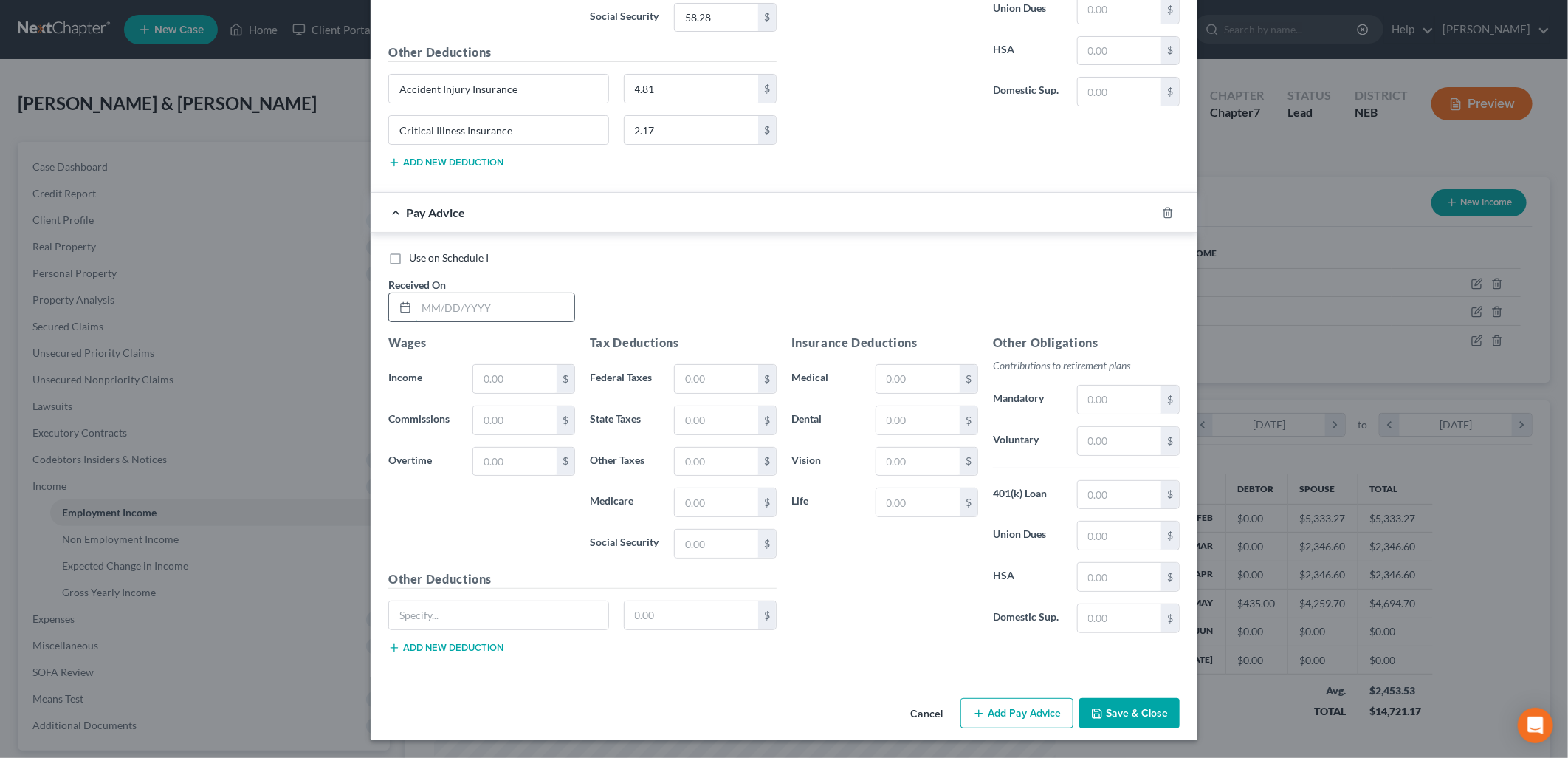
click at [437, 311] on input "text" at bounding box center [495, 307] width 158 height 28
type input "05/30/2024"
click at [496, 382] on input "text" at bounding box center [514, 378] width 83 height 28
click at [522, 459] on input "text" at bounding box center [514, 461] width 83 height 28
type input "101.74"
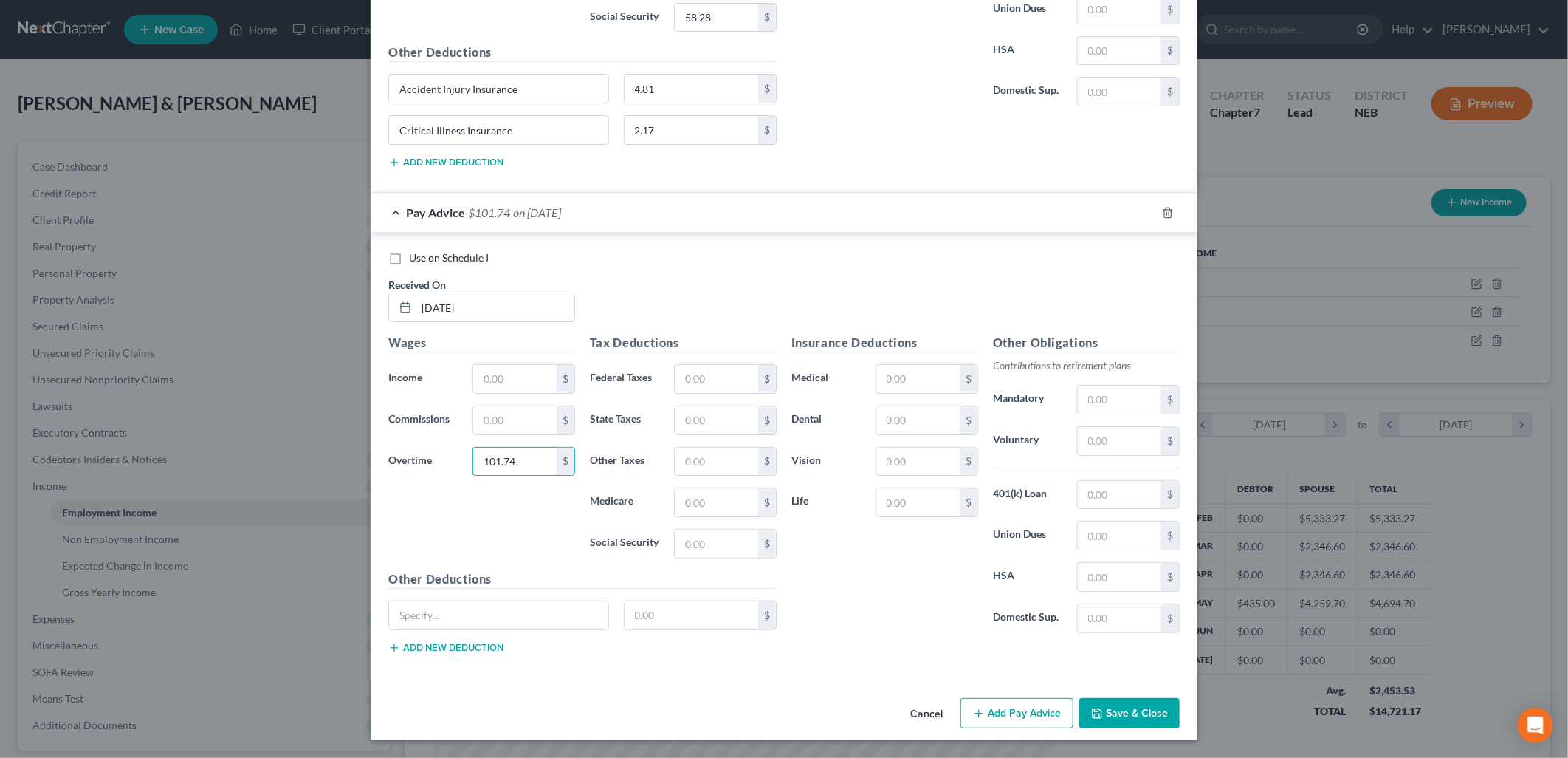
click at [516, 395] on div "Wages Income * $ Commissions $ Overtime 101.74 $" at bounding box center [481, 452] width 201 height 237
click at [514, 389] on input "text" at bounding box center [514, 378] width 83 height 28
click at [486, 386] on input "text" at bounding box center [514, 378] width 83 height 28
type input "904.40"
click at [669, 332] on div "Use on Schedule I Received On * 05/30/2024" at bounding box center [784, 292] width 806 height 83
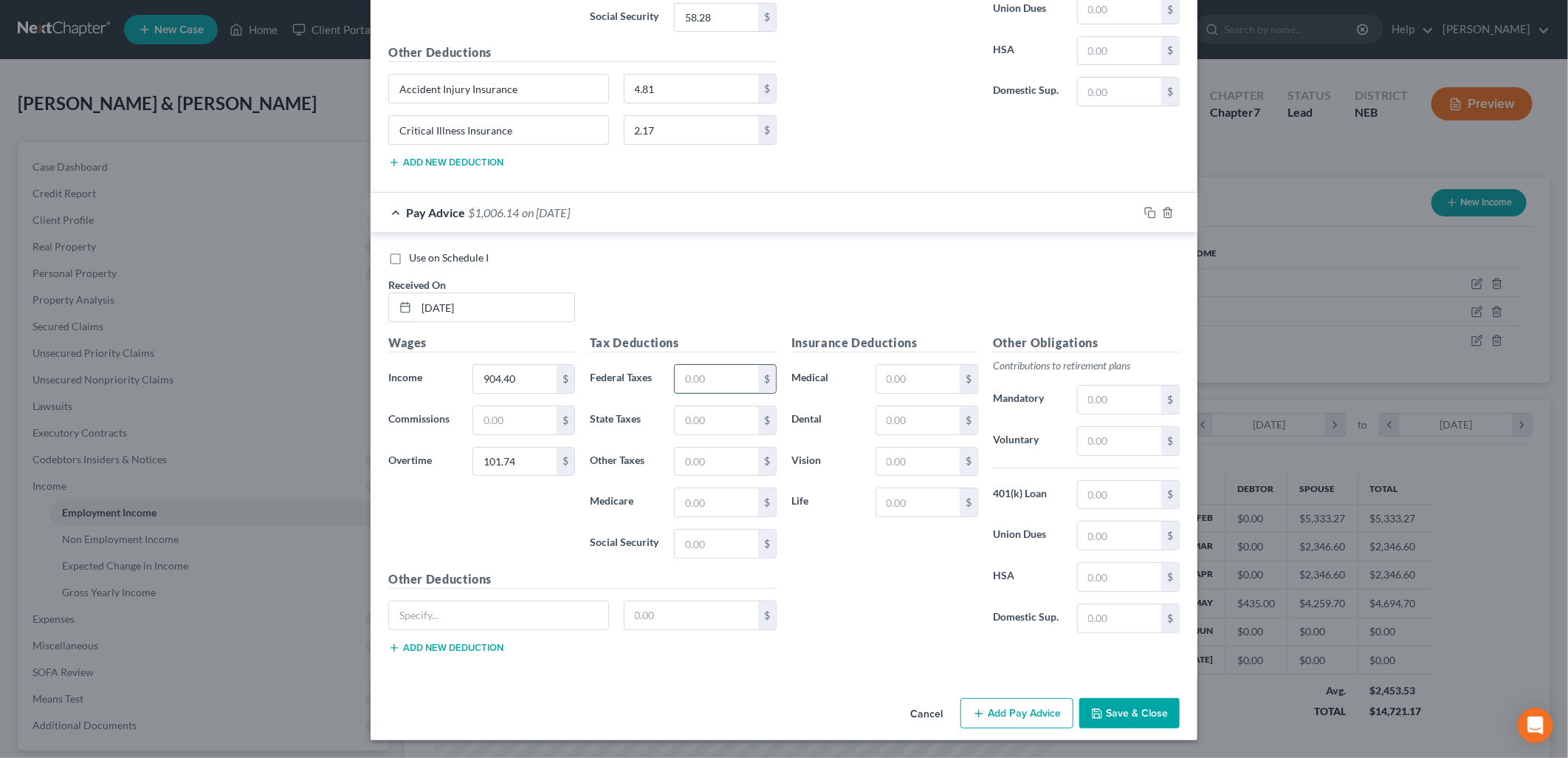
click at [676, 378] on input "text" at bounding box center [716, 378] width 83 height 28
type input "51.27"
type input "34.92"
type input "13.63"
type input "58.28"
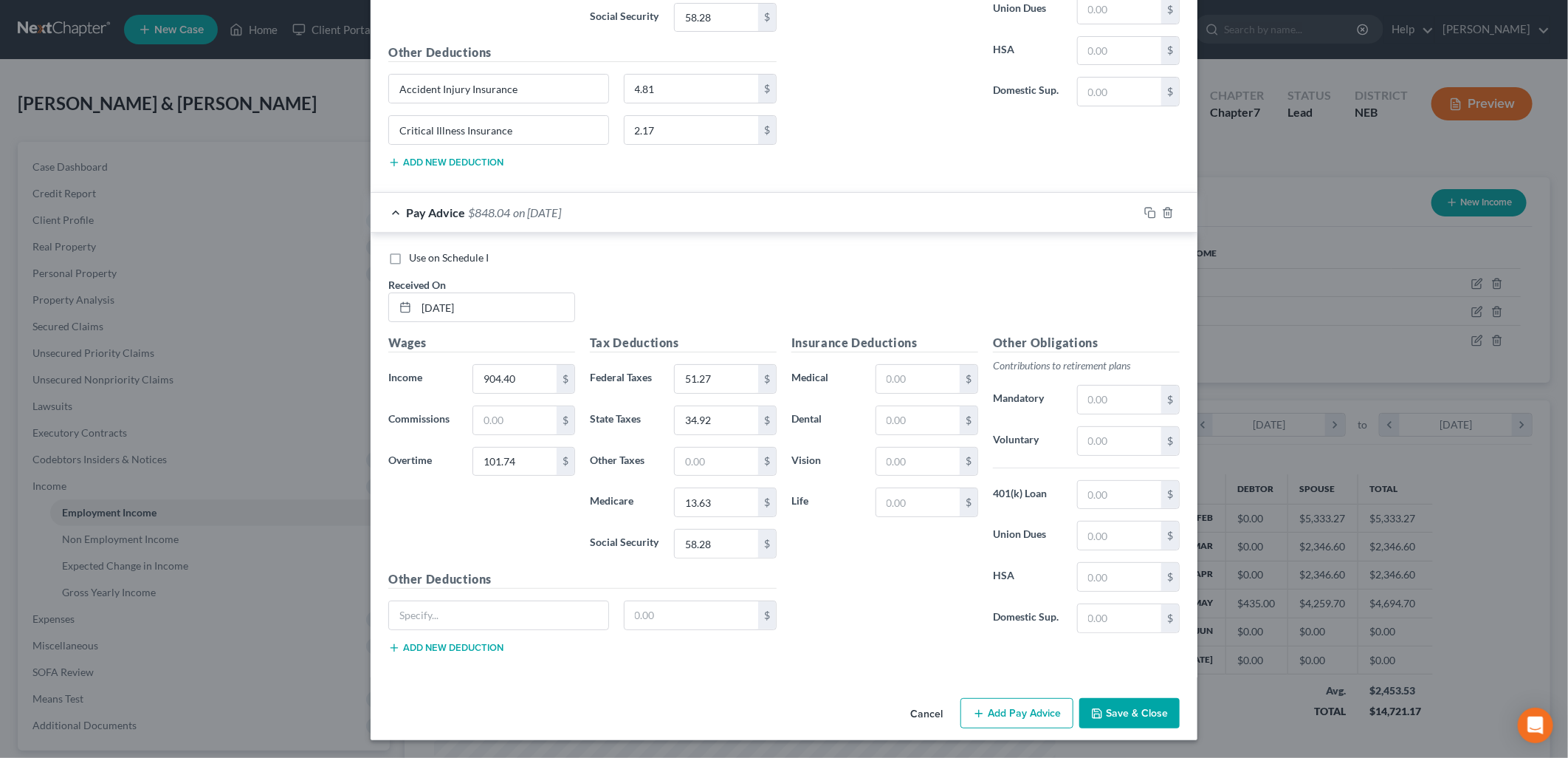
click at [460, 648] on button "Add new deduction" at bounding box center [446, 648] width 115 height 12
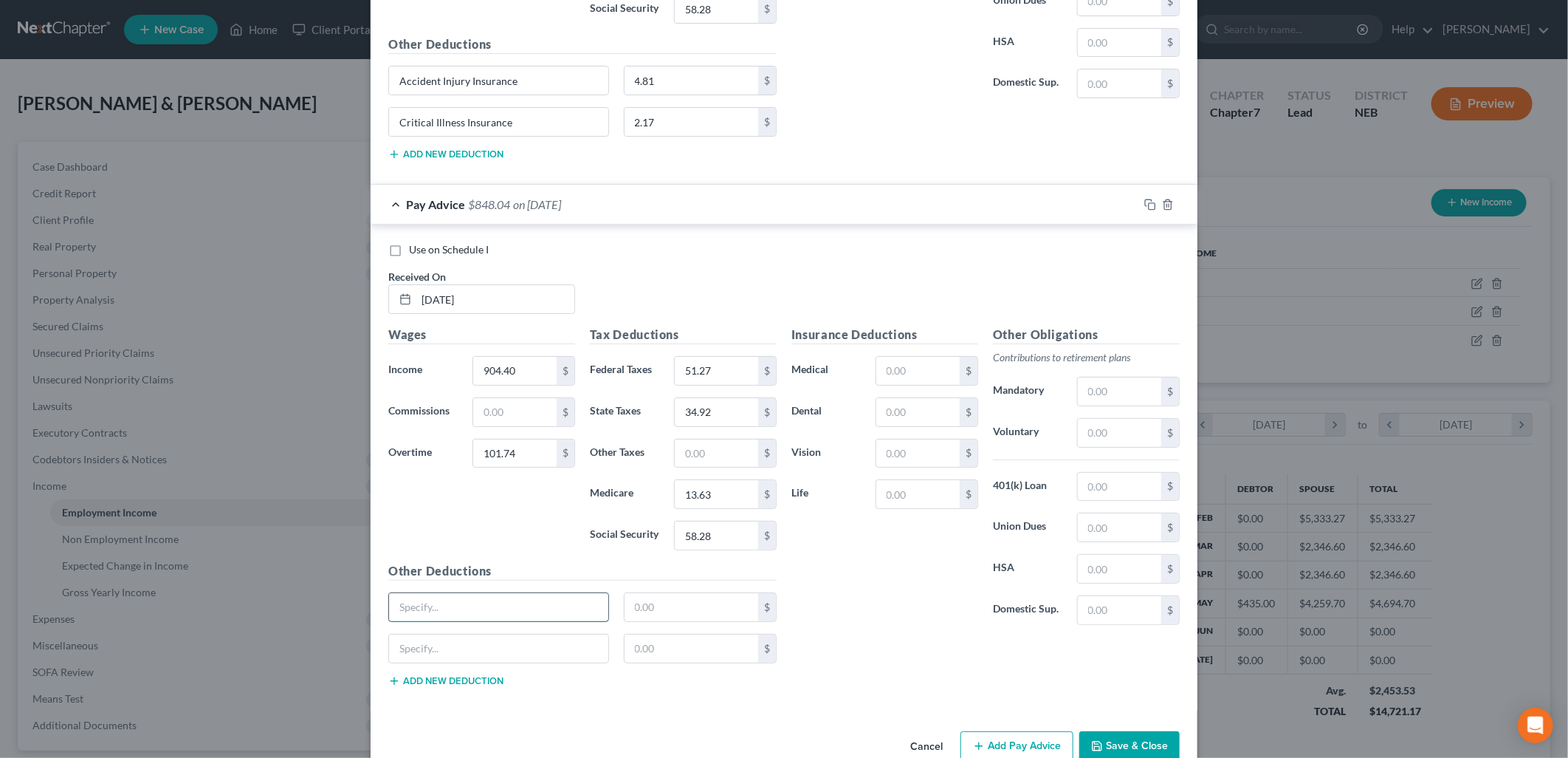
click at [470, 609] on input "text" at bounding box center [498, 607] width 219 height 28
type input "Accident Injury Insurance"
click at [490, 663] on input "text" at bounding box center [498, 648] width 219 height 28
type input "Critical Illness Insurance"
click at [666, 621] on input "text" at bounding box center [691, 607] width 135 height 28
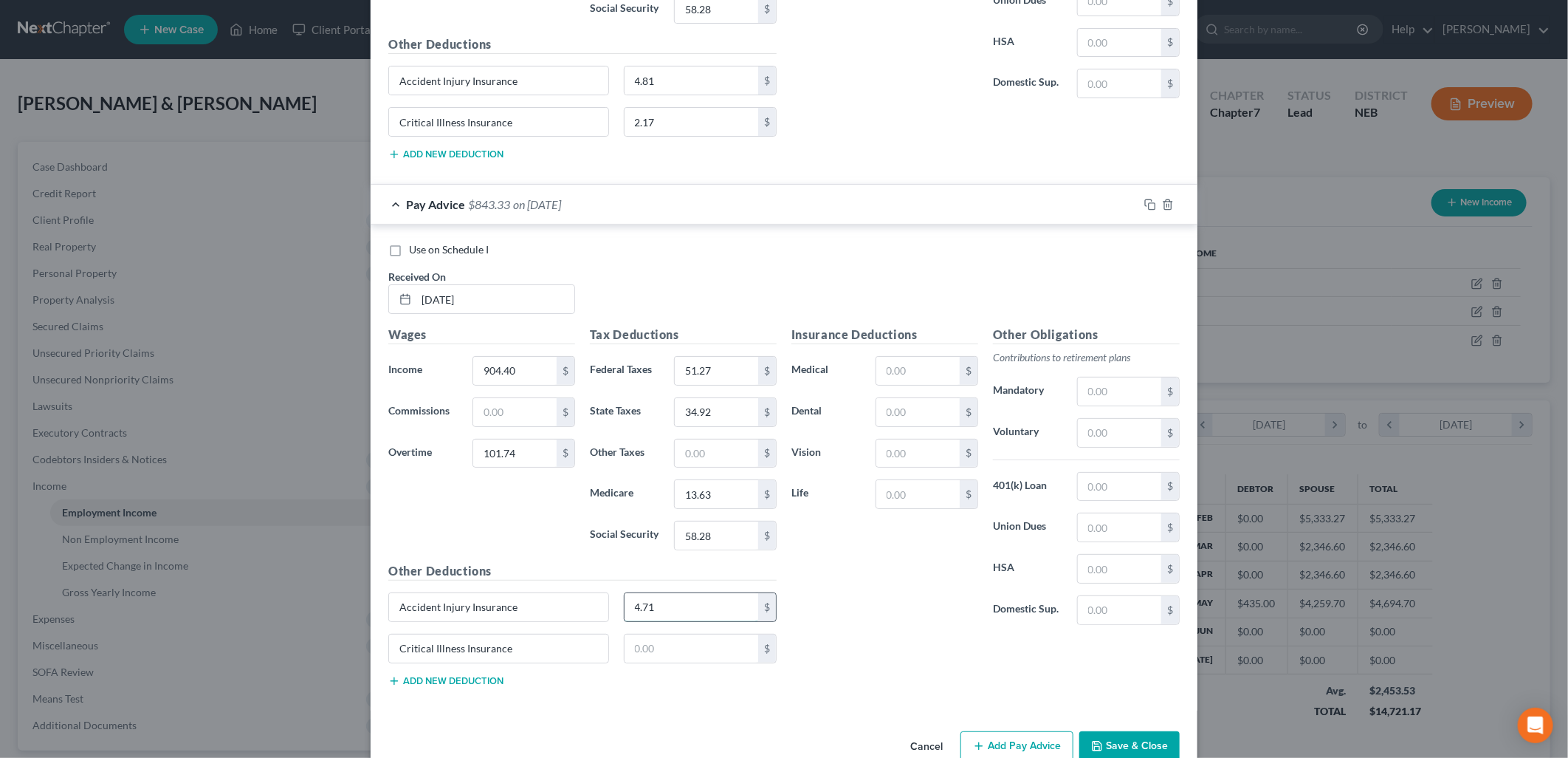
type input "4.71"
type input "2.17"
click at [883, 373] on input "text" at bounding box center [918, 370] width 83 height 28
type input "56.08"
type input "7.85"
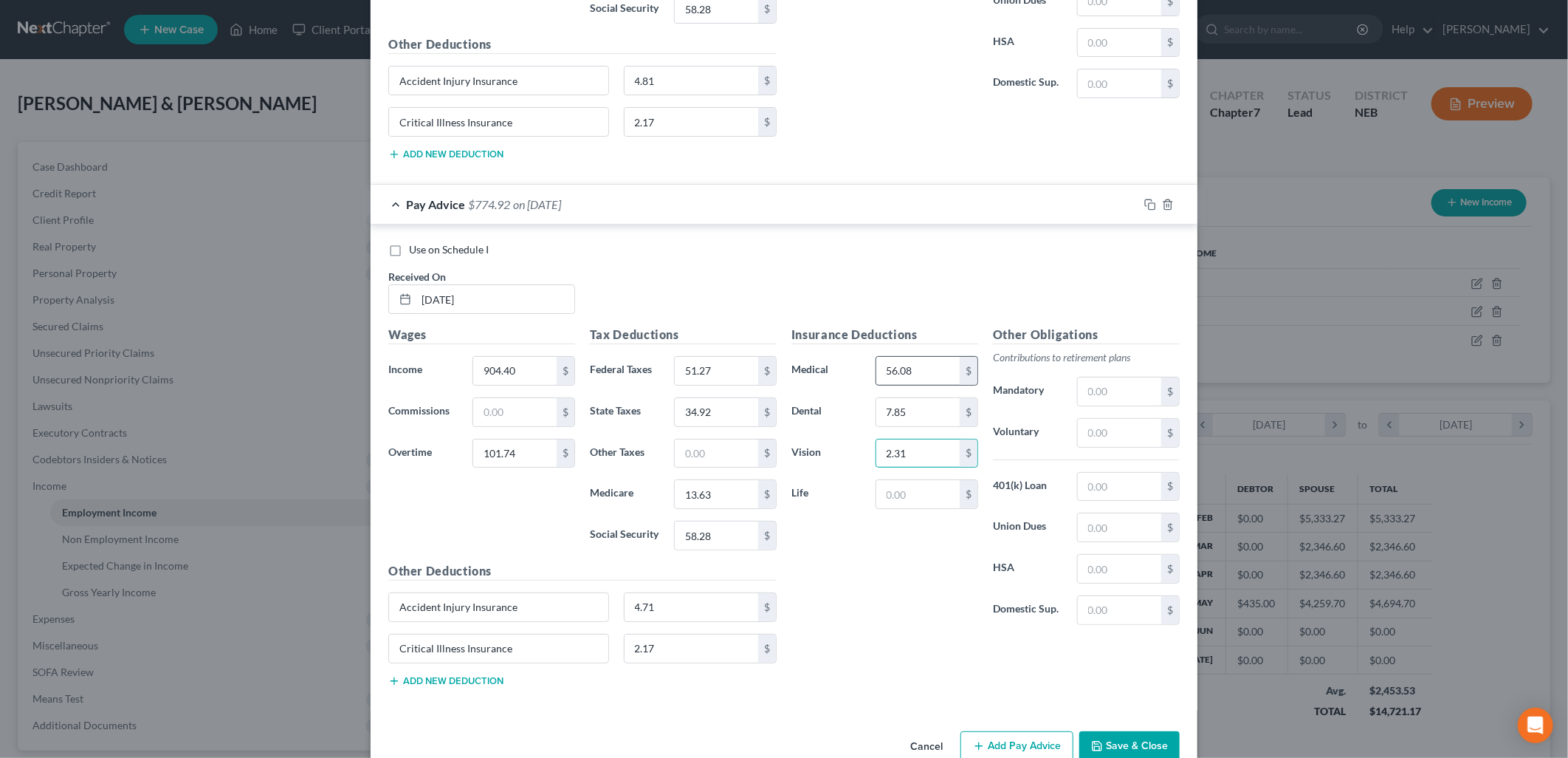
type input "2.31"
click at [1079, 399] on input "text" at bounding box center [1119, 391] width 83 height 28
type input "50.31"
click at [943, 582] on div "Insurance Deductions Medical 56.08 $ Dental 7.85 $ Vision 2.31 $ Life $" at bounding box center [885, 481] width 201 height 311
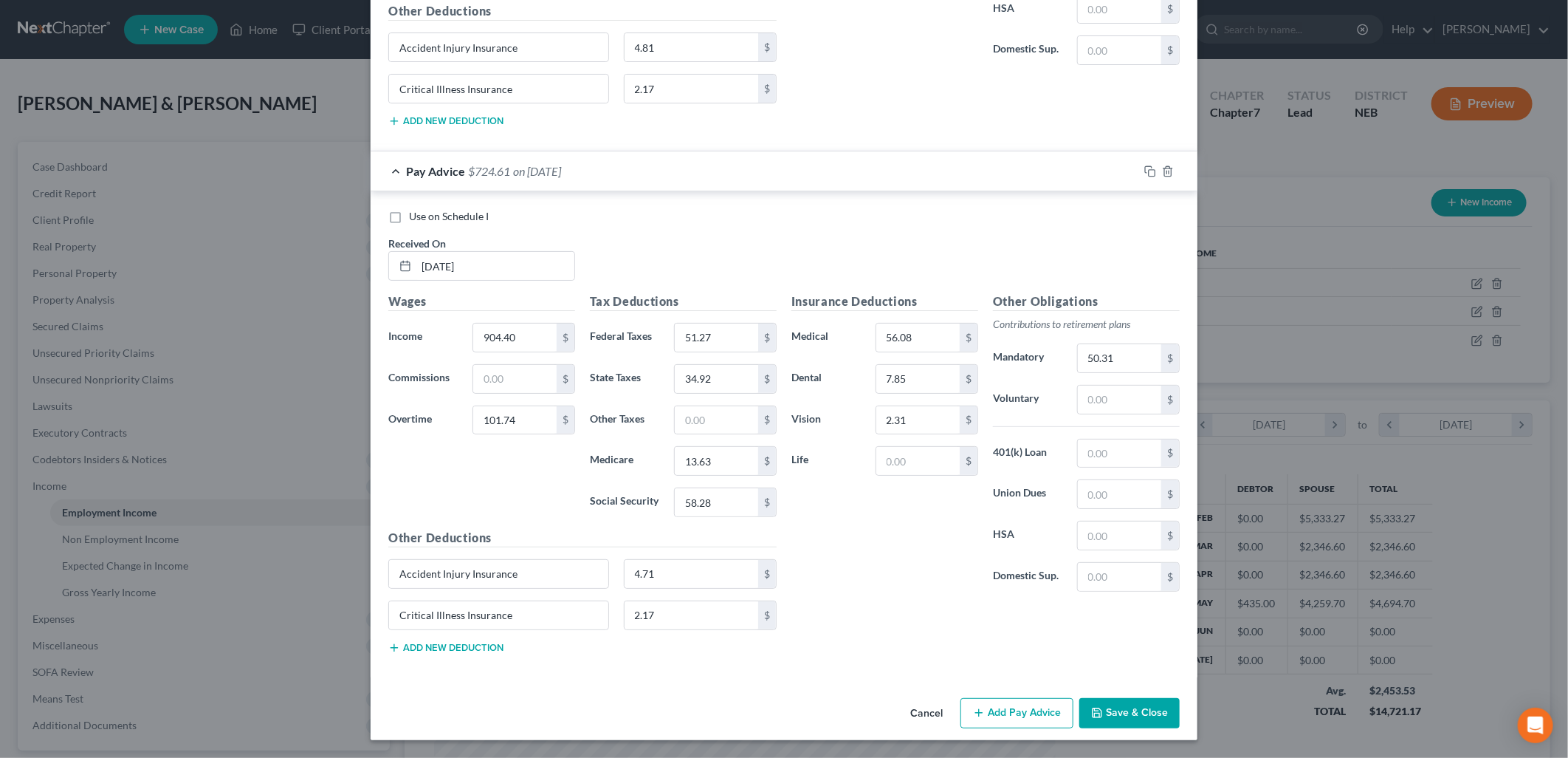
click at [1035, 710] on button "Add Pay Advice" at bounding box center [1016, 714] width 113 height 31
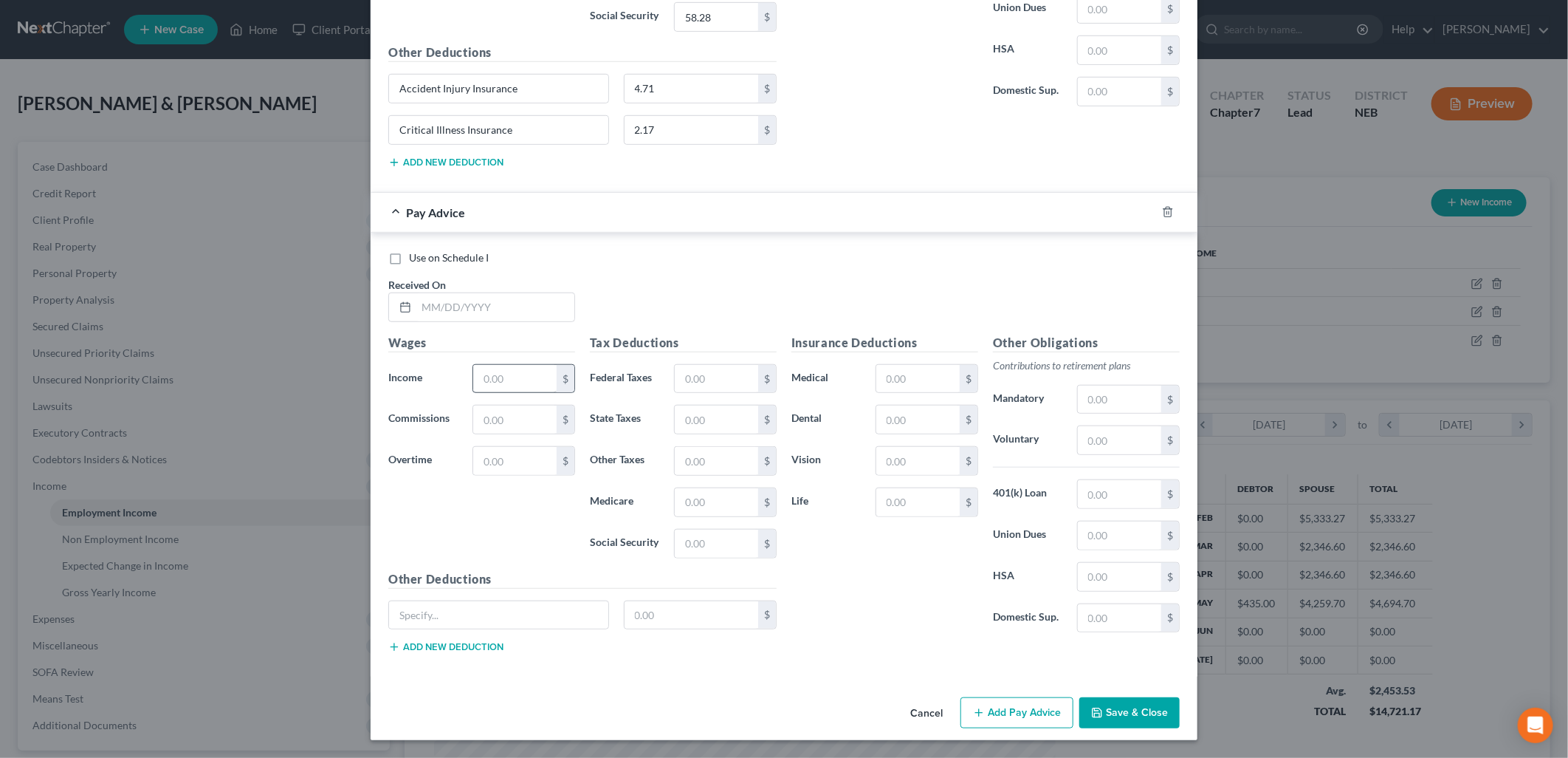
scroll to position [4120, 0]
click at [495, 307] on input "text" at bounding box center [495, 307] width 158 height 28
type input "0"
click at [1164, 207] on icon "button" at bounding box center [1167, 212] width 7 height 10
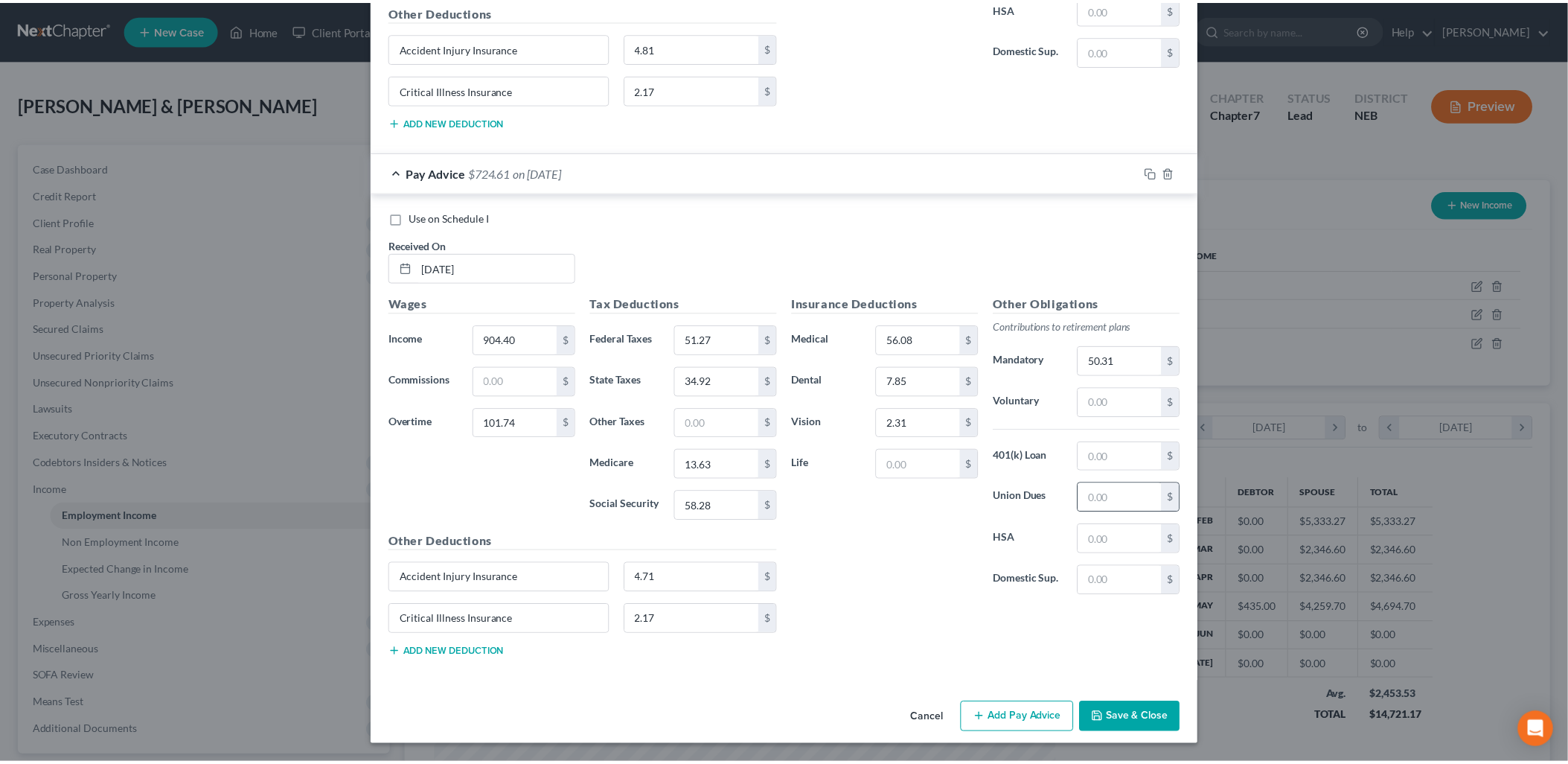
scroll to position [3663, 0]
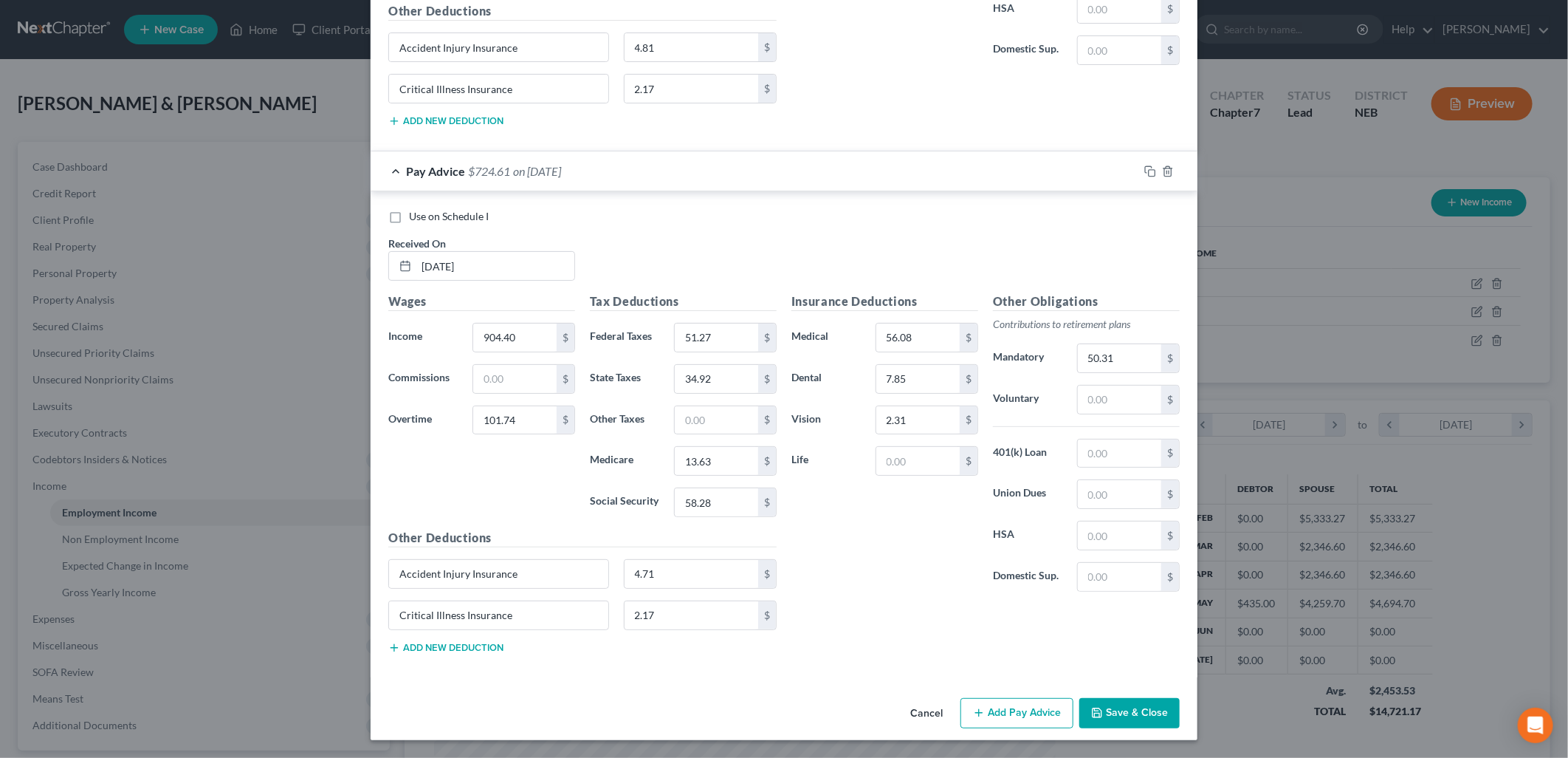
click at [1107, 711] on button "Save & Close" at bounding box center [1129, 714] width 100 height 31
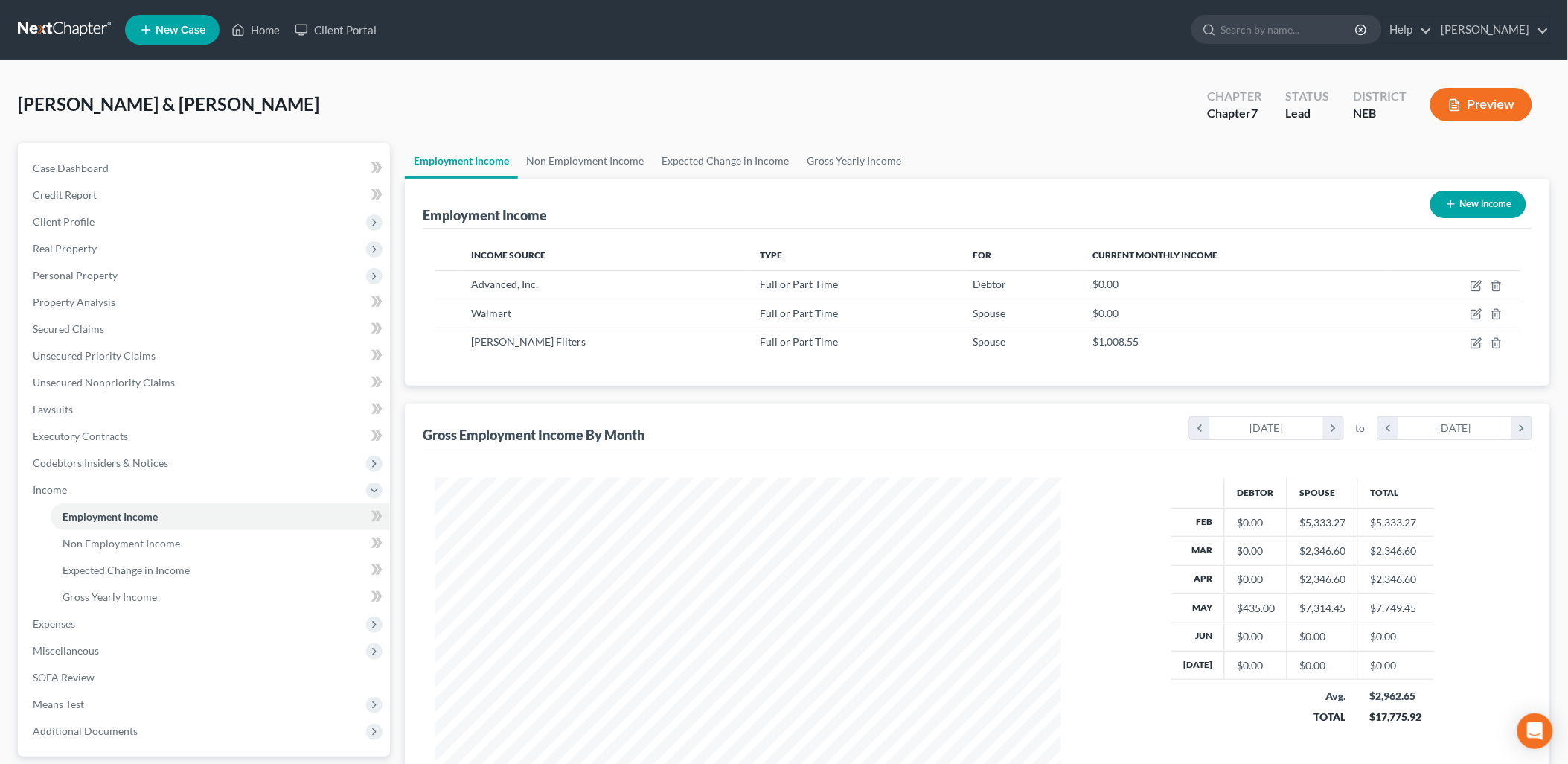
scroll to position [743914, 743300]
click at [108, 160] on link "Case Dashboard" at bounding box center [205, 167] width 369 height 27
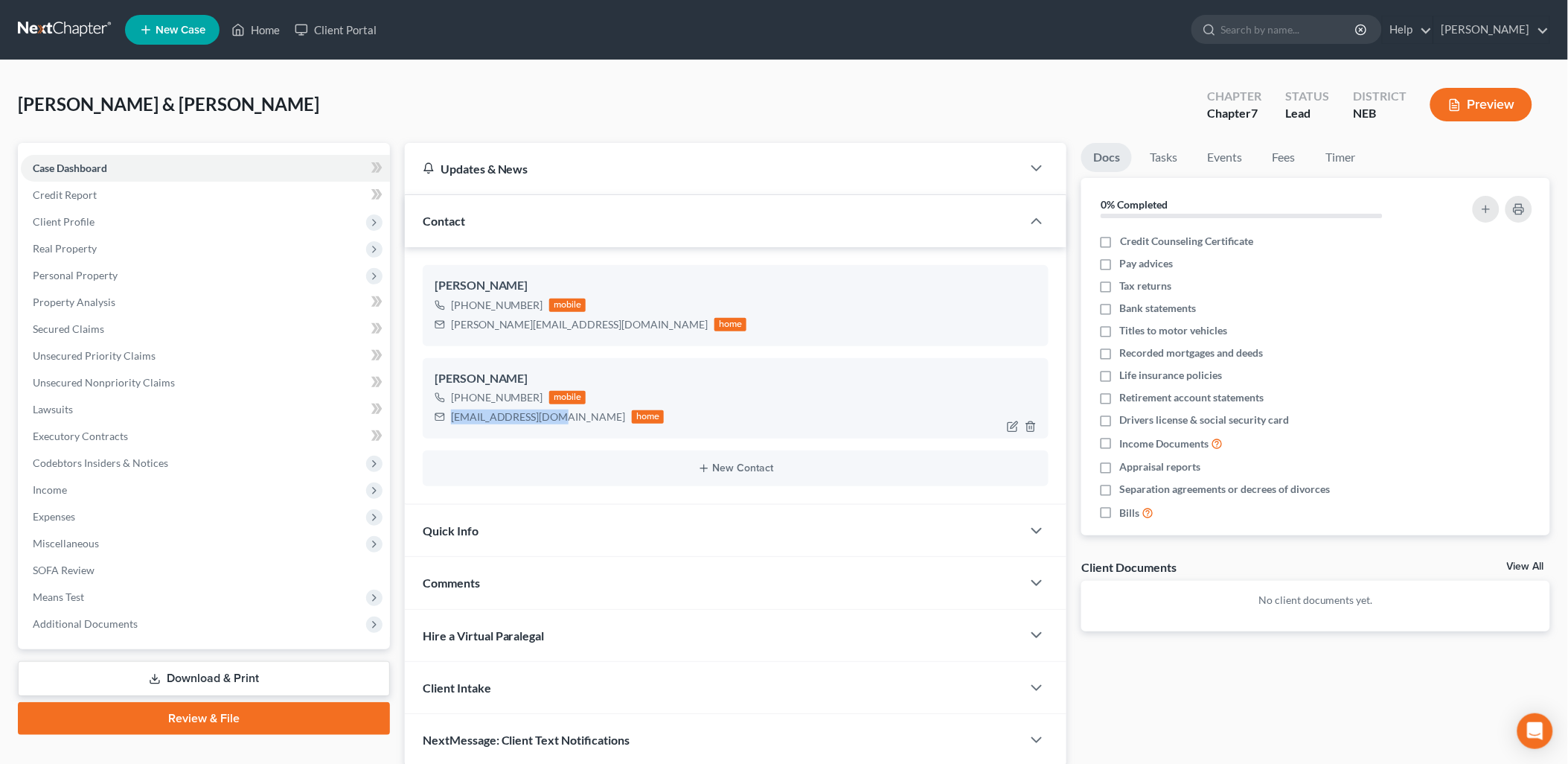
drag, startPoint x: 451, startPoint y: 414, endPoint x: 547, endPoint y: 417, distance: 96.0
click at [547, 417] on div "sflasch18@gmail.com" at bounding box center [538, 417] width 175 height 15
copy div "sflasch18@gmail.com"
click at [65, 493] on span "Income" at bounding box center [49, 489] width 35 height 13
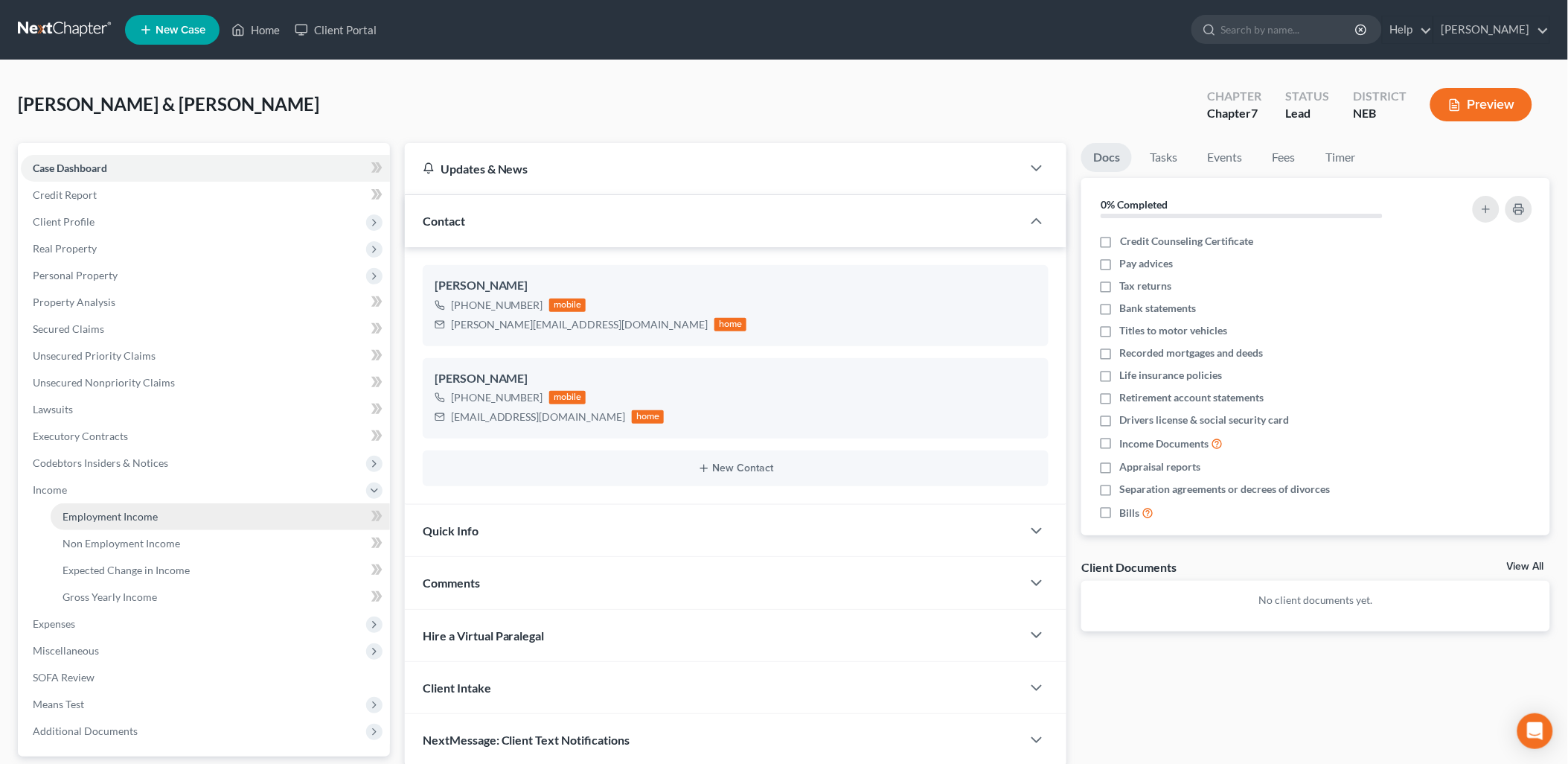
click at [131, 512] on span "Employment Income" at bounding box center [110, 516] width 95 height 13
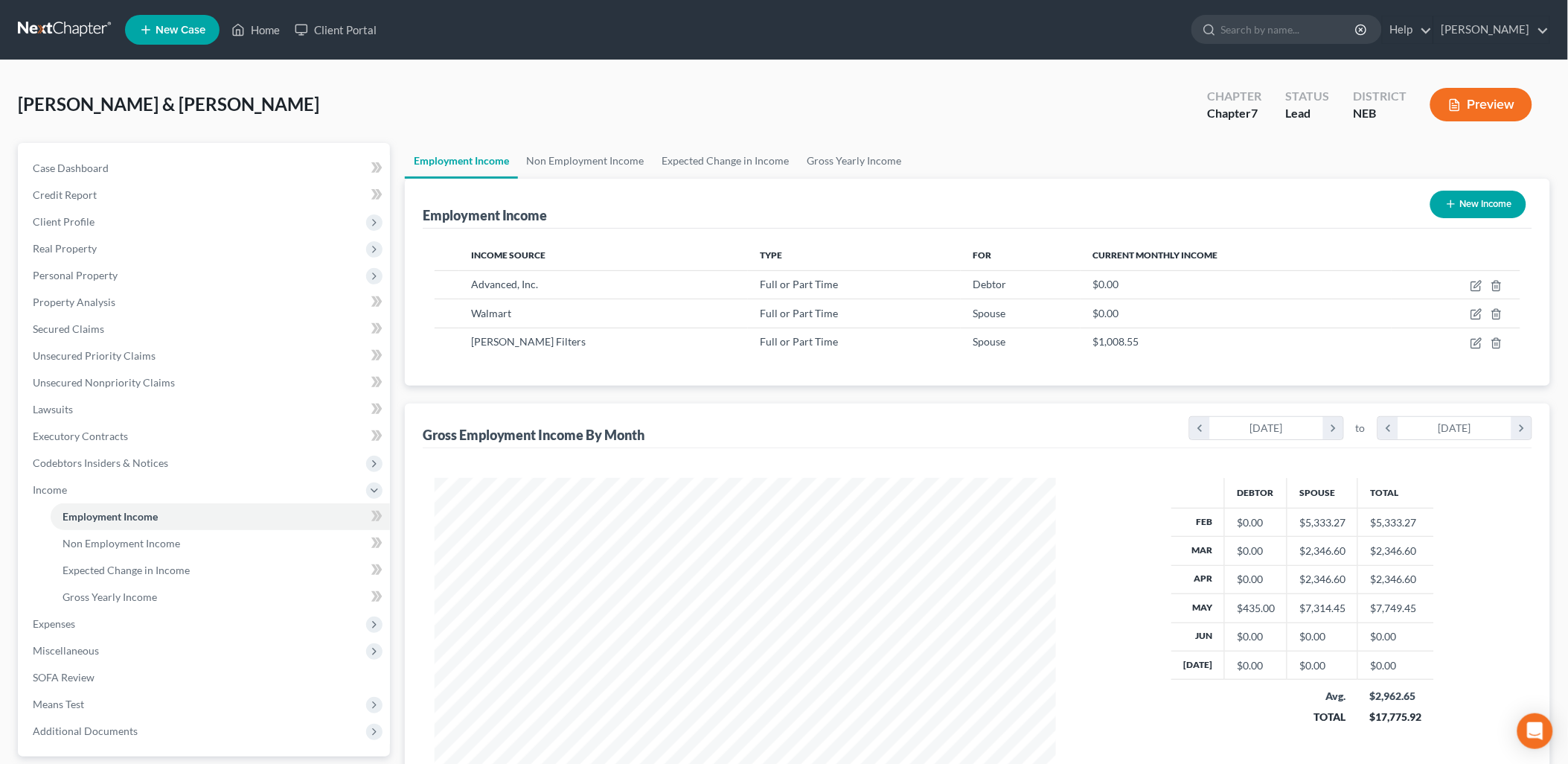
scroll to position [311, 651]
click at [151, 620] on span "Expenses" at bounding box center [205, 623] width 369 height 27
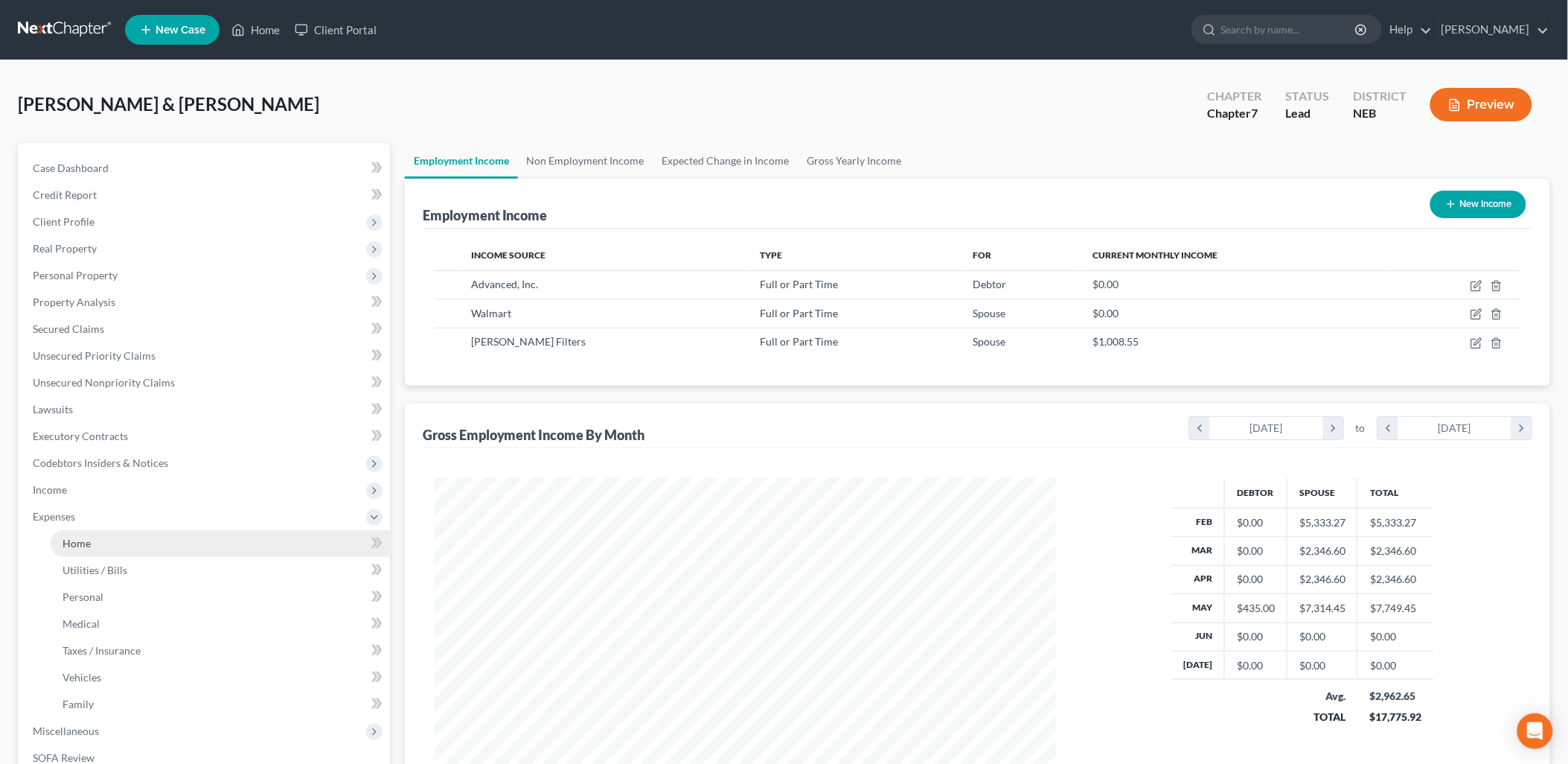
click at [107, 541] on link "Home" at bounding box center [220, 542] width 339 height 27
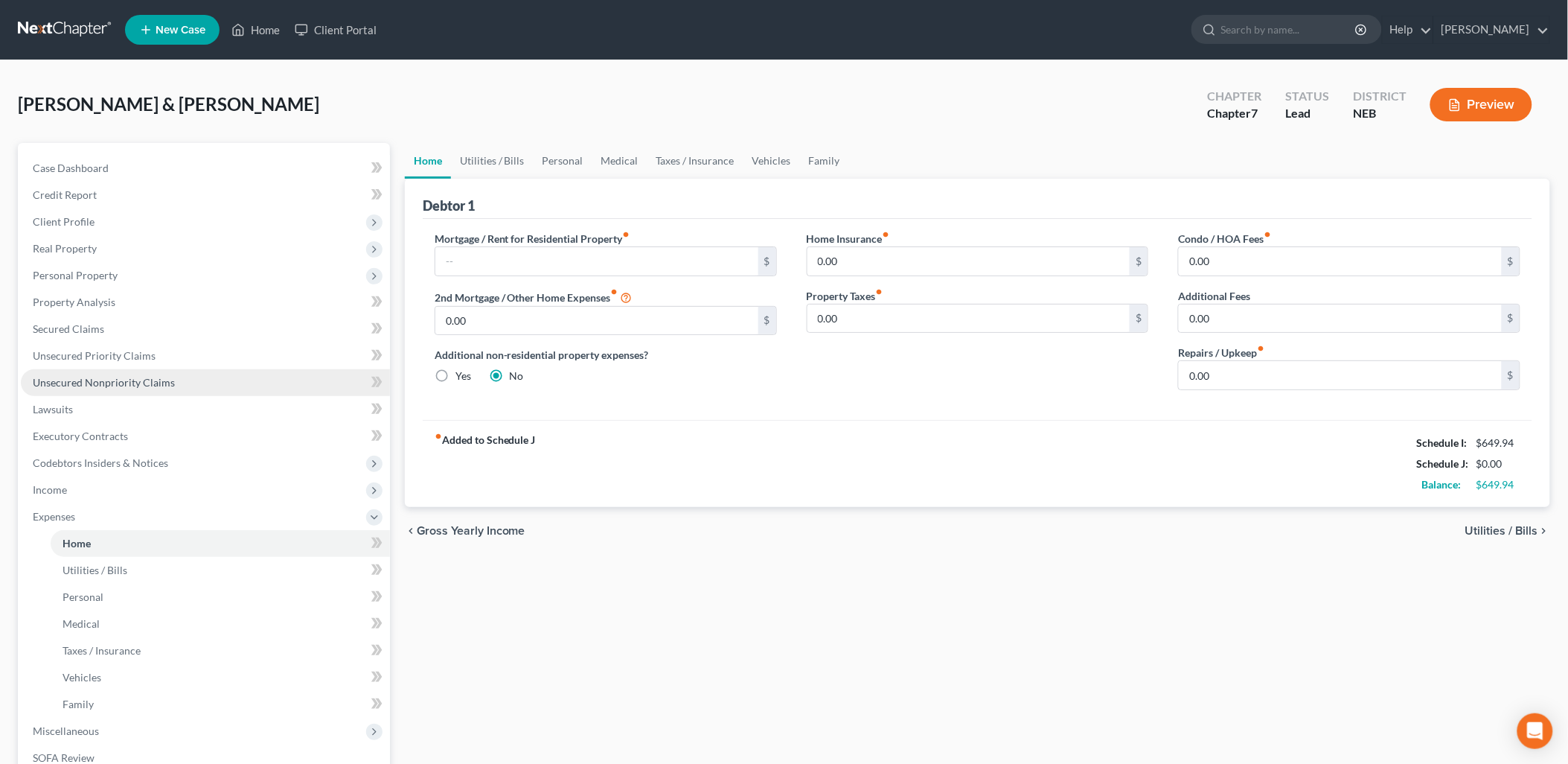
click at [152, 378] on span "Unsecured Nonpriority Claims" at bounding box center [104, 382] width 142 height 13
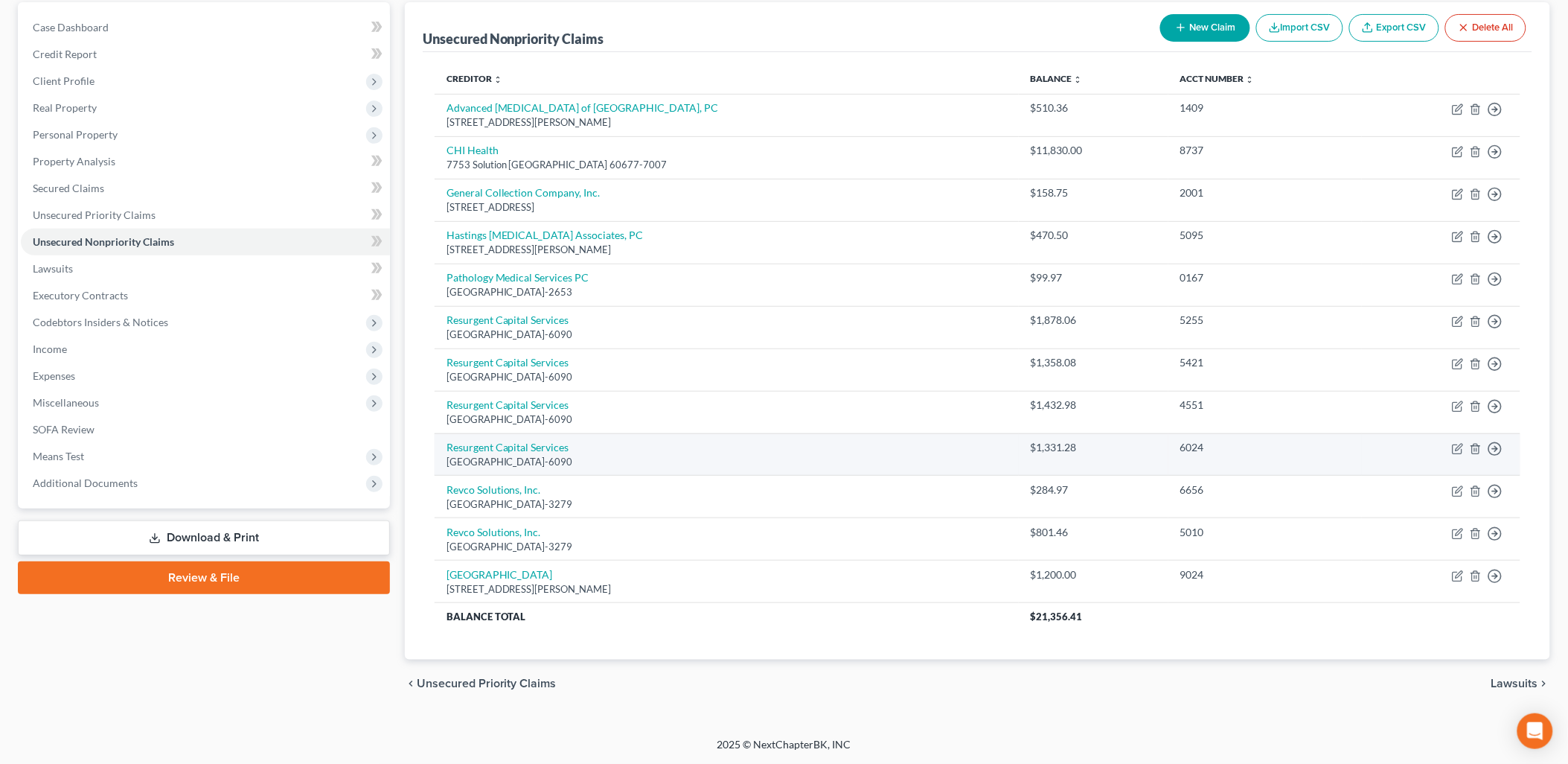
scroll to position [58, 0]
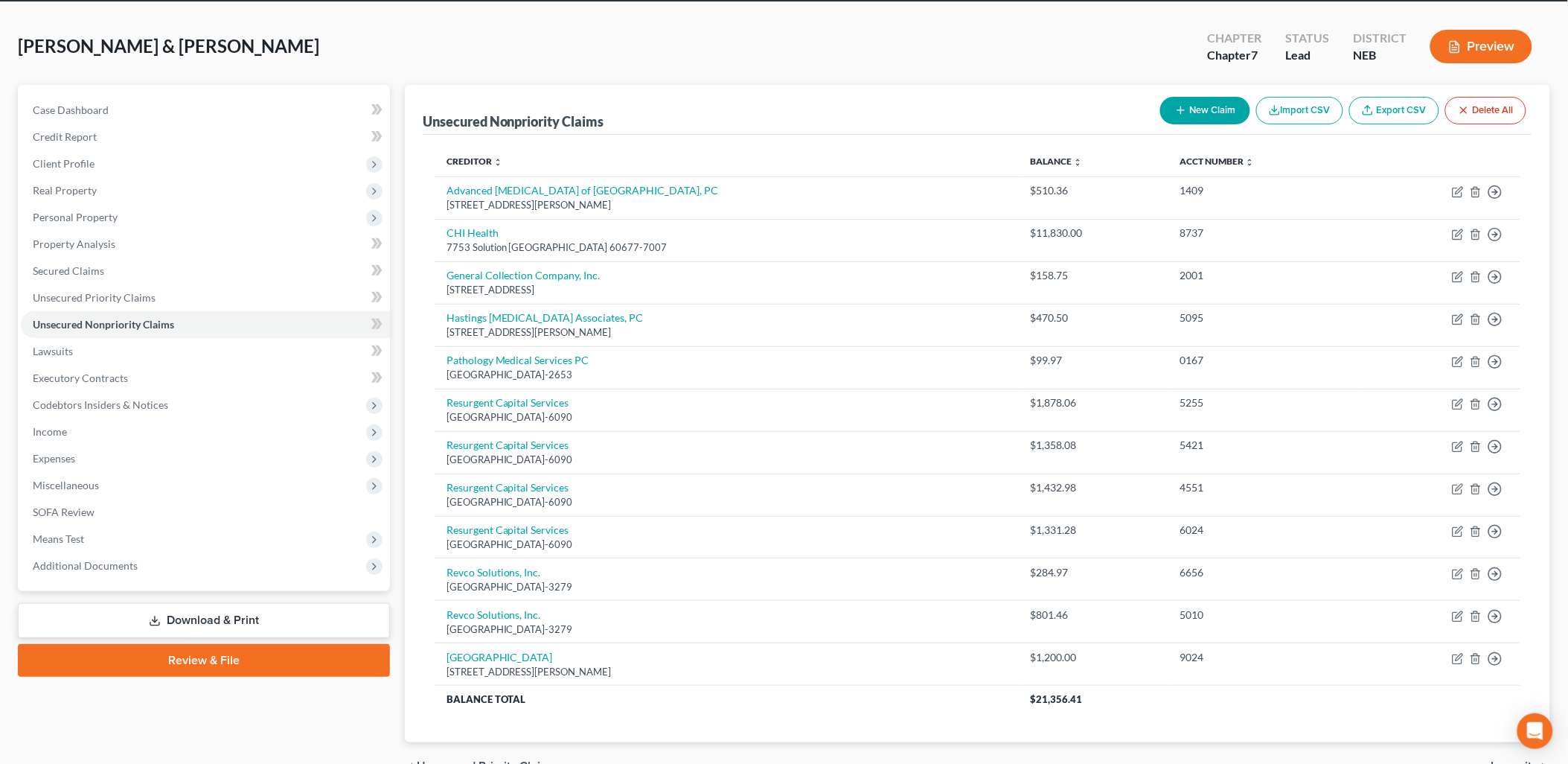
click at [1207, 108] on button "New Claim" at bounding box center [1204, 111] width 90 height 28
select select "2"
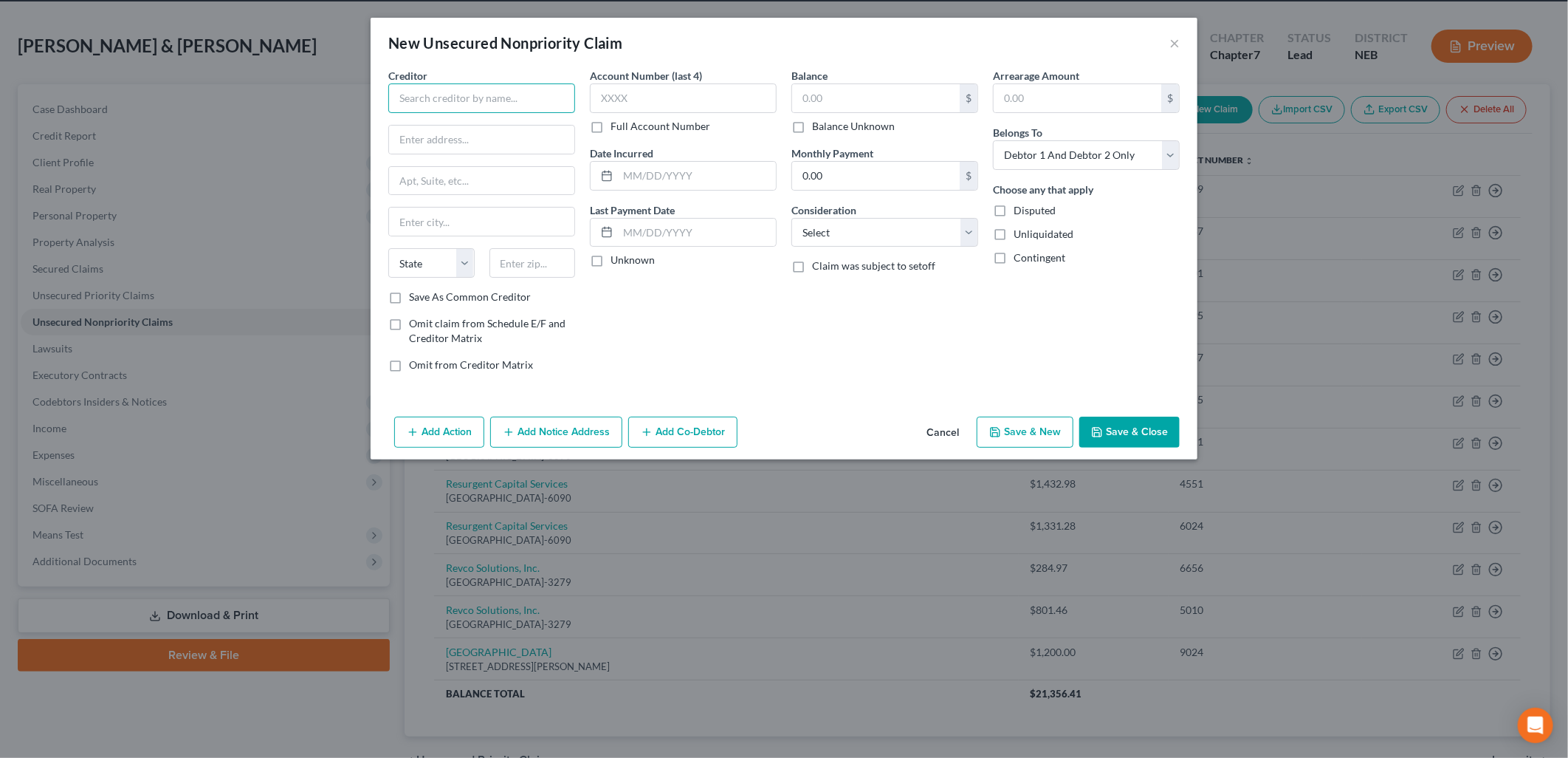
click at [481, 101] on input "text" at bounding box center [482, 98] width 187 height 29
type input "Navient"
click at [476, 137] on input "text" at bounding box center [481, 139] width 186 height 28
type input "O"
type input "PO Box 9500"
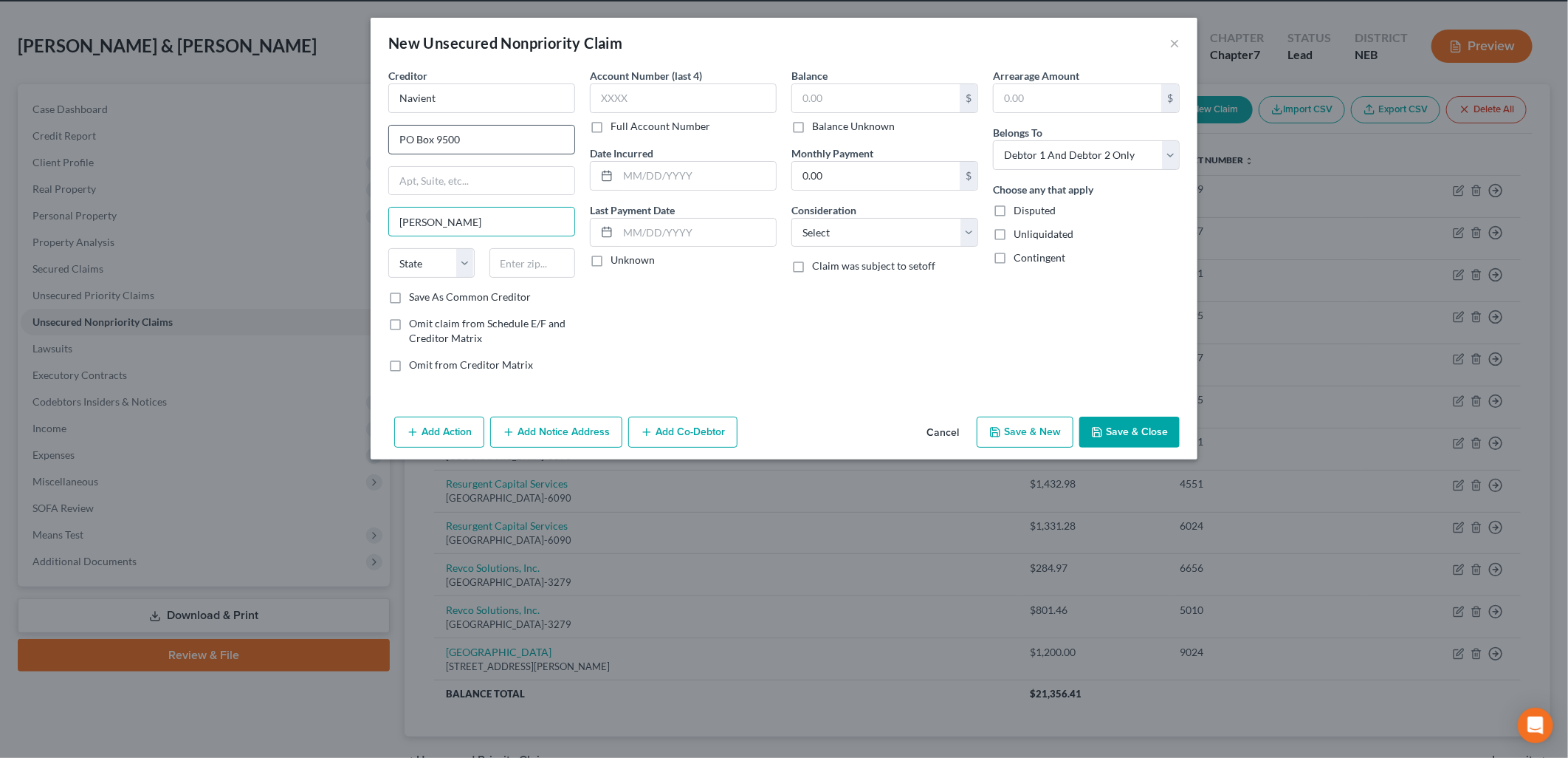
type input "Wilkes-Barre"
select select "39"
type input "18773-9500"
click at [662, 99] on input "text" at bounding box center [683, 98] width 187 height 29
type input "4367"
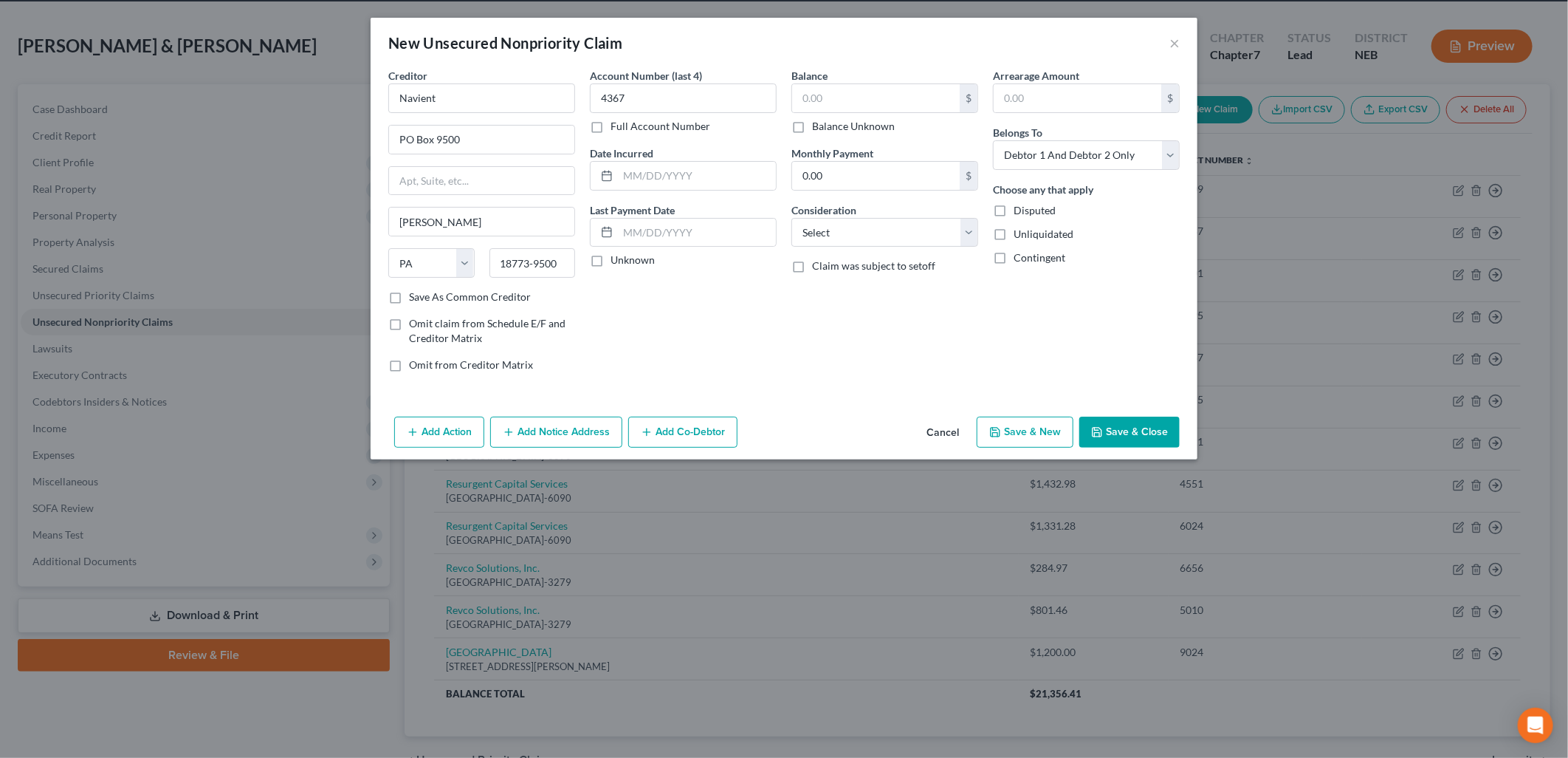
click at [611, 260] on label "Unknown" at bounding box center [632, 259] width 44 height 15
click at [617, 260] on input "Unknown" at bounding box center [622, 257] width 10 height 10
checkbox input "true"
click at [858, 86] on input "text" at bounding box center [876, 98] width 168 height 28
type input "28,415.33"
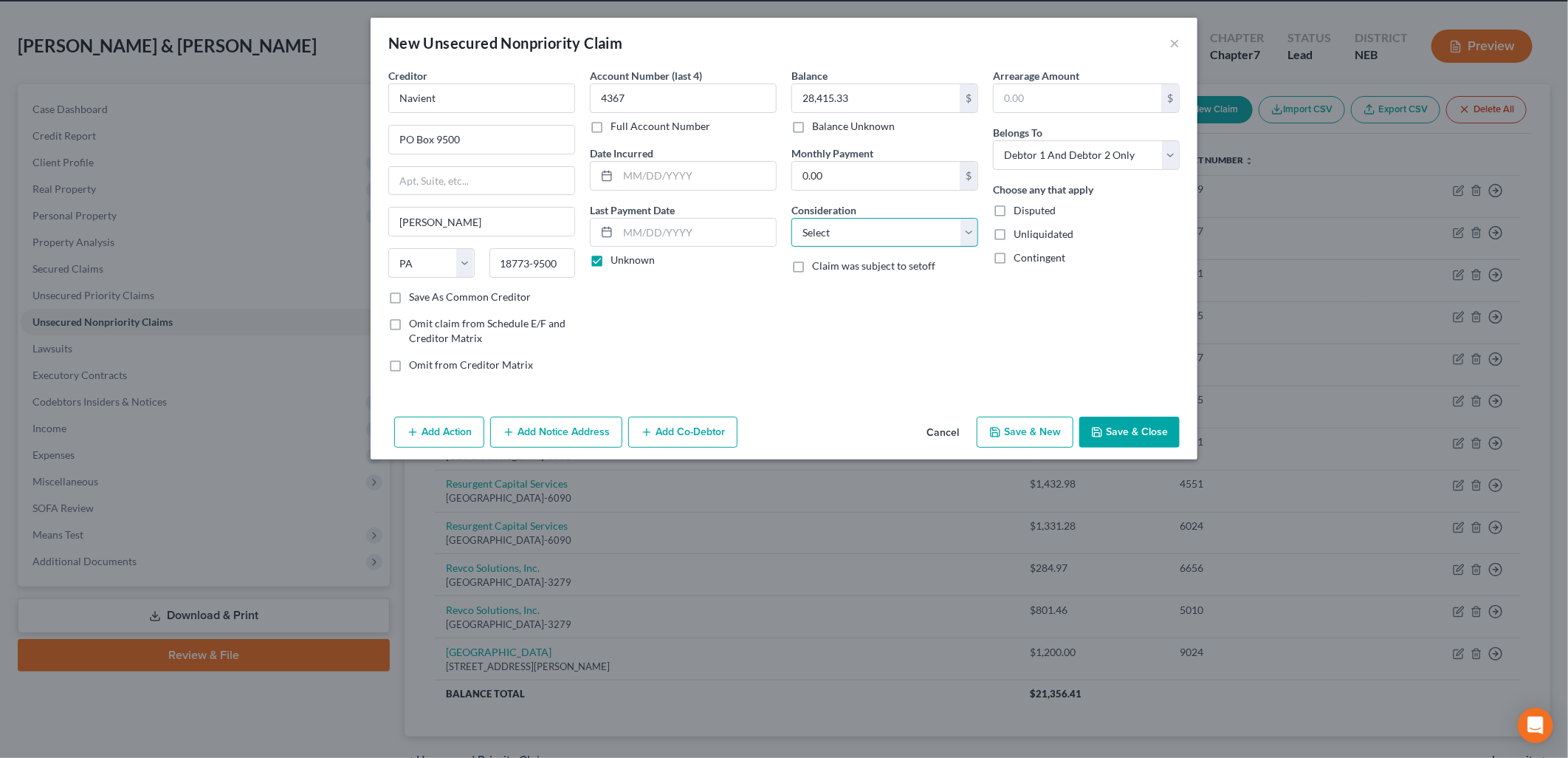
click at [874, 240] on select "Select Cable / Satellite Services Collection Agency Credit Card Debt Debt Couns…" at bounding box center [885, 233] width 187 height 29
select select "17"
click at [791, 218] on select "Select Cable / Satellite Services Collection Agency Credit Card Debt Debt Couns…" at bounding box center [885, 233] width 187 height 29
click at [1111, 433] on button "Save & Close" at bounding box center [1129, 432] width 100 height 31
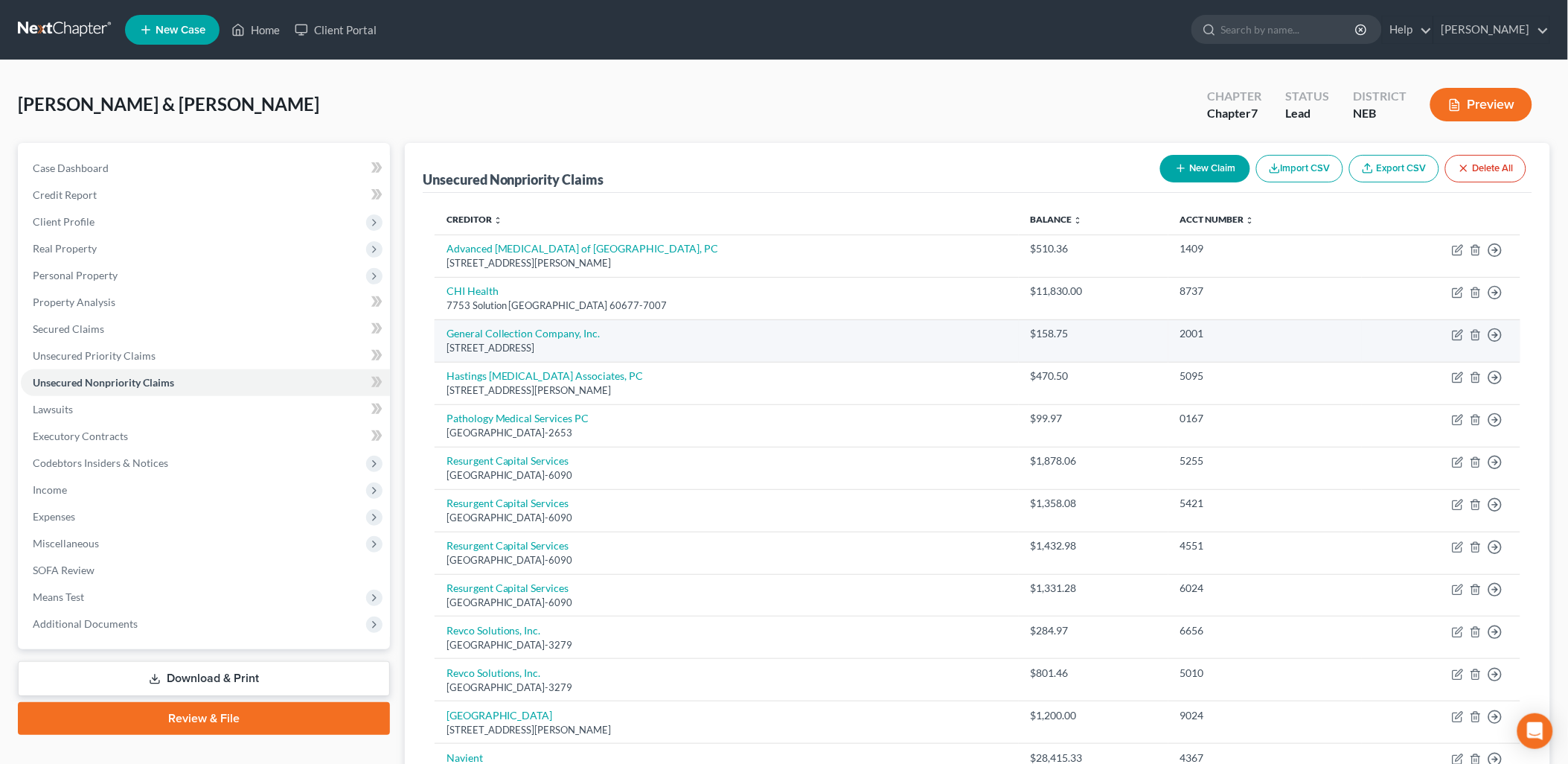
scroll to position [82, 0]
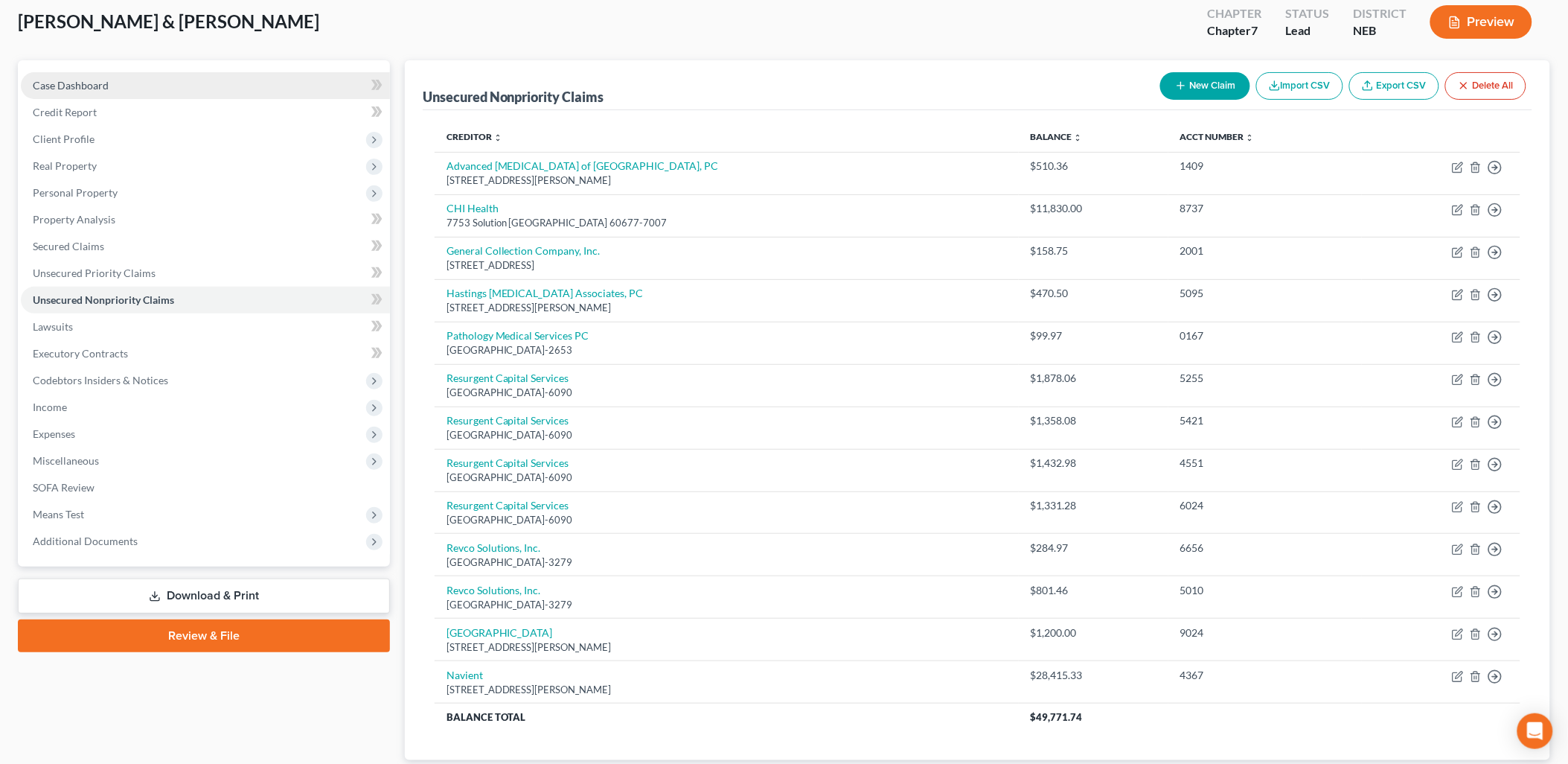
click at [83, 83] on span "Case Dashboard" at bounding box center [70, 85] width 76 height 13
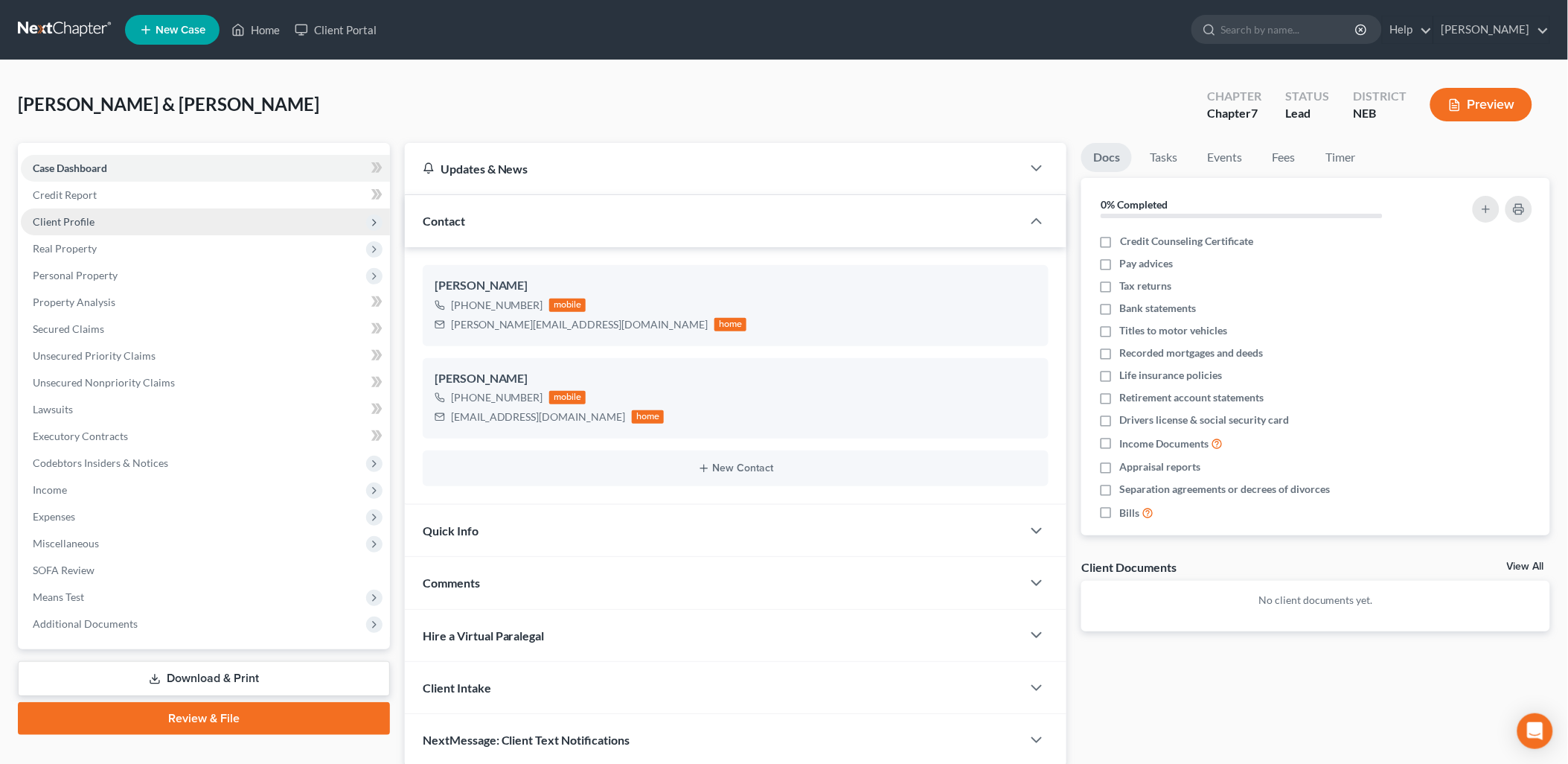
click at [68, 220] on span "Client Profile" at bounding box center [63, 221] width 61 height 13
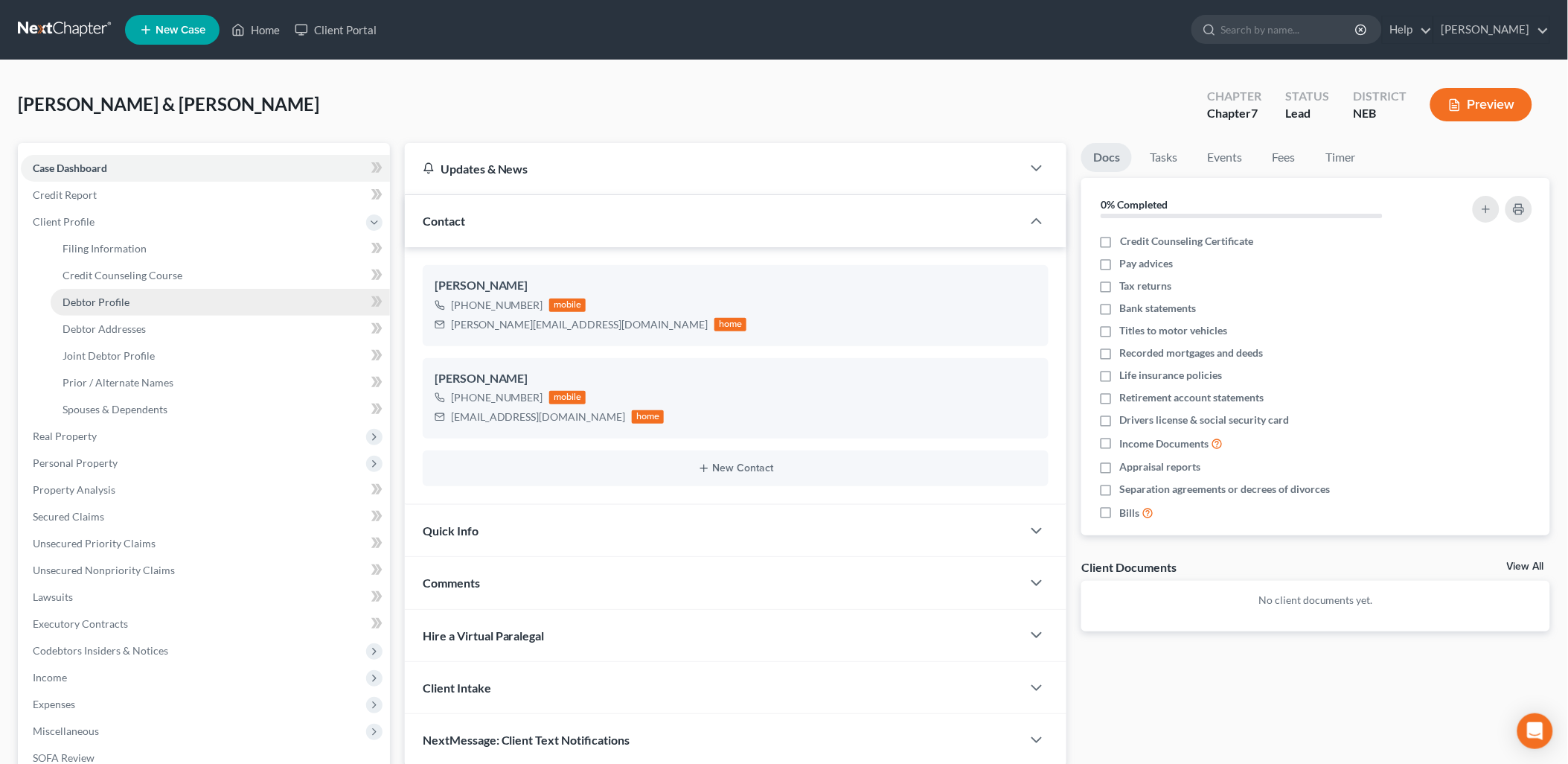
click at [122, 304] on span "Debtor Profile" at bounding box center [96, 302] width 67 height 13
select select "1"
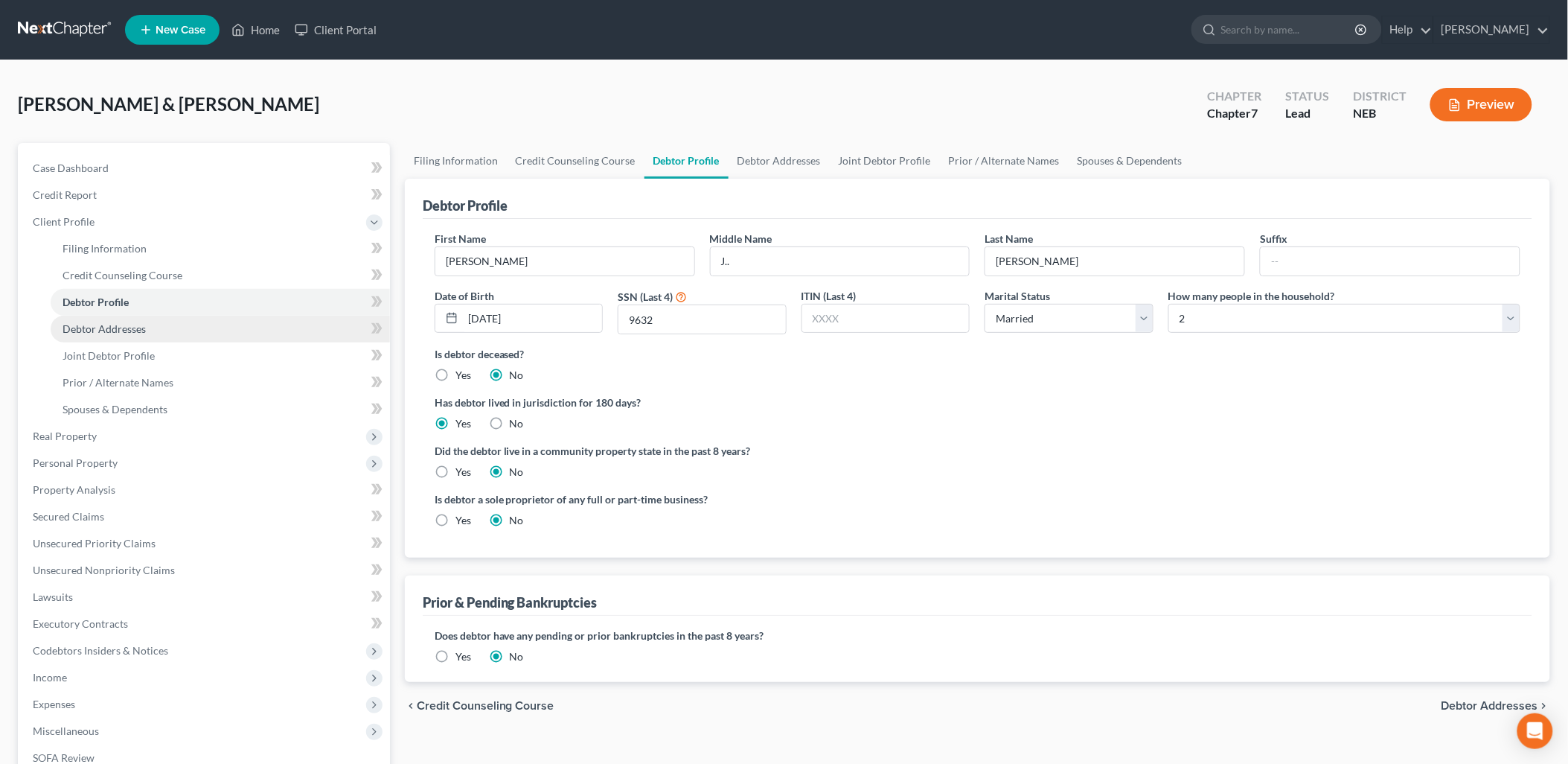
click at [120, 325] on span "Debtor Addresses" at bounding box center [104, 329] width 83 height 13
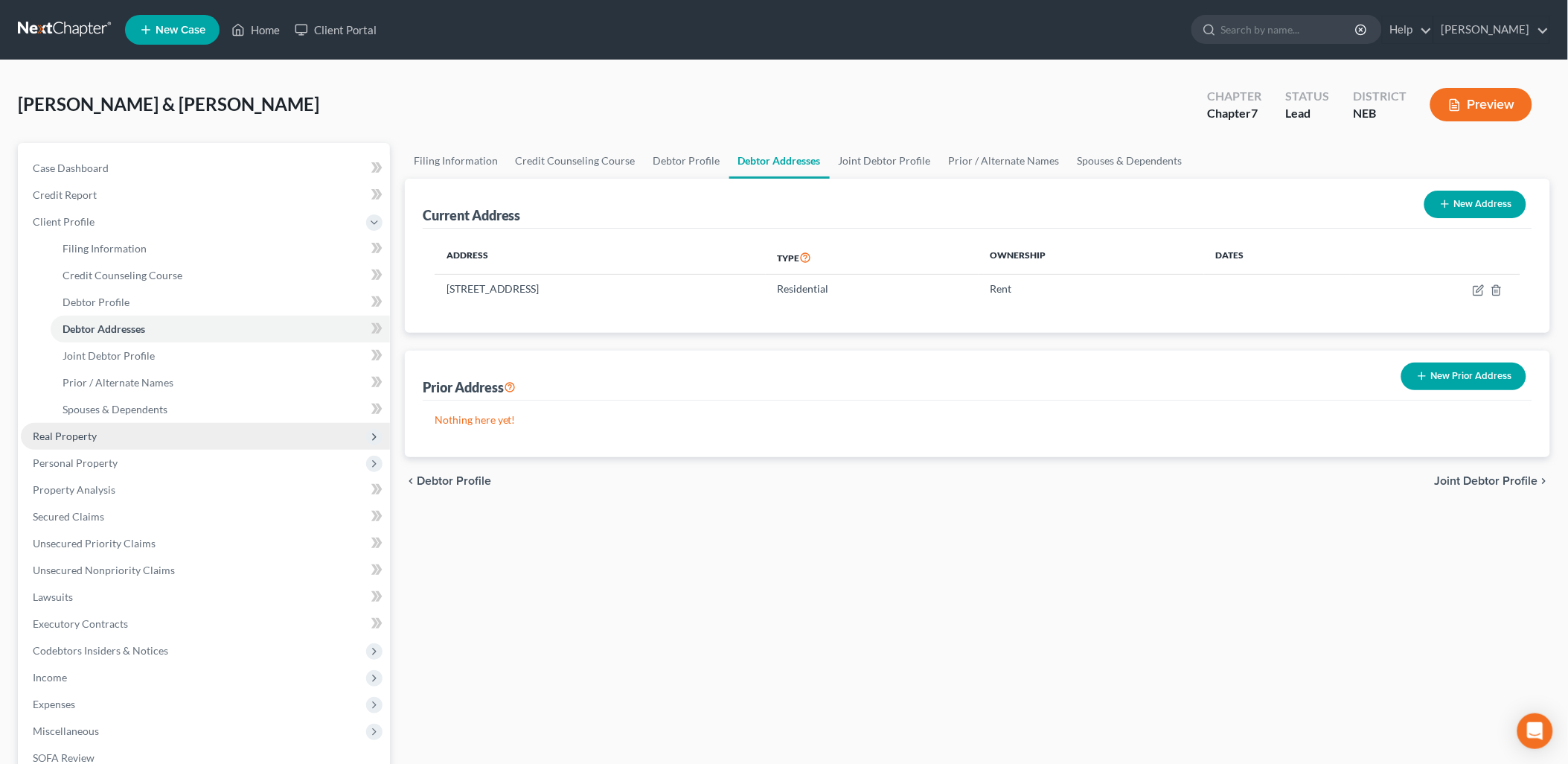
click at [107, 439] on span "Real Property" at bounding box center [205, 435] width 369 height 27
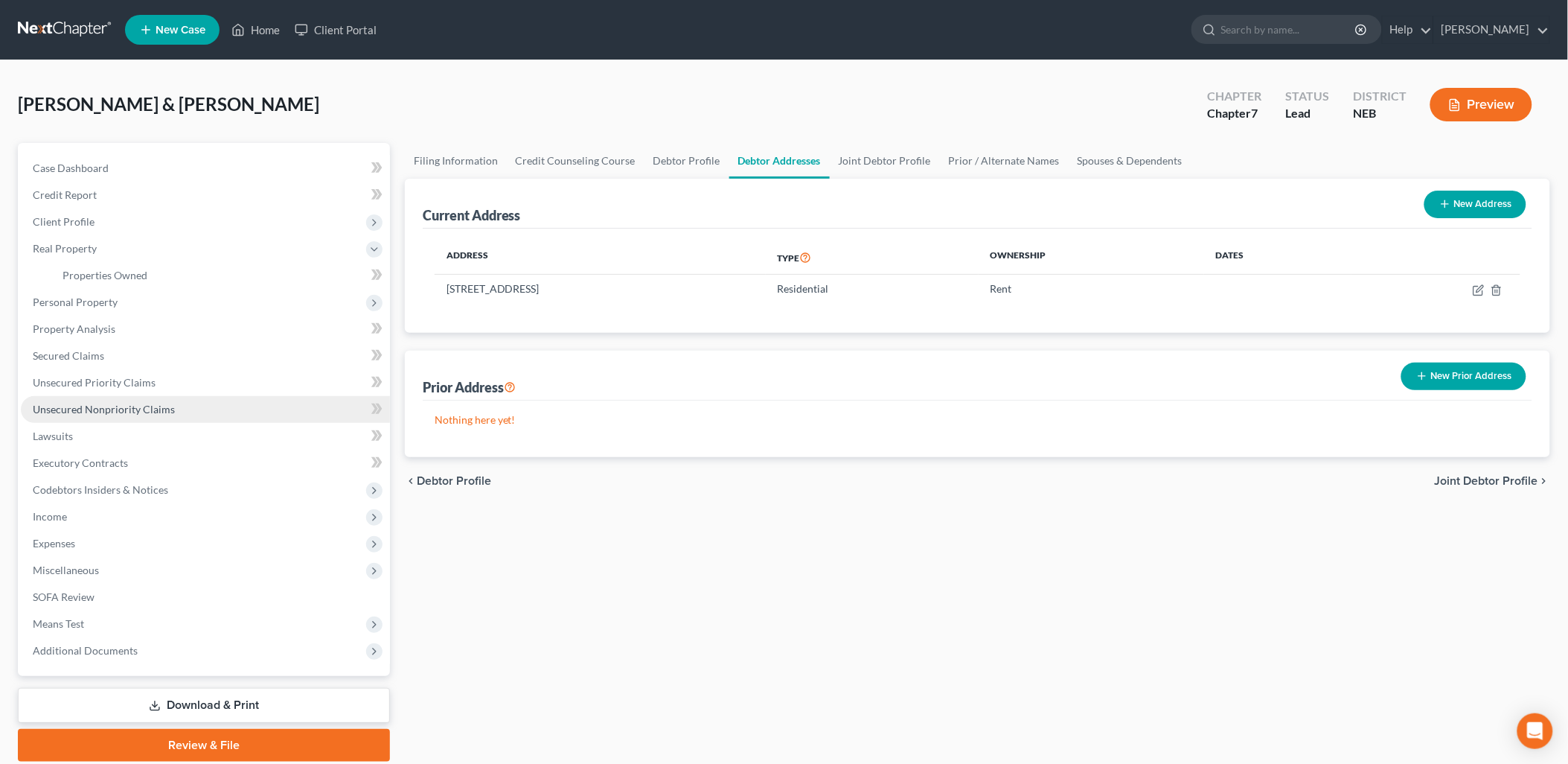
click at [138, 405] on span "Unsecured Nonpriority Claims" at bounding box center [104, 409] width 142 height 13
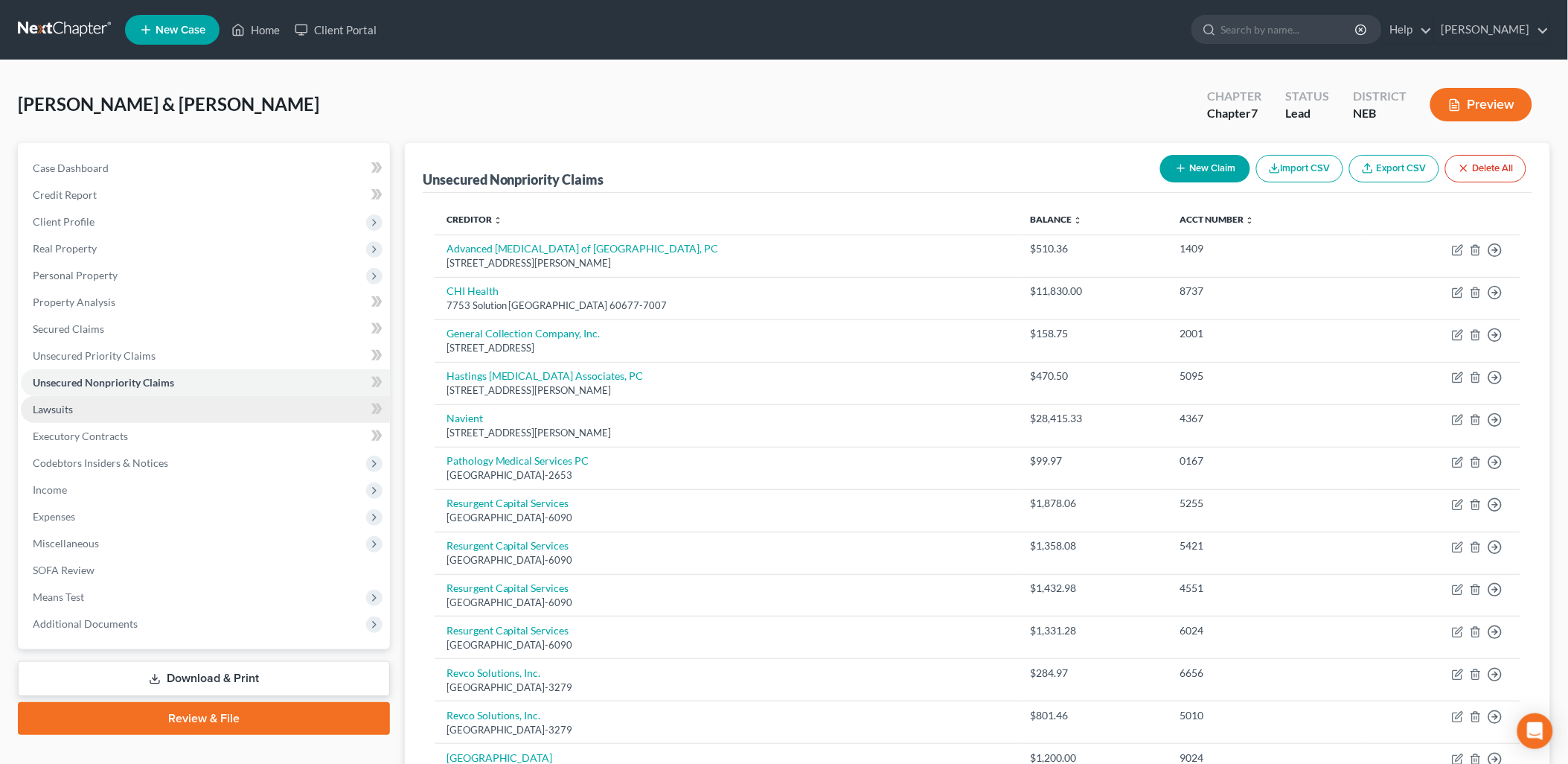
click at [162, 403] on link "Lawsuits" at bounding box center [205, 409] width 369 height 27
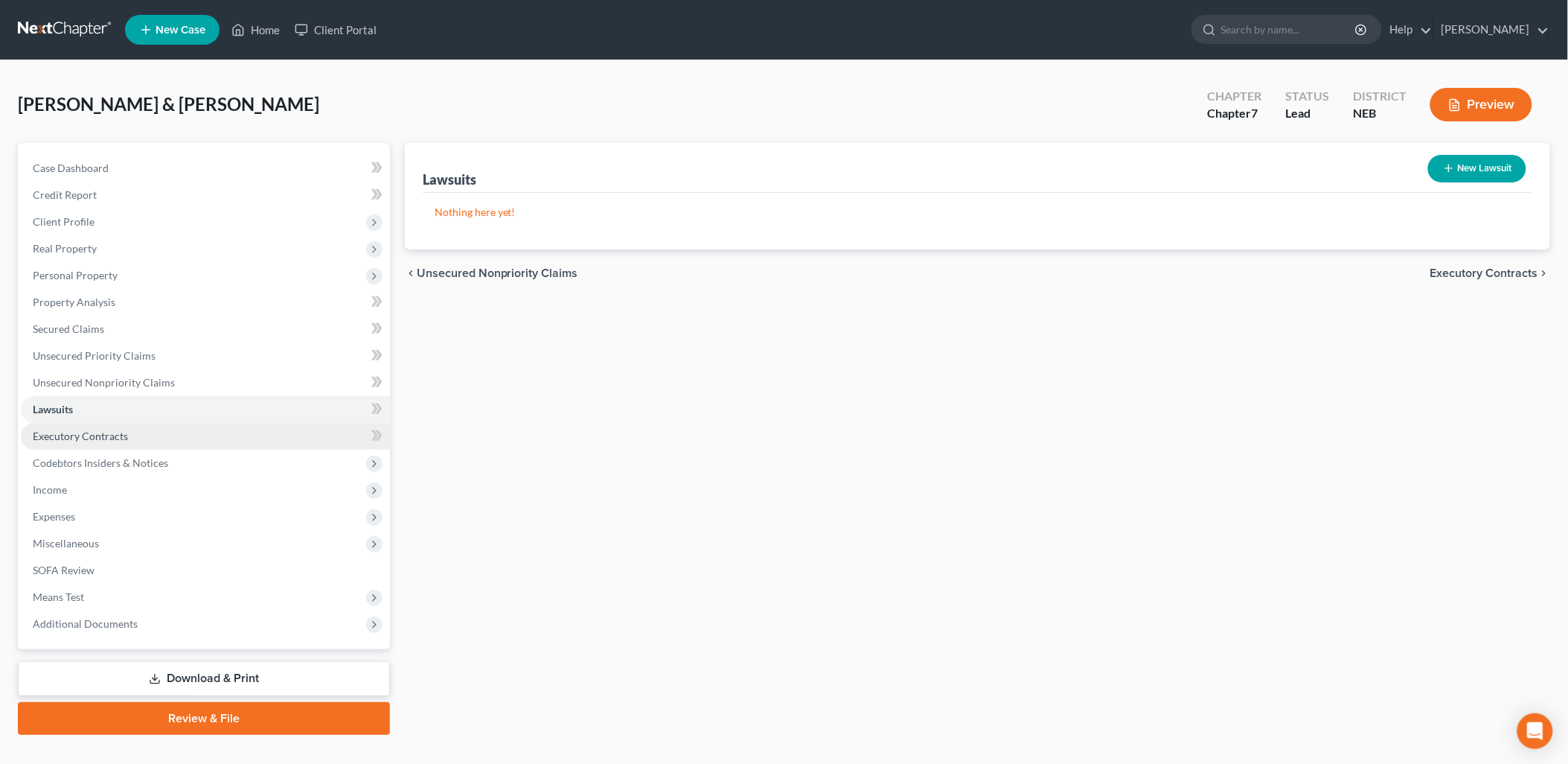
click at [160, 433] on link "Executory Contracts" at bounding box center [205, 435] width 369 height 27
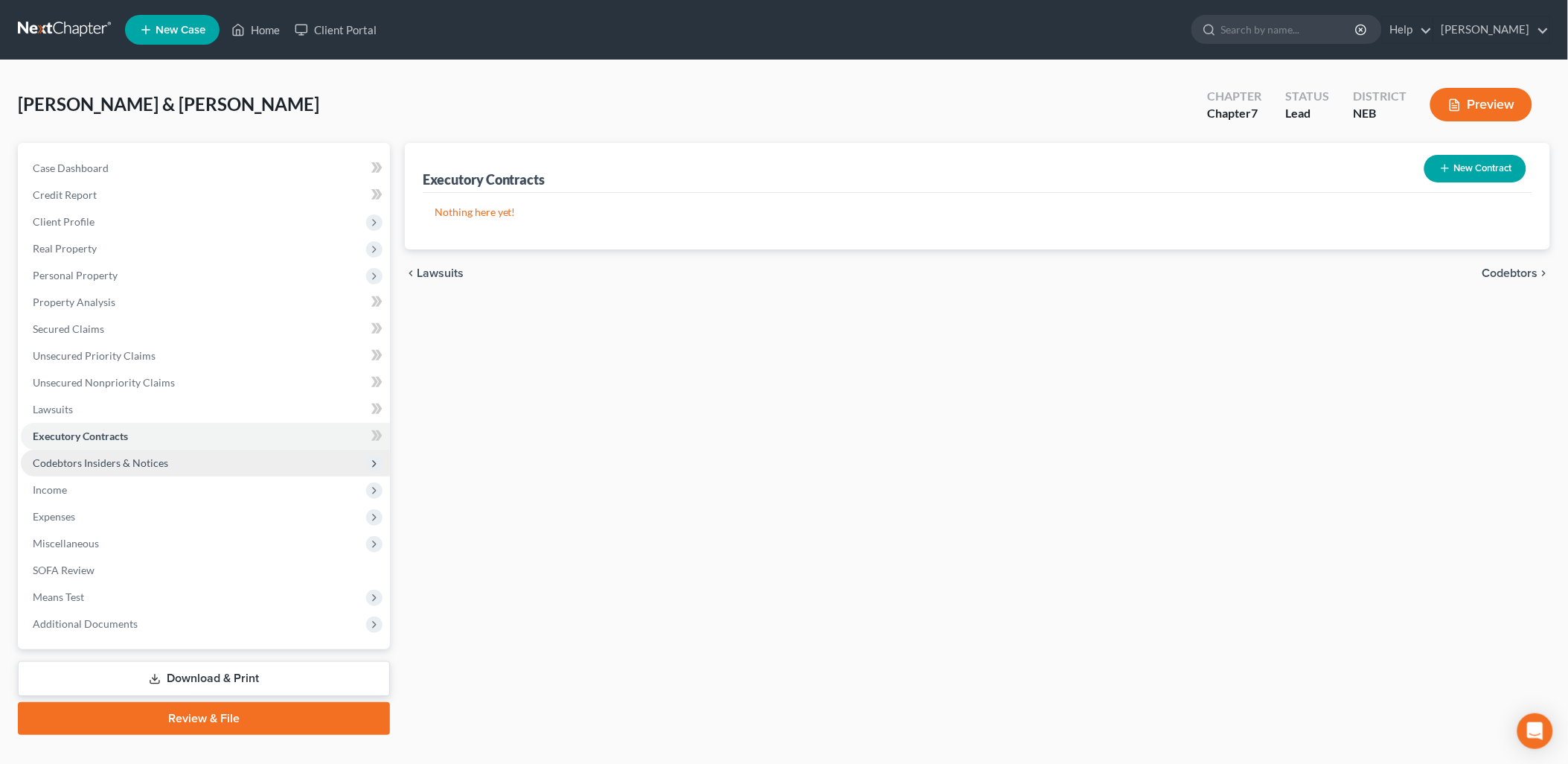
click at [157, 460] on span "Codebtors Insiders & Notices" at bounding box center [100, 462] width 136 height 13
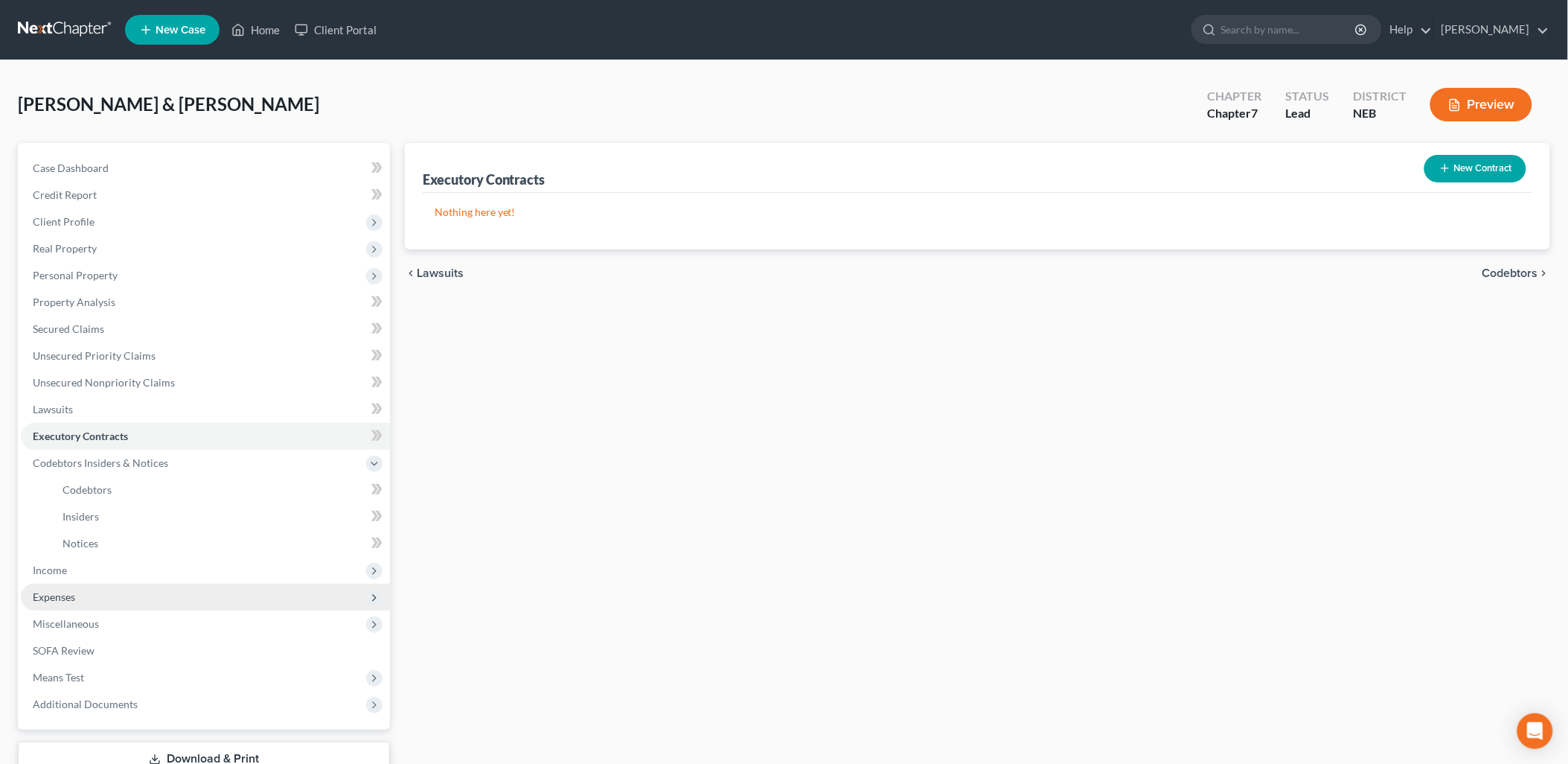
click at [79, 593] on span "Expenses" at bounding box center [205, 597] width 369 height 27
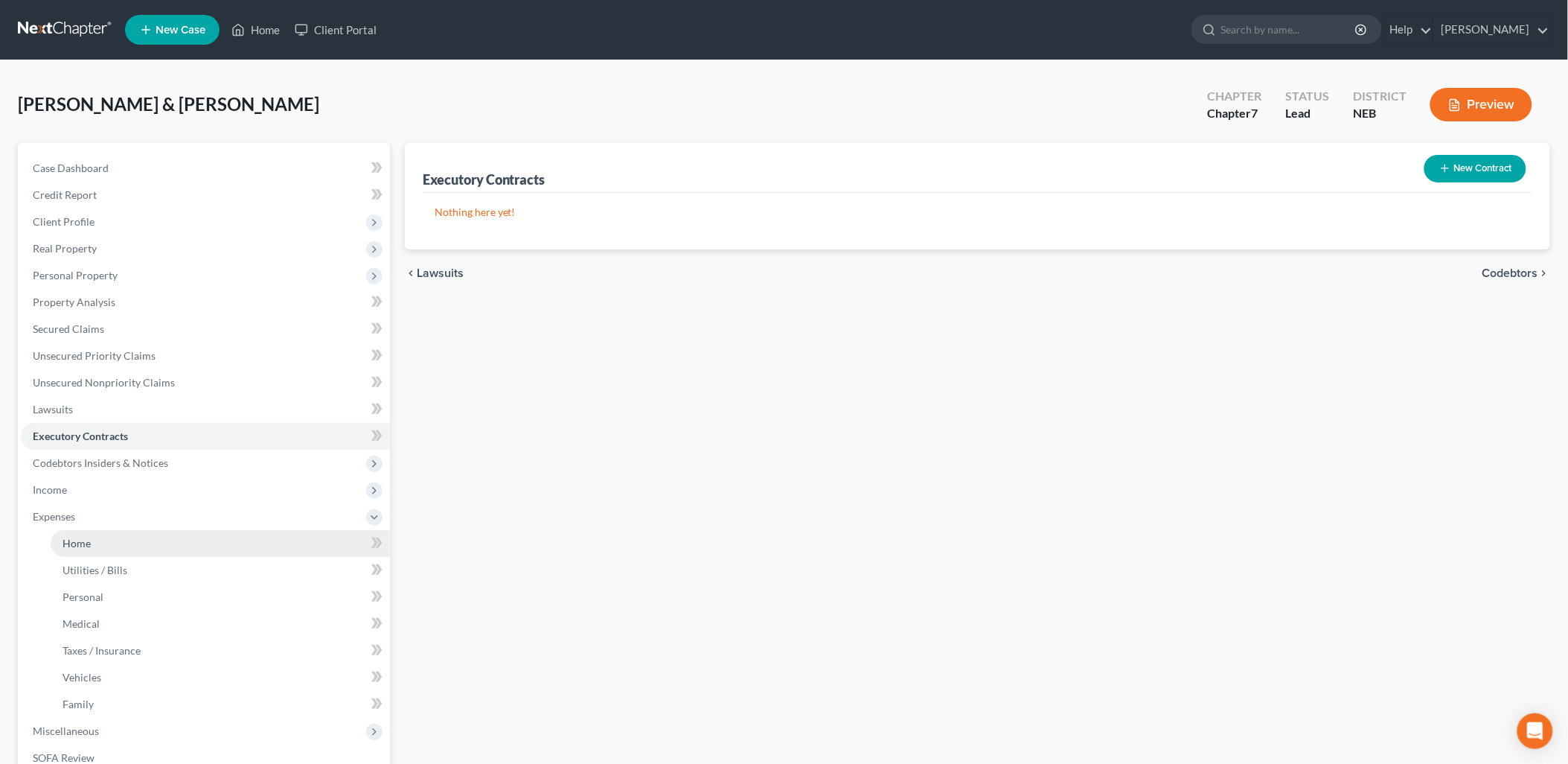
click at [84, 550] on link "Home" at bounding box center [220, 542] width 339 height 27
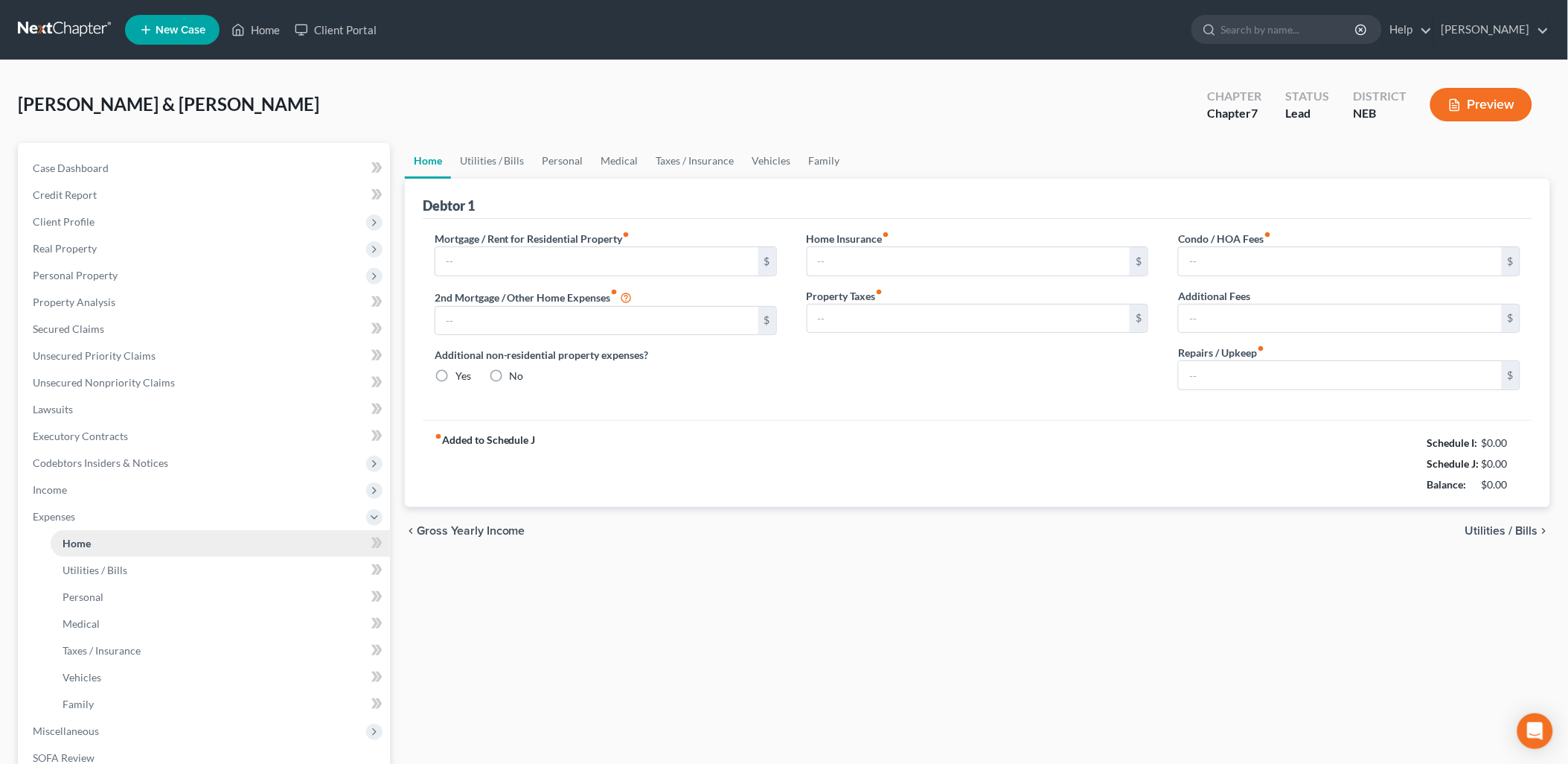
type input "0.00"
radio input "true"
type input "0.00"
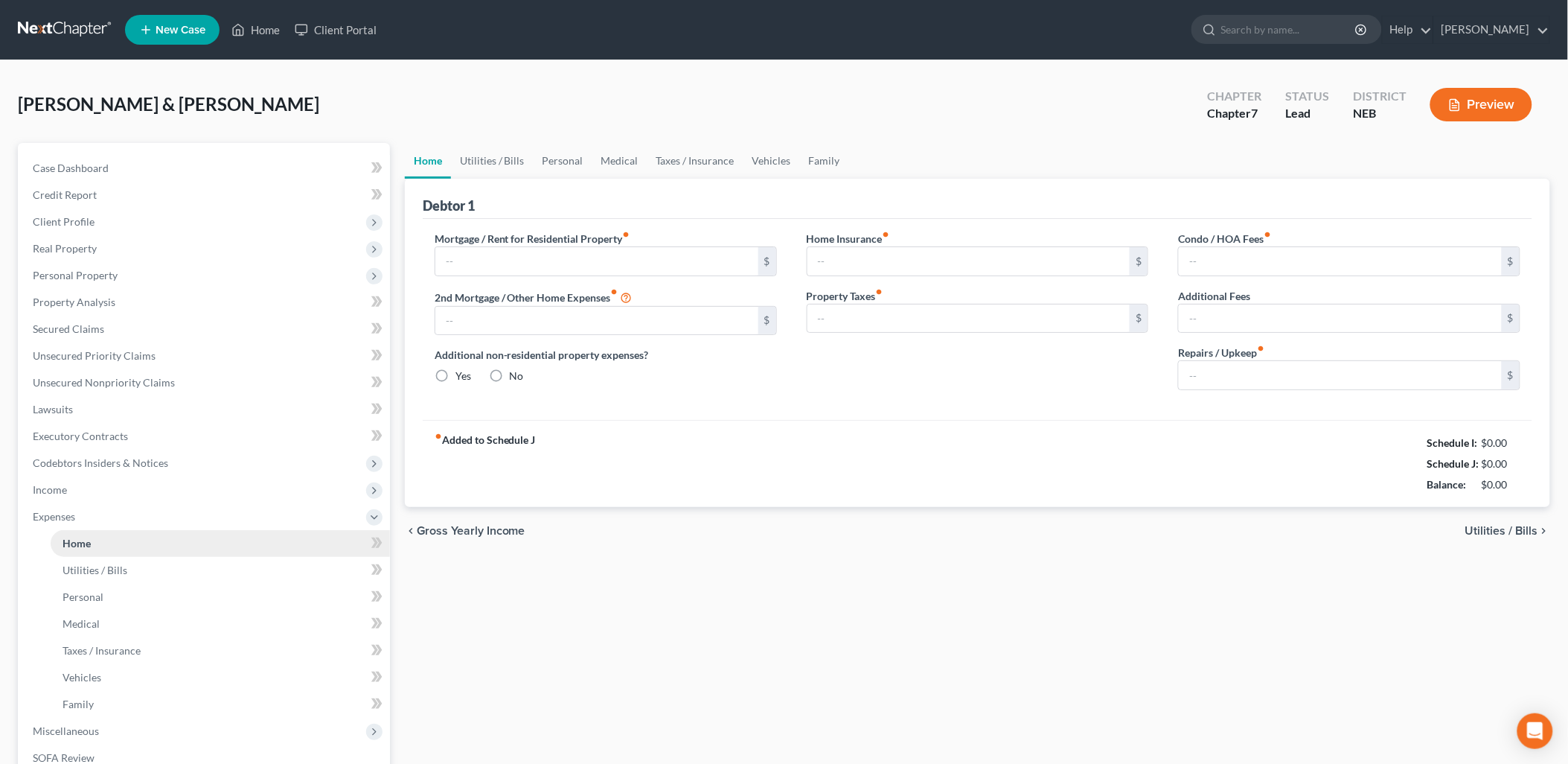
type input "0.00"
click at [119, 564] on span "Utilities / Bills" at bounding box center [94, 569] width 64 height 13
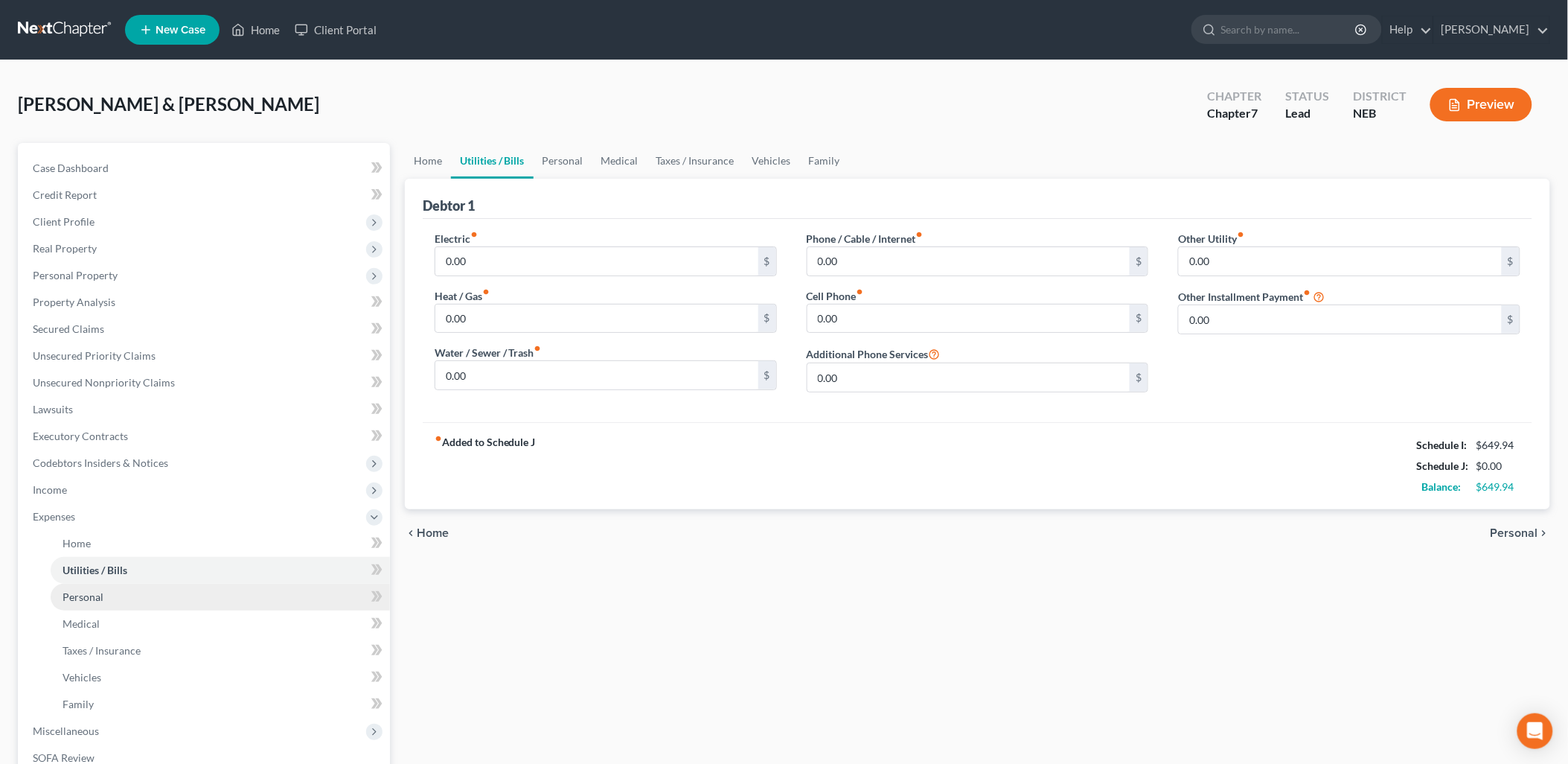
click at [107, 596] on link "Personal" at bounding box center [220, 597] width 339 height 27
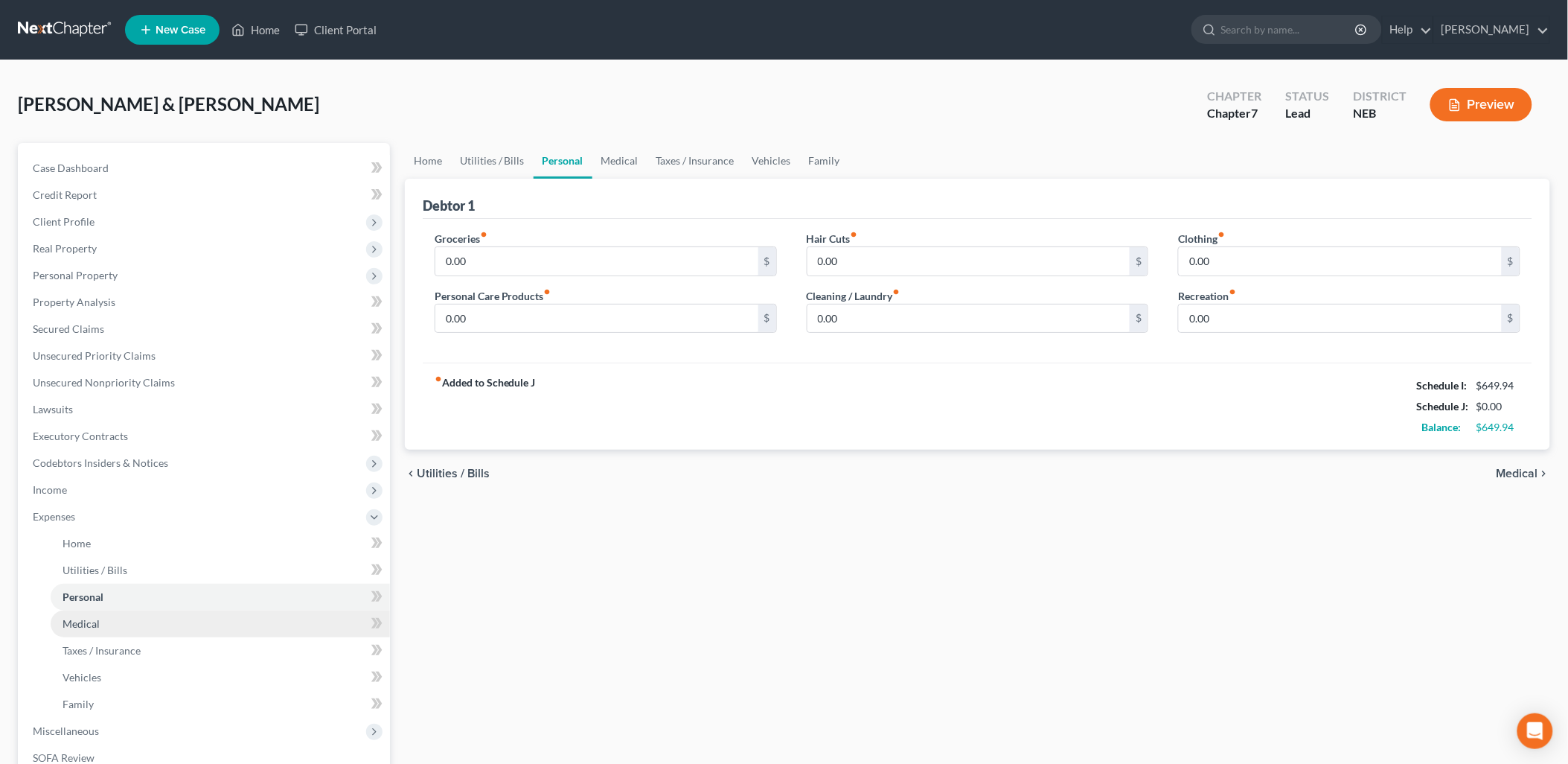
click at [101, 622] on link "Medical" at bounding box center [220, 623] width 339 height 27
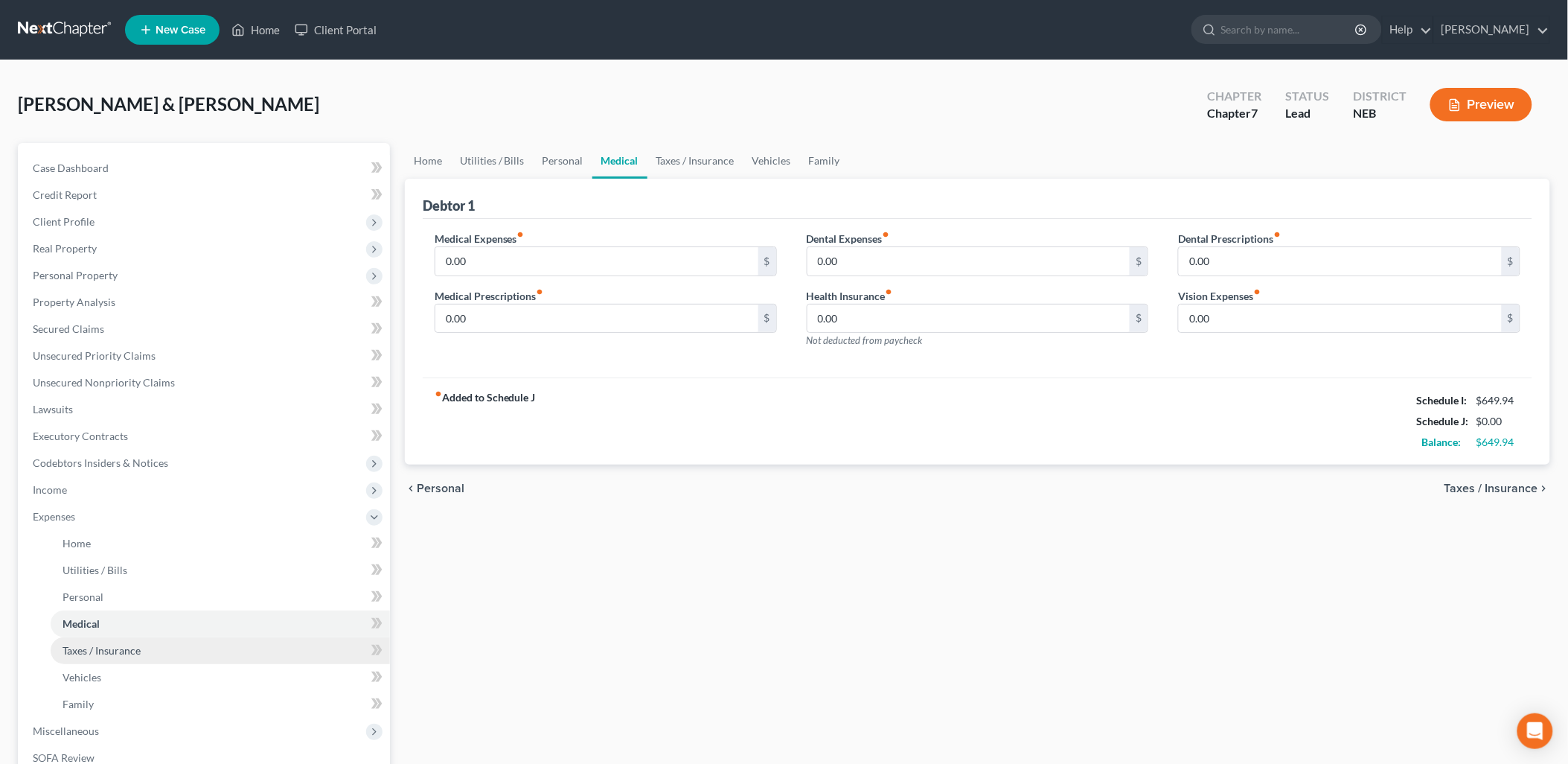
click at [102, 643] on span "Taxes / Insurance" at bounding box center [101, 649] width 78 height 13
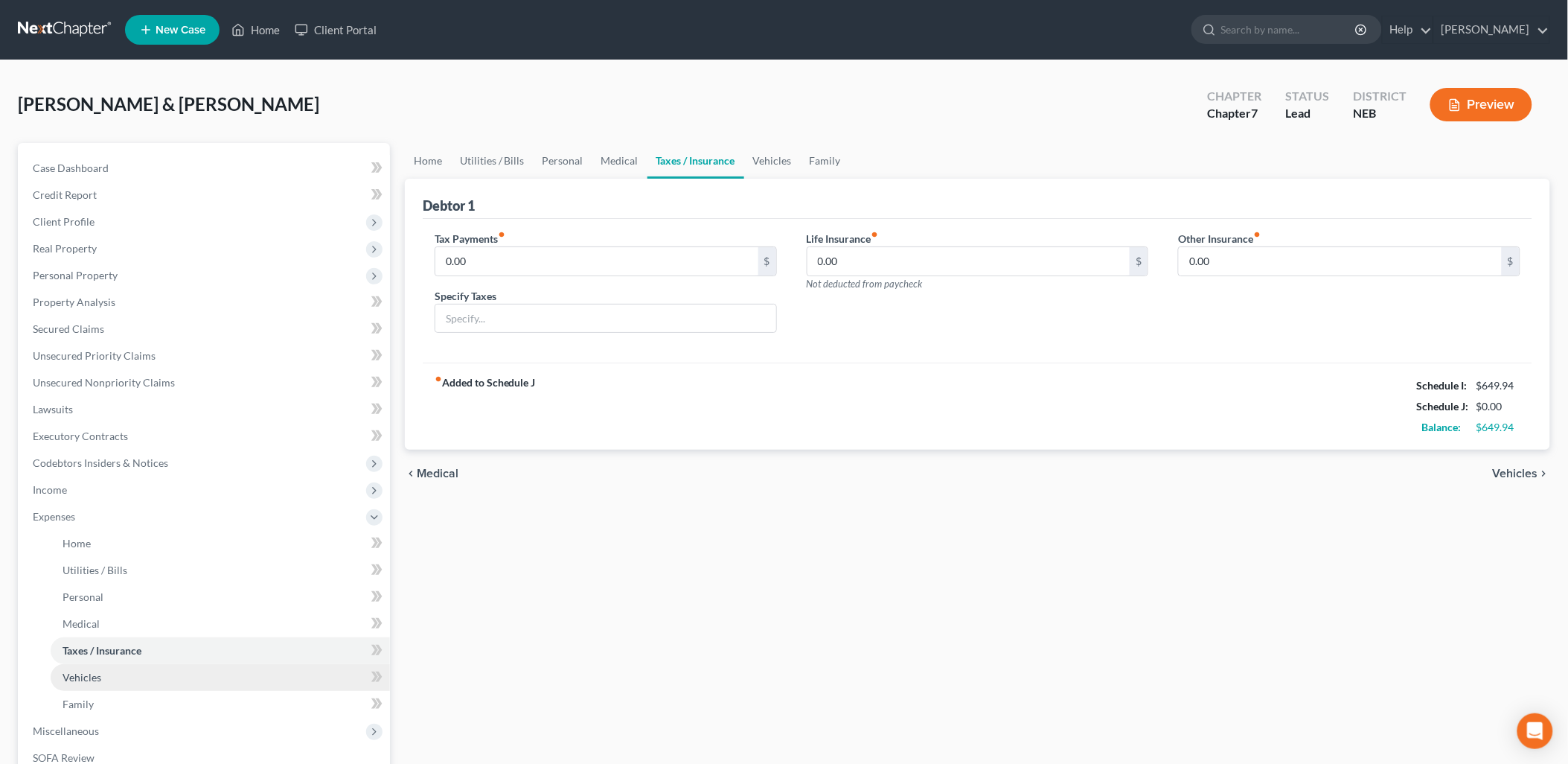
click at [100, 671] on span "Vehicles" at bounding box center [81, 677] width 39 height 13
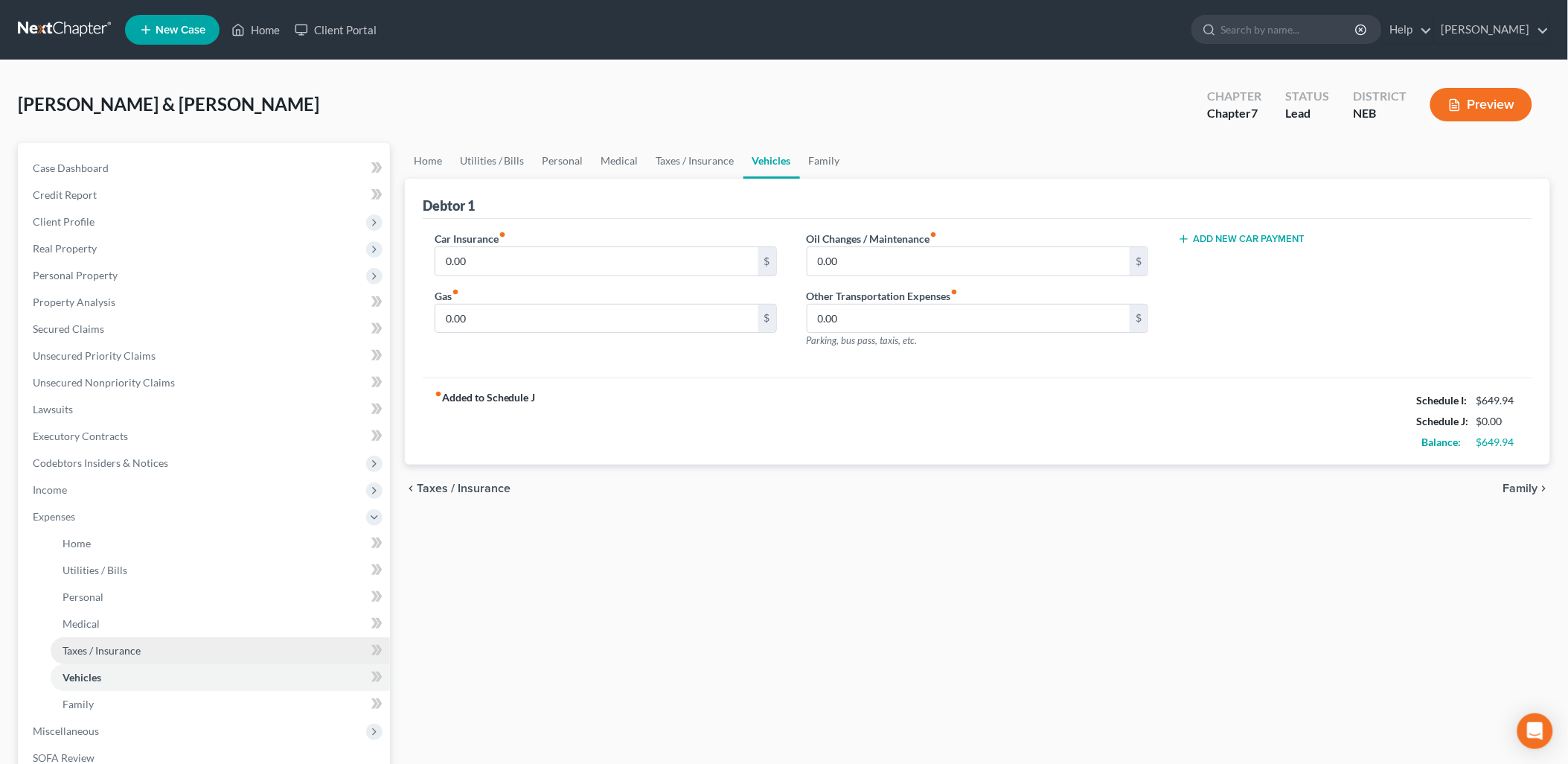
click at [110, 648] on span "Taxes / Insurance" at bounding box center [101, 649] width 78 height 13
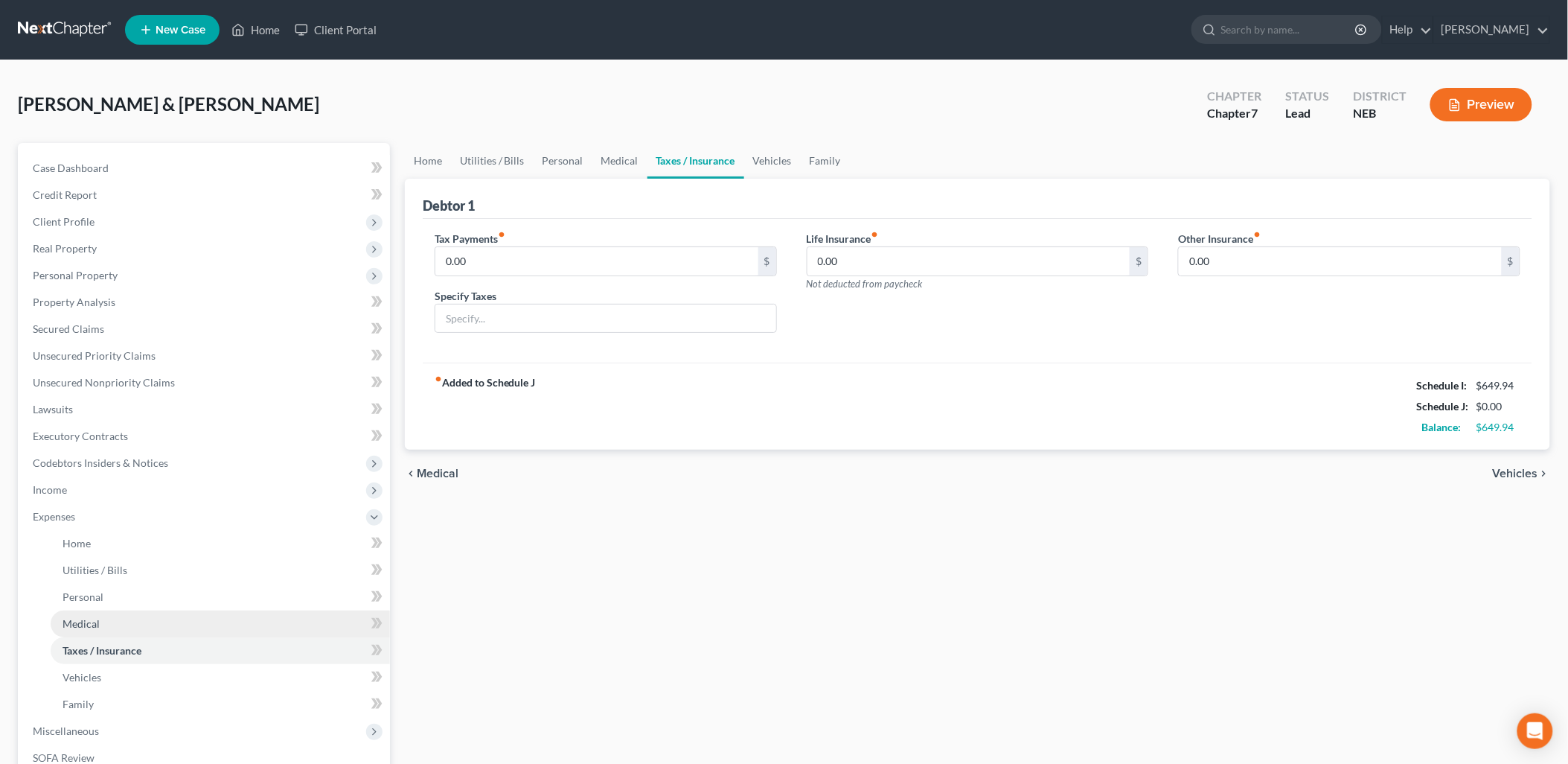
click at [116, 626] on link "Medical" at bounding box center [220, 623] width 339 height 27
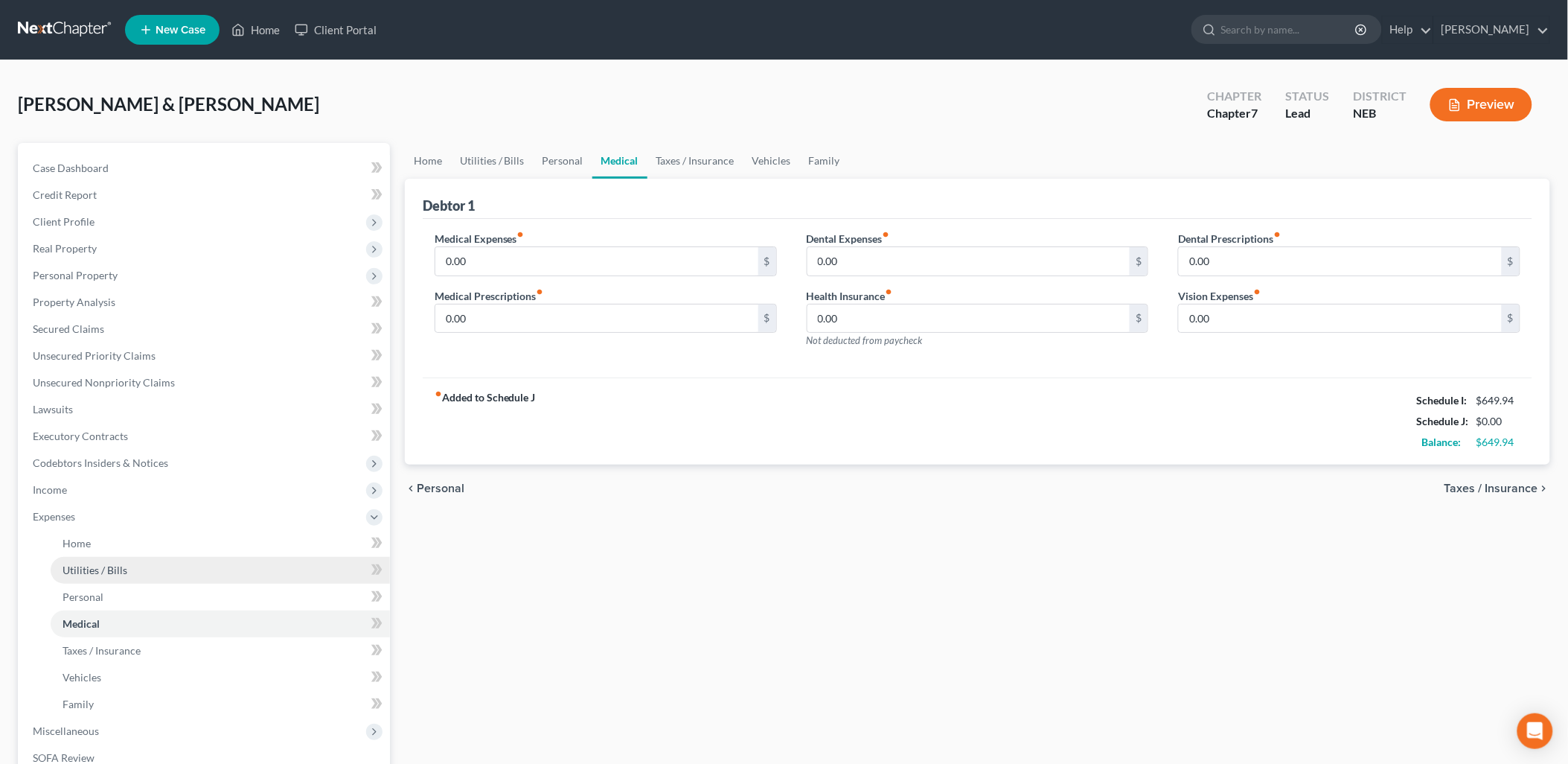
click at [118, 579] on link "Utilities / Bills" at bounding box center [220, 570] width 339 height 27
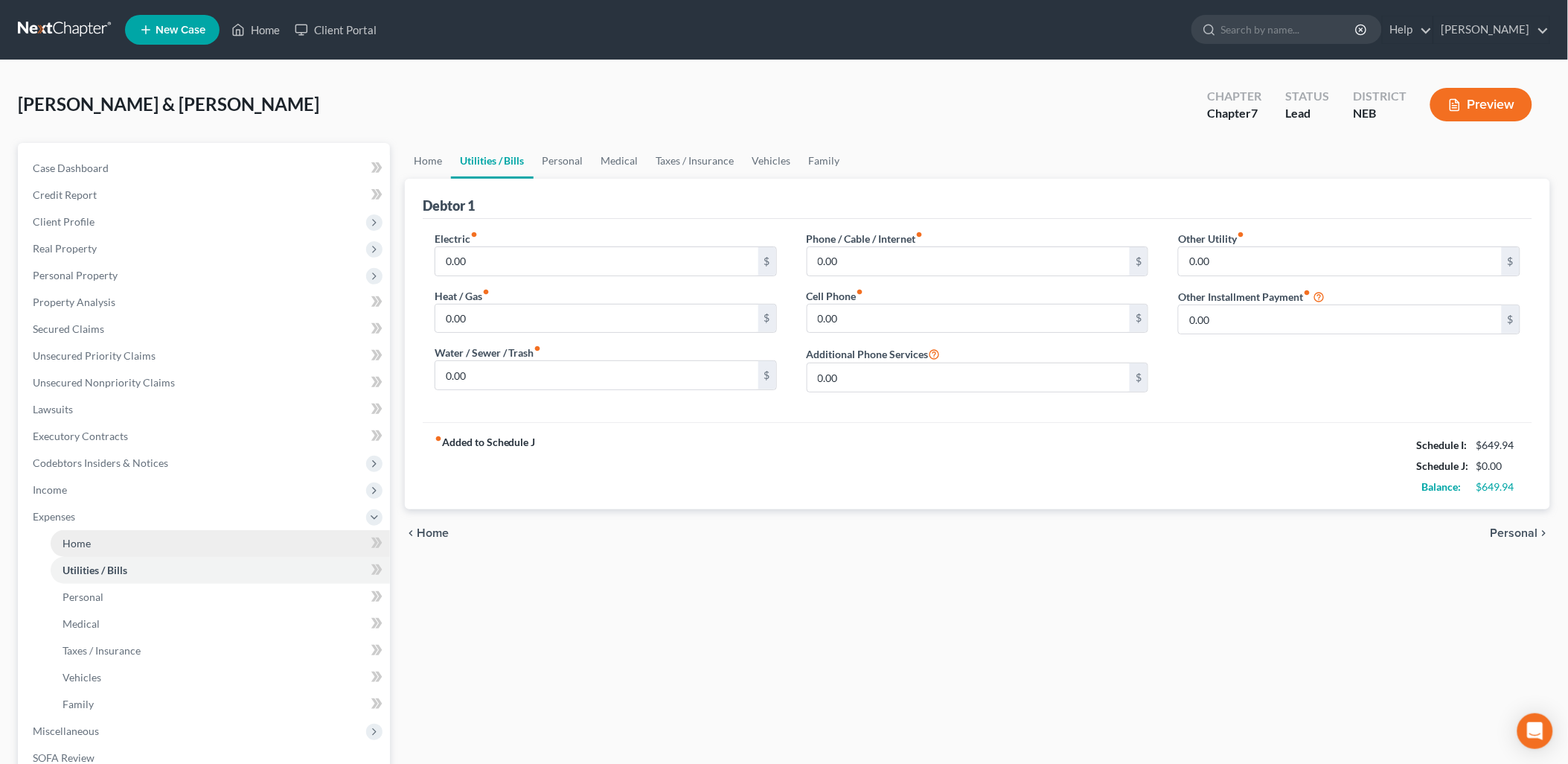
click at [122, 545] on link "Home" at bounding box center [220, 542] width 339 height 27
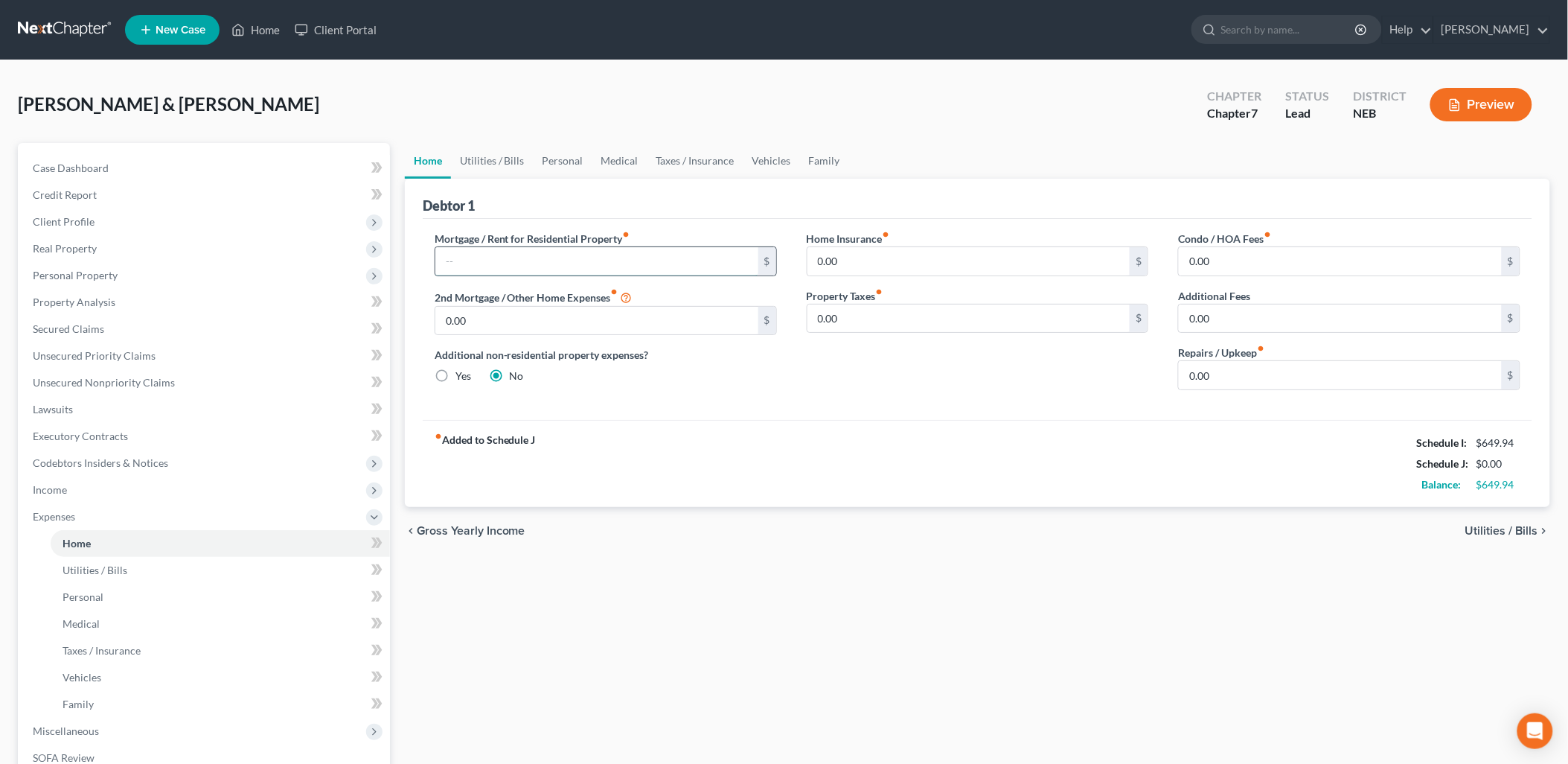
click at [616, 263] on input "text" at bounding box center [597, 261] width 323 height 29
click at [557, 222] on div "Mortgage / Rent for Residential Property fiber_manual_record $ 2nd Mortgage / O…" at bounding box center [976, 319] width 1109 height 201
click at [816, 384] on div "Home Insurance fiber_manual_record 0.00 $ Property Taxes fiber_manual_record 0.…" at bounding box center [977, 316] width 372 height 171
click at [110, 566] on span "Utilities / Bills" at bounding box center [94, 569] width 64 height 13
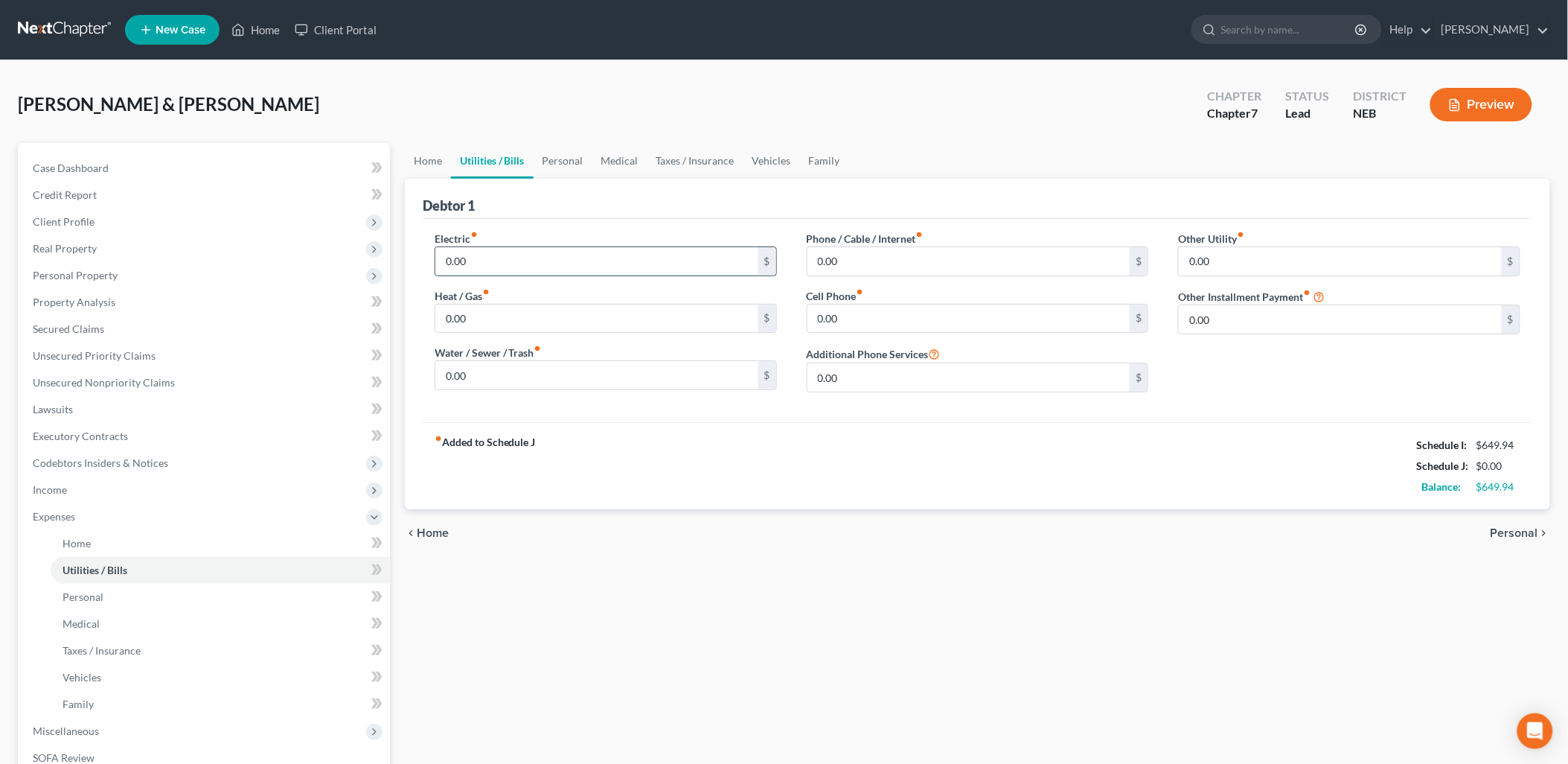
click at [482, 259] on input "0.00" at bounding box center [597, 261] width 323 height 29
click at [906, 257] on input "0.00" at bounding box center [968, 261] width 323 height 29
click at [803, 466] on div "fiber_manual_record Added to Schedule J Schedule I: $649.94 Schedule J: $0.00 B…" at bounding box center [976, 465] width 1109 height 87
